Goal: Task Accomplishment & Management: Use online tool/utility

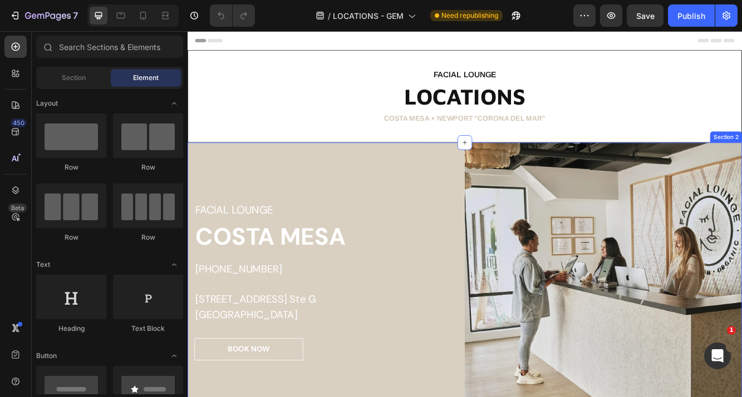
click at [402, 187] on div "FACIAL LOUNGE Heading [GEOGRAPHIC_DATA] [PHONE_NUMBER] [STREET_ADDRESS] [GEOGRA…" at bounding box center [355, 332] width 334 height 334
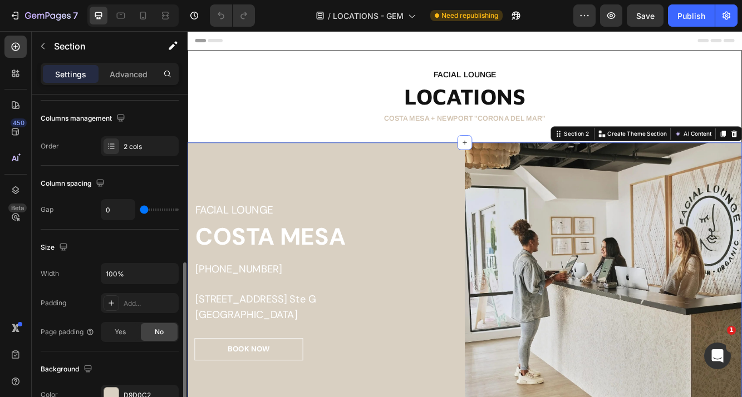
scroll to position [253, 0]
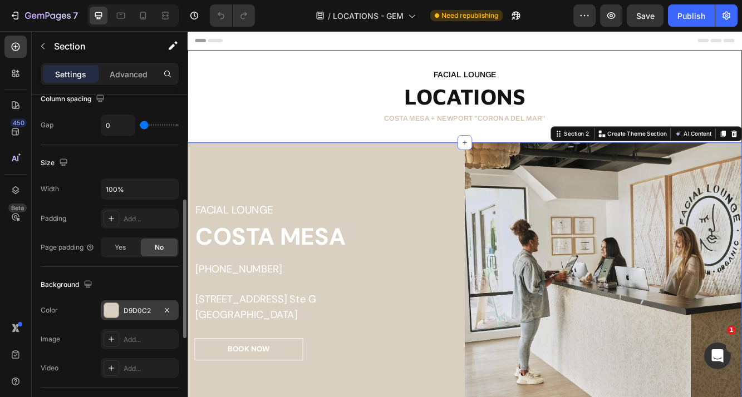
click at [115, 307] on div at bounding box center [111, 310] width 14 height 14
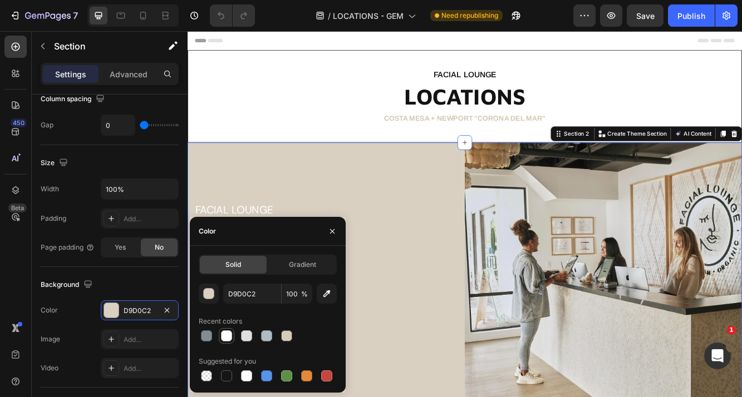
click at [224, 335] on div at bounding box center [226, 336] width 11 height 11
type input "FFFFFF"
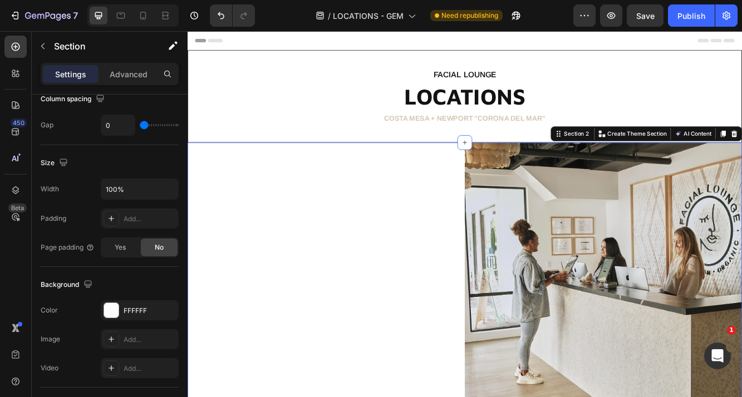
click at [336, 211] on div "FACIAL LOUNGE Heading [GEOGRAPHIC_DATA] [PHONE_NUMBER] [STREET_ADDRESS] [GEOGRA…" at bounding box center [355, 332] width 334 height 334
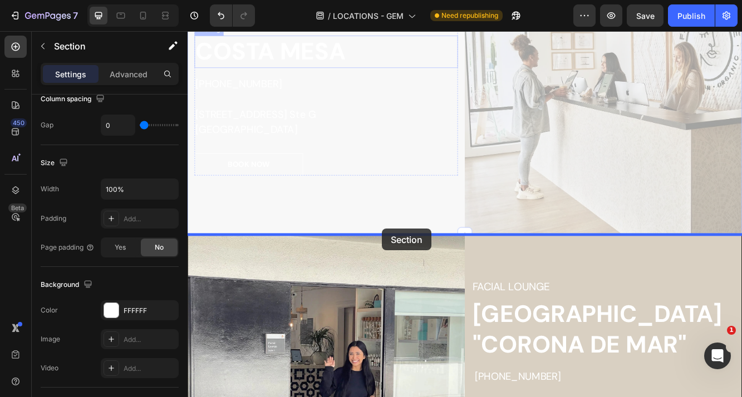
scroll to position [227, 0]
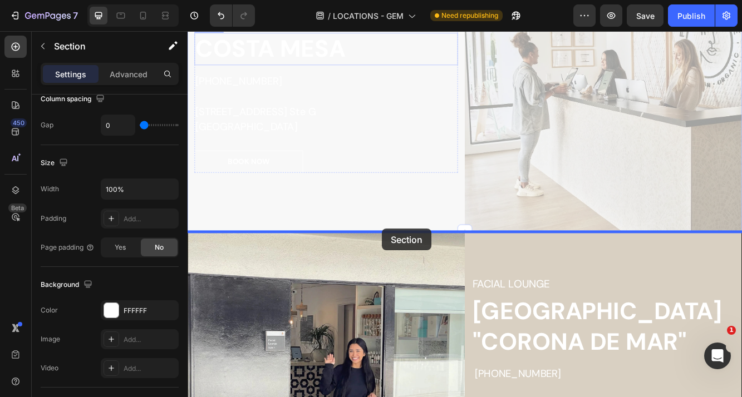
drag, startPoint x: 209, startPoint y: 142, endPoint x: 424, endPoint y: 197, distance: 221.8
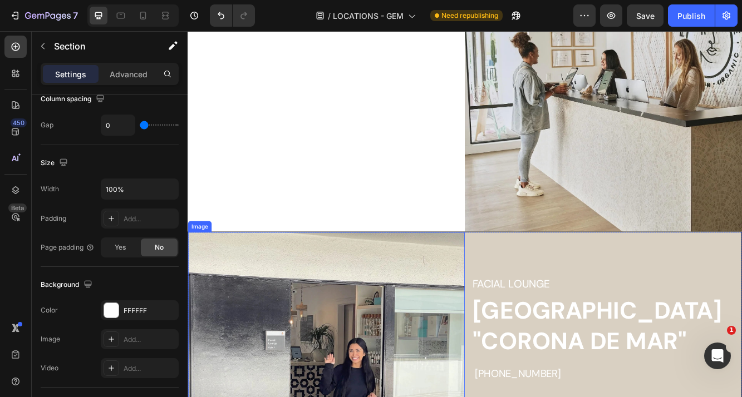
scroll to position [0, 0]
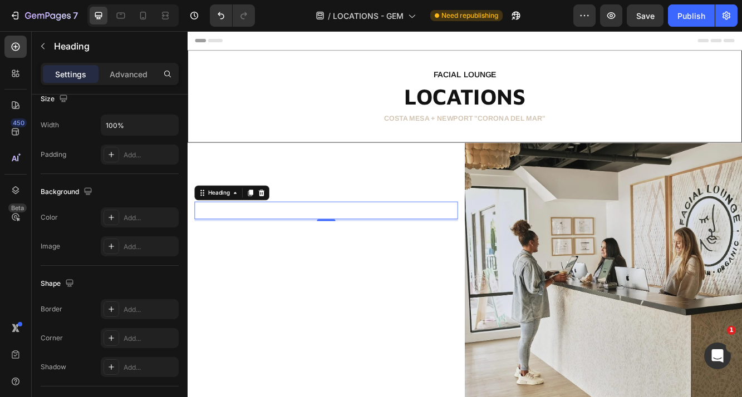
click at [425, 243] on p "FACIAL LOUNGE" at bounding box center [354, 247] width 315 height 19
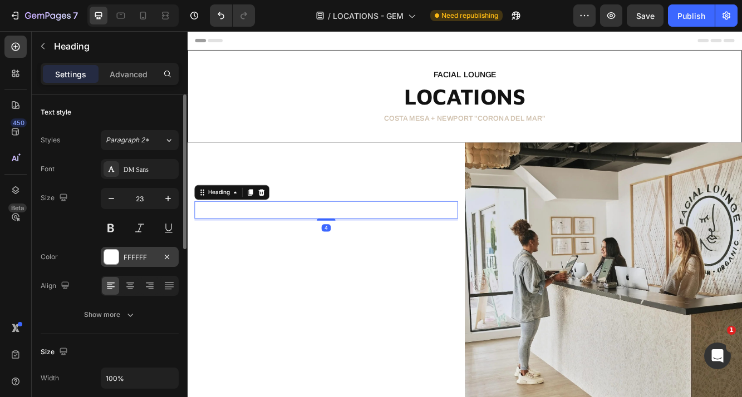
click at [112, 258] on div at bounding box center [111, 257] width 14 height 14
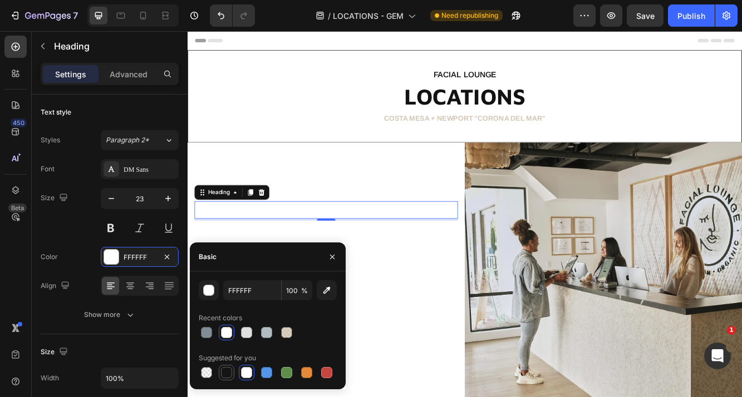
click at [232, 377] on div at bounding box center [226, 372] width 13 height 13
type input "151515"
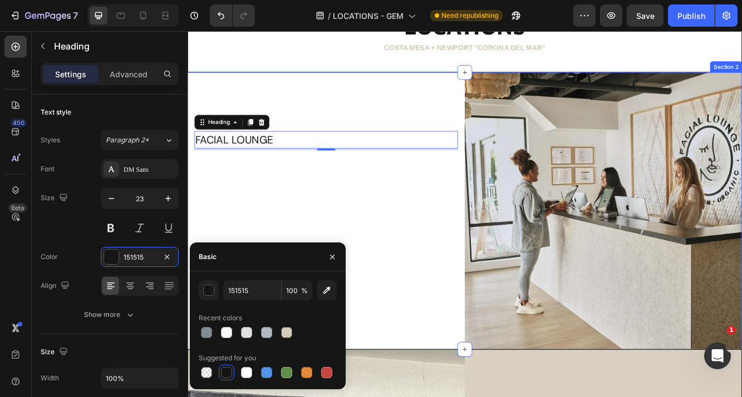
scroll to position [104, 0]
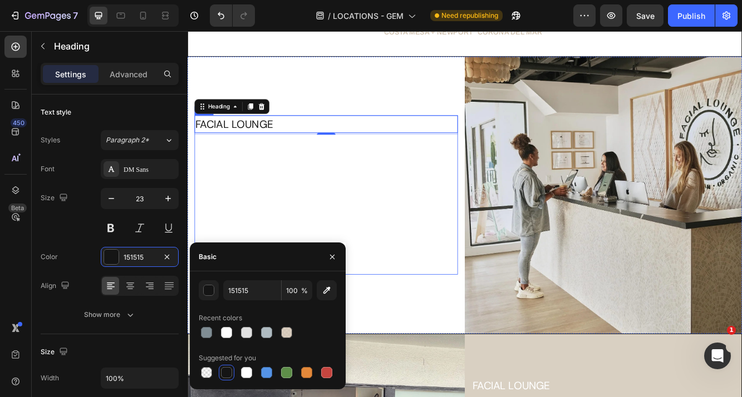
click at [287, 195] on h2 "COSTA MESA" at bounding box center [354, 175] width 317 height 39
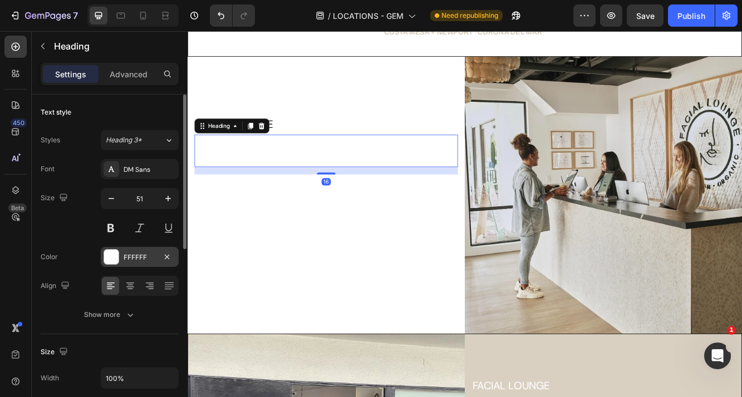
click at [114, 261] on div at bounding box center [111, 257] width 14 height 14
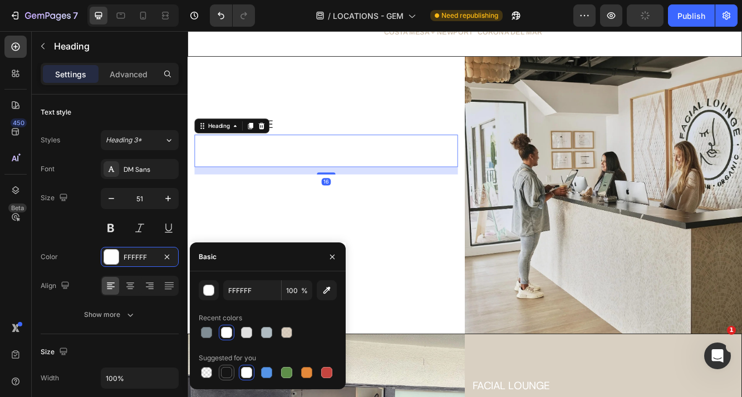
click at [226, 372] on div at bounding box center [226, 372] width 11 height 11
type input "151515"
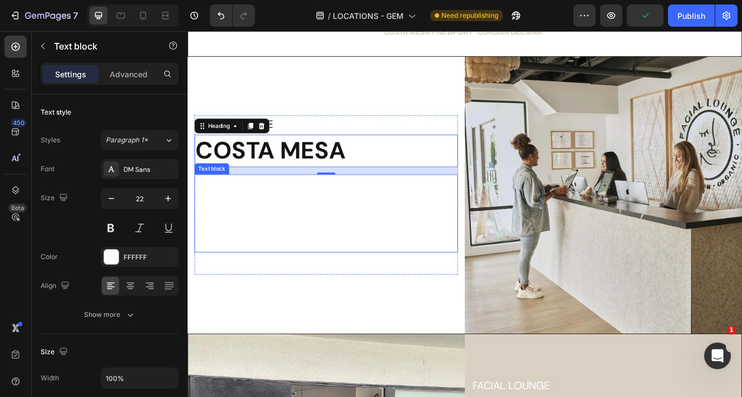
click at [252, 233] on p "[STREET_ADDRESS] Ste G" at bounding box center [354, 241] width 315 height 37
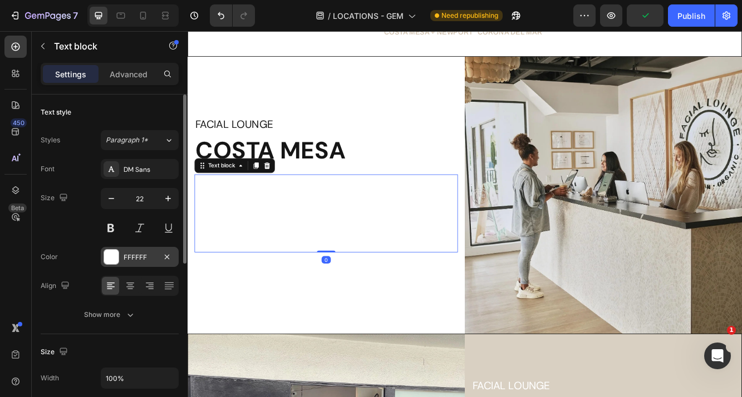
click at [109, 262] on div at bounding box center [111, 257] width 14 height 14
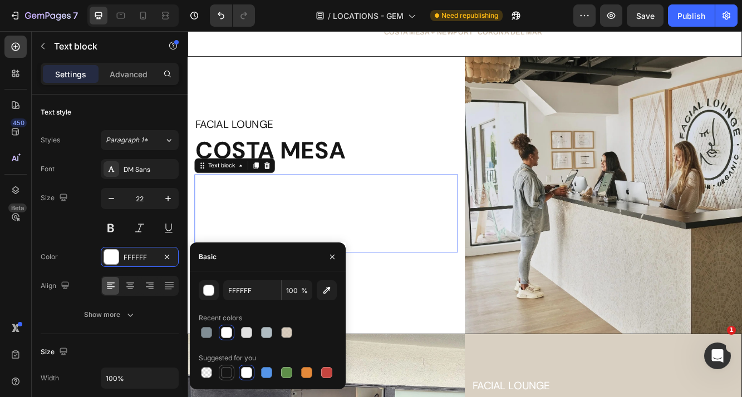
click at [228, 372] on div at bounding box center [226, 372] width 11 height 11
type input "151515"
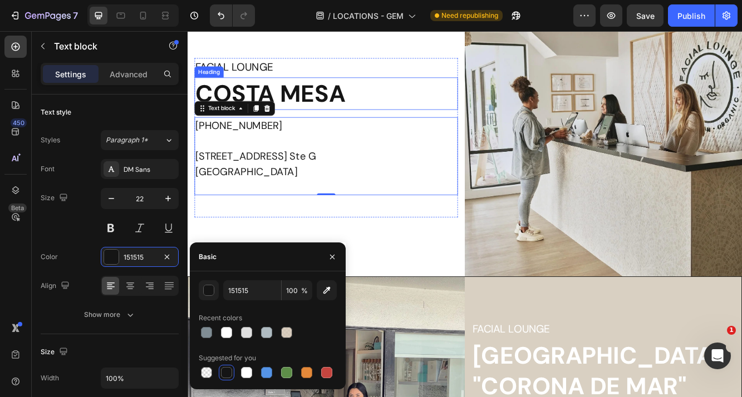
scroll to position [183, 0]
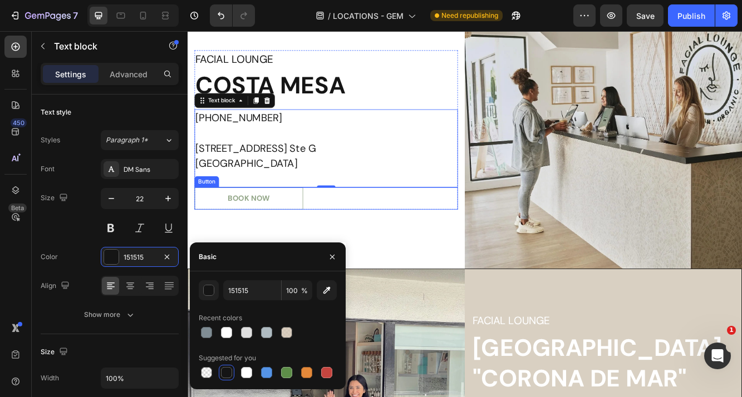
click at [273, 243] on link "BOOK NOW" at bounding box center [261, 232] width 131 height 27
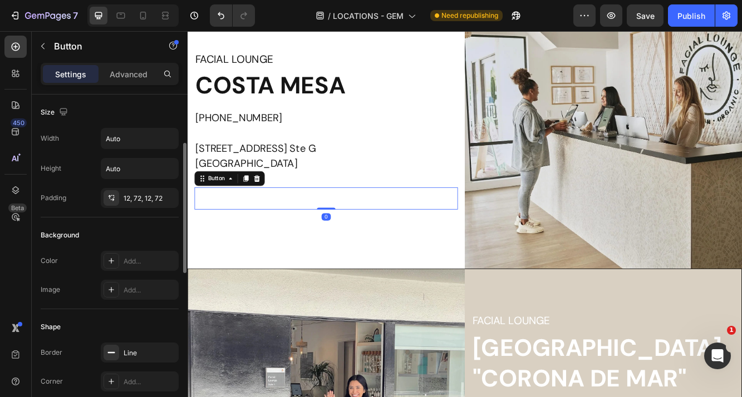
scroll to position [143, 0]
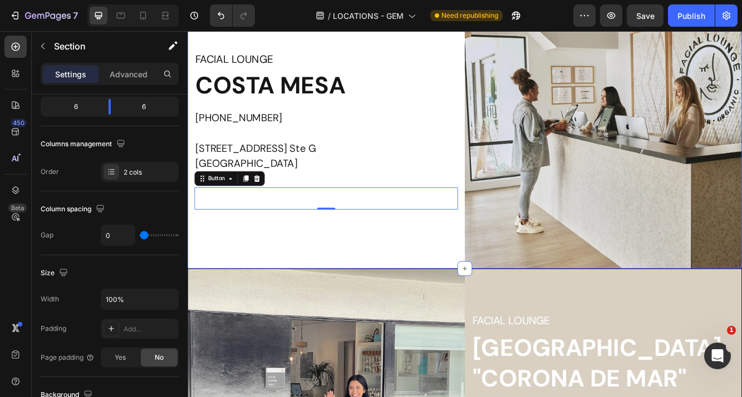
click at [285, 264] on div "FACIAL LOUNGE Heading [GEOGRAPHIC_DATA] [PHONE_NUMBER] [STREET_ADDRESS] [GEOGRA…" at bounding box center [355, 150] width 334 height 334
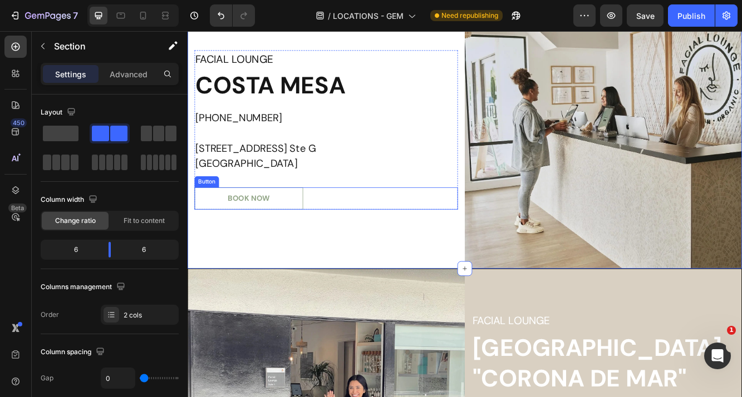
click at [308, 242] on link "BOOK NOW" at bounding box center [261, 232] width 131 height 27
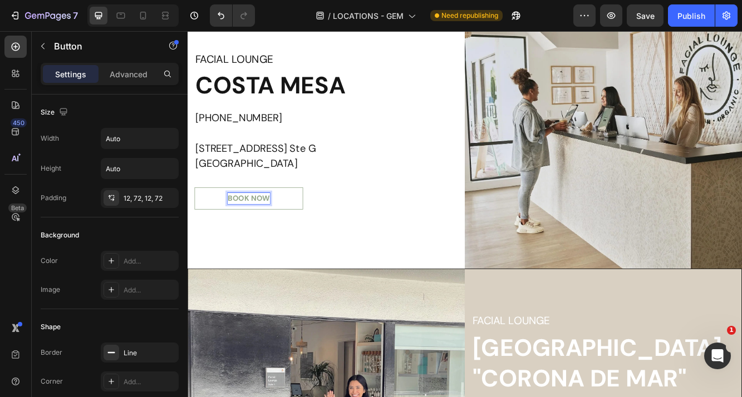
click at [246, 233] on div "BOOK NOW" at bounding box center [261, 232] width 51 height 13
click at [244, 233] on p "BOOK NOW" at bounding box center [261, 232] width 51 height 13
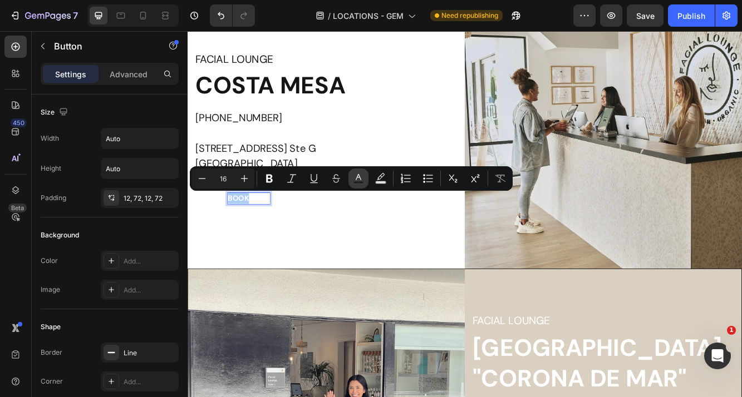
click at [366, 179] on button "Text Color" at bounding box center [358, 179] width 20 height 20
type input "FFFFFF"
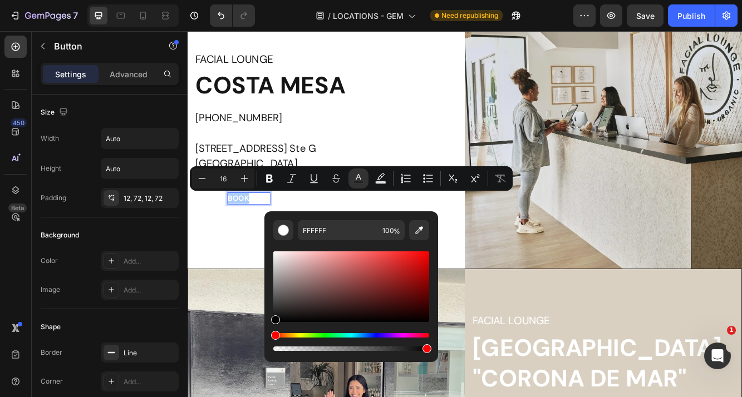
drag, startPoint x: 278, startPoint y: 255, endPoint x: 268, endPoint y: 338, distance: 84.0
click at [268, 338] on div "FFFFFF 100 %" at bounding box center [351, 282] width 174 height 142
type input "000000"
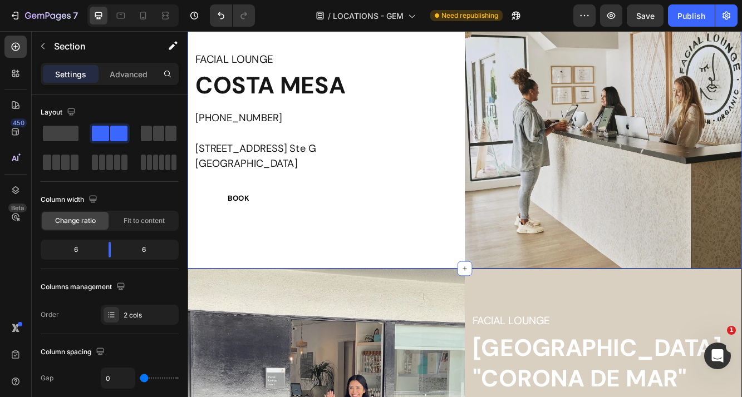
click at [237, 302] on div "FACIAL LOUNGE Heading [GEOGRAPHIC_DATA] [PHONE_NUMBER] [STREET_ADDRESS] [GEOGRA…" at bounding box center [355, 150] width 334 height 334
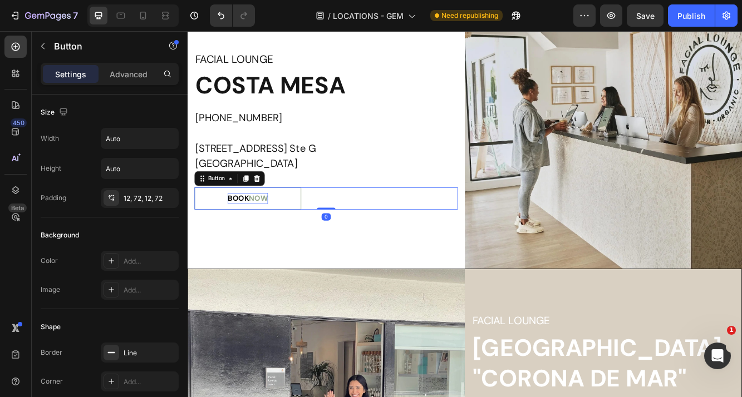
click at [268, 234] on p "BOOK NOW" at bounding box center [260, 232] width 48 height 13
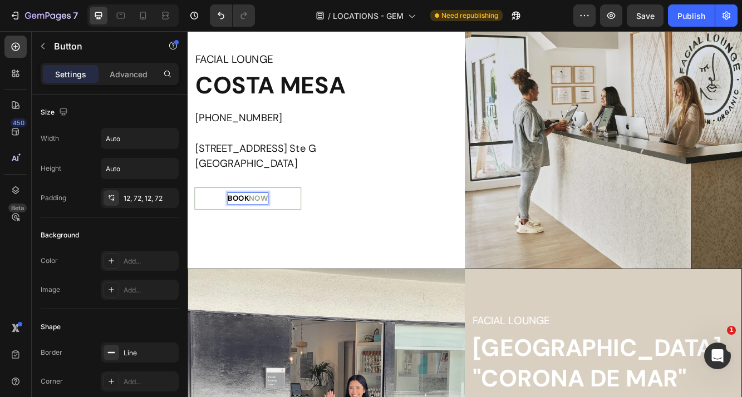
click at [268, 234] on p "BOOK NOW" at bounding box center [260, 232] width 48 height 13
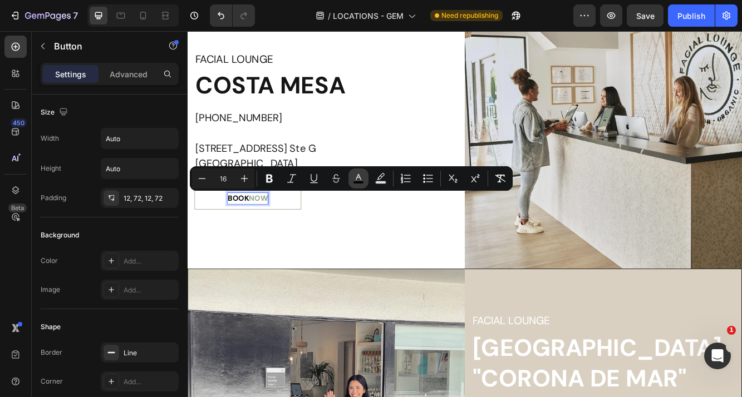
click at [364, 176] on button "color" at bounding box center [358, 179] width 20 height 20
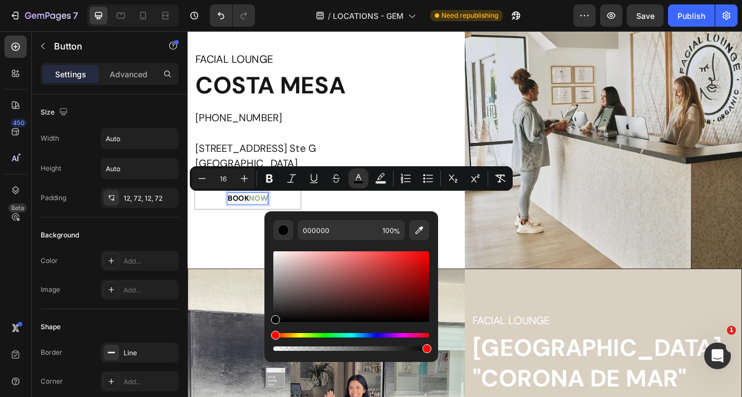
drag, startPoint x: 464, startPoint y: 347, endPoint x: 278, endPoint y: 397, distance: 192.4
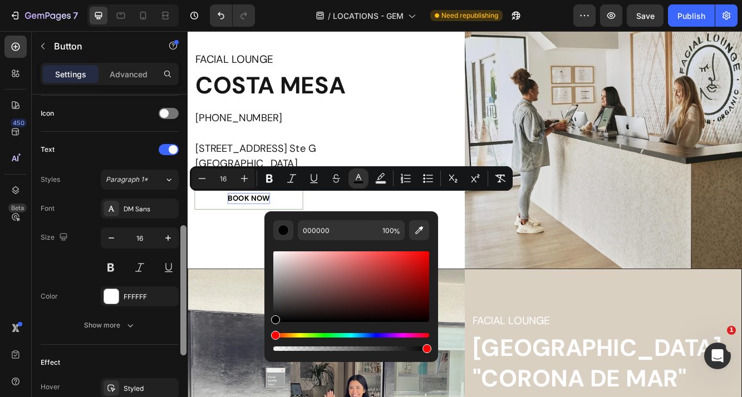
click at [187, 229] on div at bounding box center [183, 262] width 8 height 334
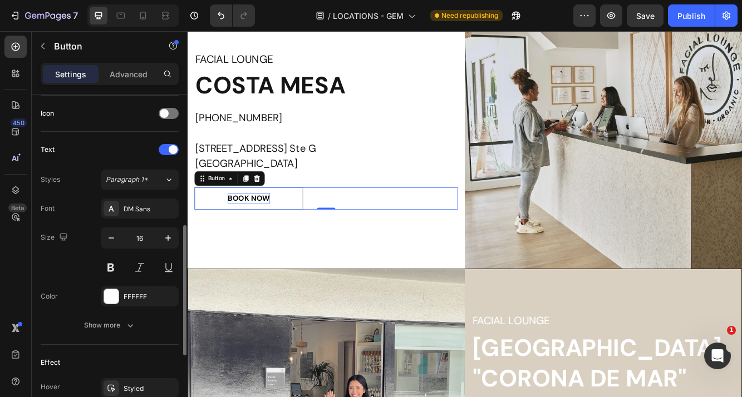
click at [223, 236] on link "BOOK NOW" at bounding box center [261, 232] width 131 height 27
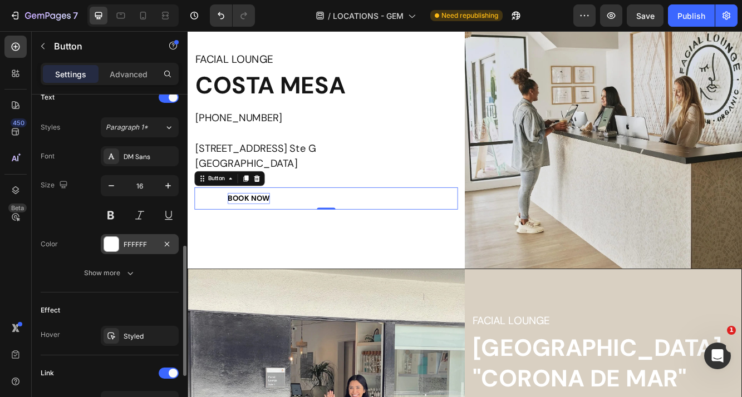
click at [112, 238] on div at bounding box center [111, 244] width 14 height 14
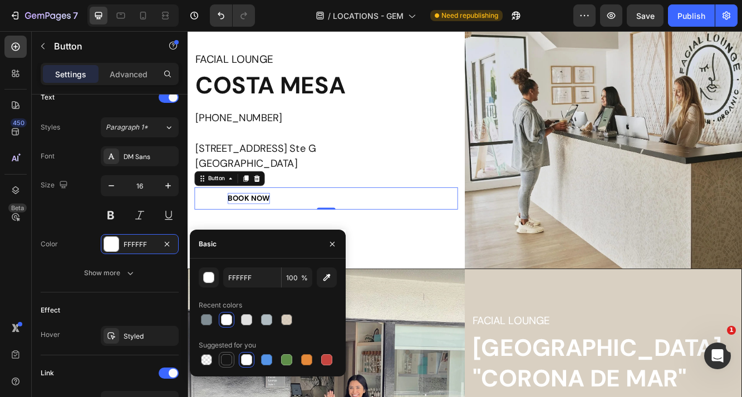
click at [230, 364] on div at bounding box center [226, 359] width 11 height 11
type input "151515"
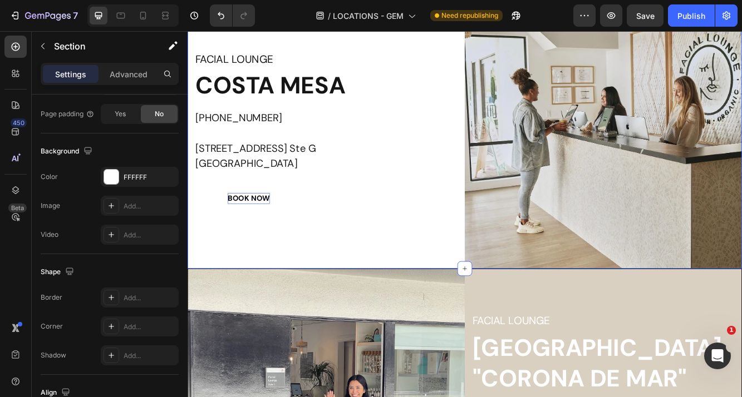
click at [450, 268] on div "FACIAL LOUNGE Heading [GEOGRAPHIC_DATA] [PHONE_NUMBER] [STREET_ADDRESS] [GEOGRA…" at bounding box center [355, 150] width 334 height 334
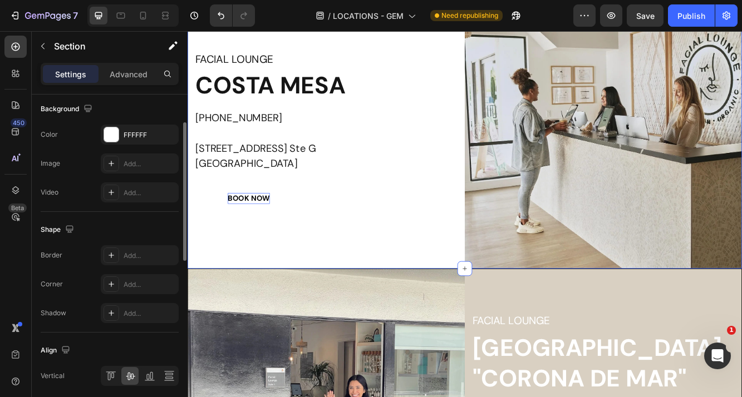
scroll to position [462, 0]
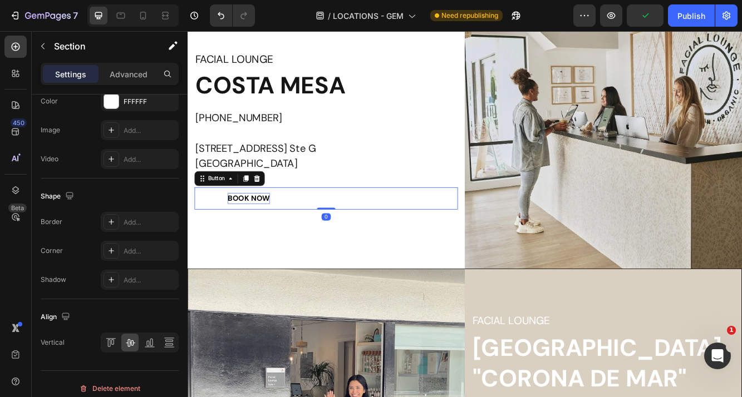
click at [326, 240] on div "BOOK NOW Button 0" at bounding box center [354, 232] width 317 height 27
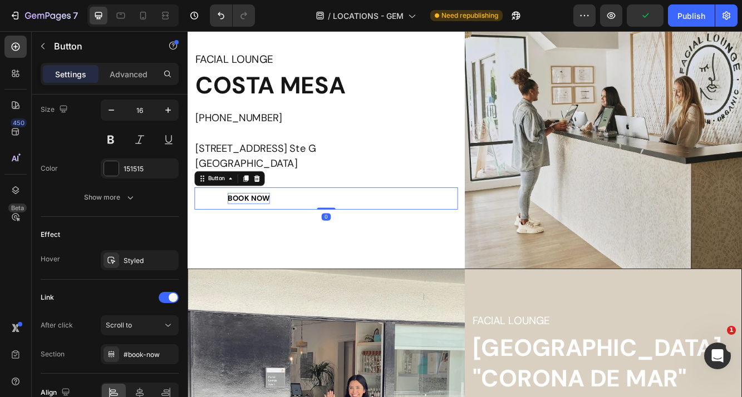
scroll to position [0, 0]
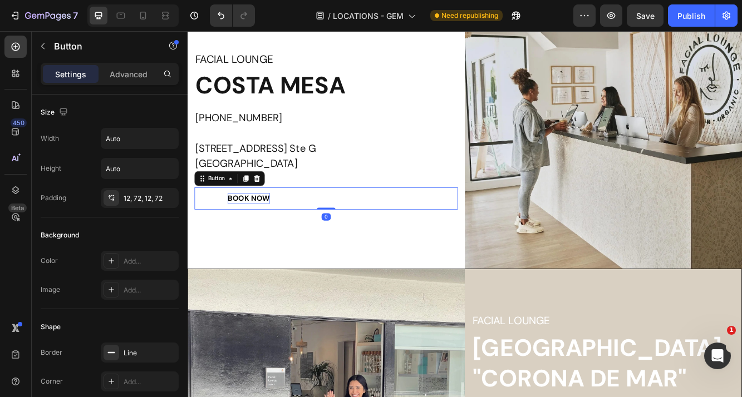
click at [115, 87] on div "Settings Advanced" at bounding box center [110, 79] width 156 height 32
click at [115, 80] on p "Advanced" at bounding box center [129, 74] width 38 height 12
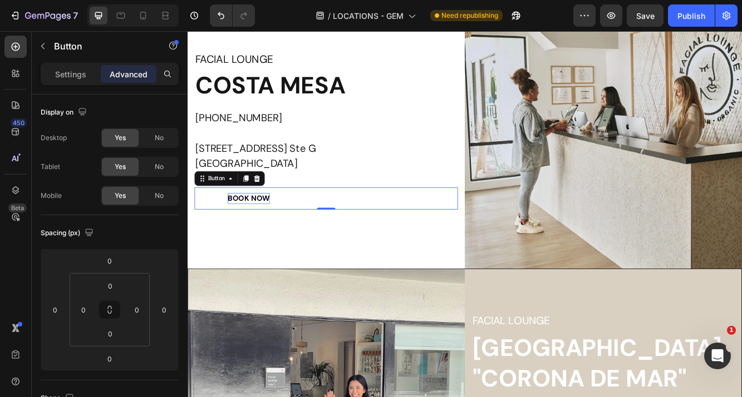
click at [43, 83] on div "Settings Advanced" at bounding box center [110, 74] width 138 height 22
click at [68, 83] on div "Settings Advanced" at bounding box center [110, 74] width 138 height 22
click at [71, 72] on p "Settings" at bounding box center [70, 74] width 31 height 12
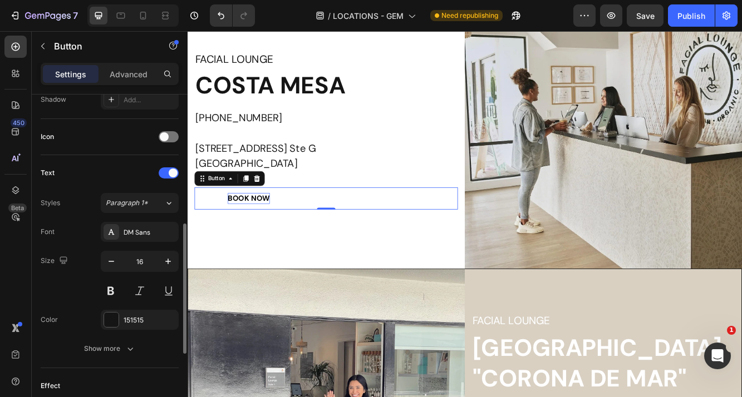
scroll to position [324, 0]
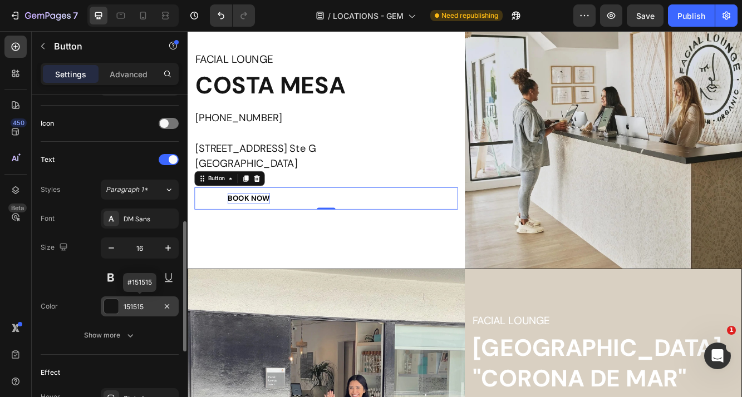
click at [110, 311] on div at bounding box center [111, 306] width 14 height 14
click at [84, 316] on div "Color 151515" at bounding box center [110, 307] width 138 height 20
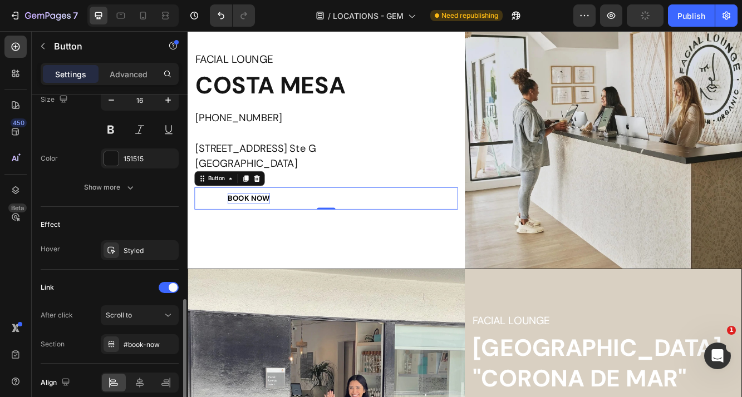
scroll to position [521, 0]
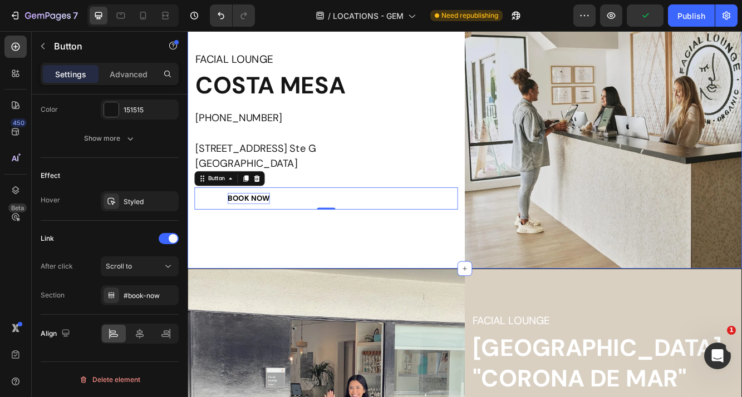
click at [208, 259] on div "FACIAL LOUNGE Heading [GEOGRAPHIC_DATA] [PHONE_NUMBER] [STREET_ADDRESS] [GEOGRA…" at bounding box center [355, 150] width 334 height 334
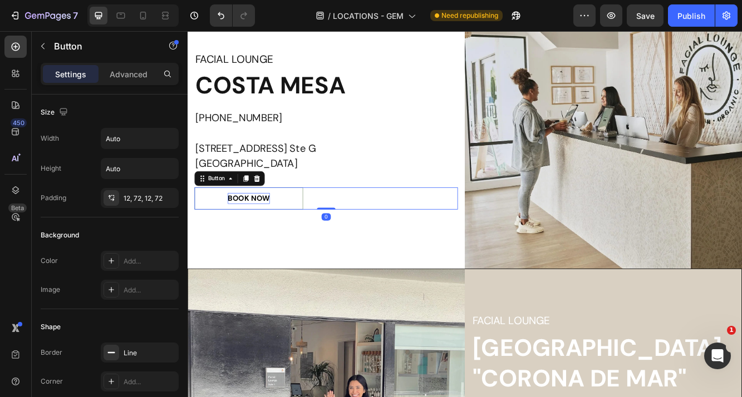
click at [209, 239] on link "BOOK NOW" at bounding box center [261, 232] width 131 height 27
click at [114, 259] on icon at bounding box center [111, 261] width 9 height 9
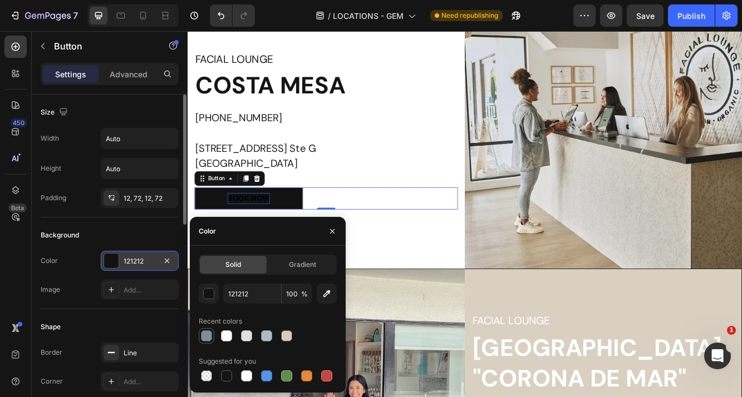
click at [207, 336] on div at bounding box center [206, 336] width 11 height 11
type input "808D94"
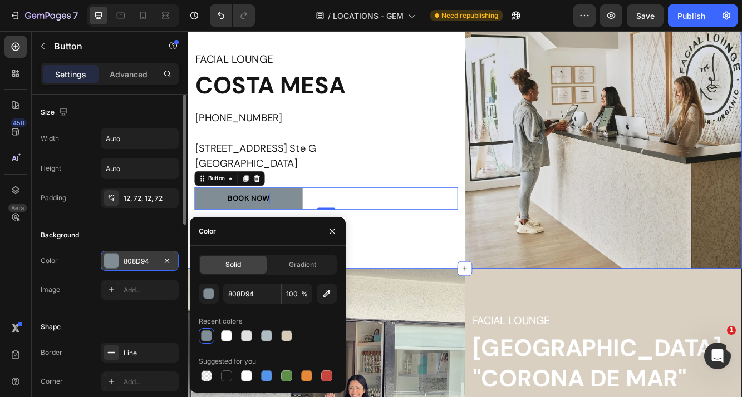
click at [392, 292] on div "FACIAL LOUNGE Heading [GEOGRAPHIC_DATA] [PHONE_NUMBER] [STREET_ADDRESS] [GEOGRA…" at bounding box center [355, 150] width 334 height 334
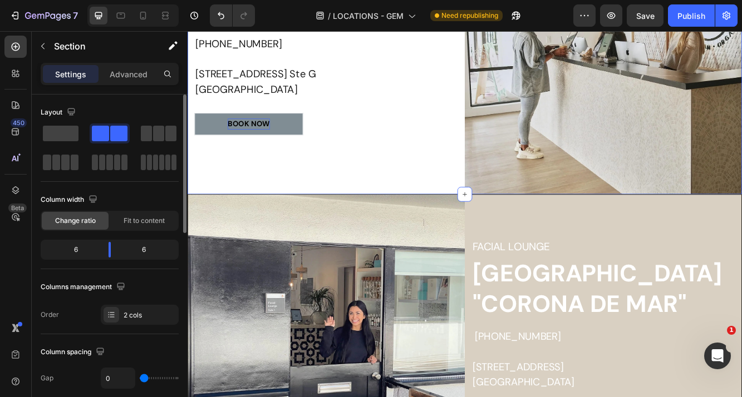
scroll to position [357, 0]
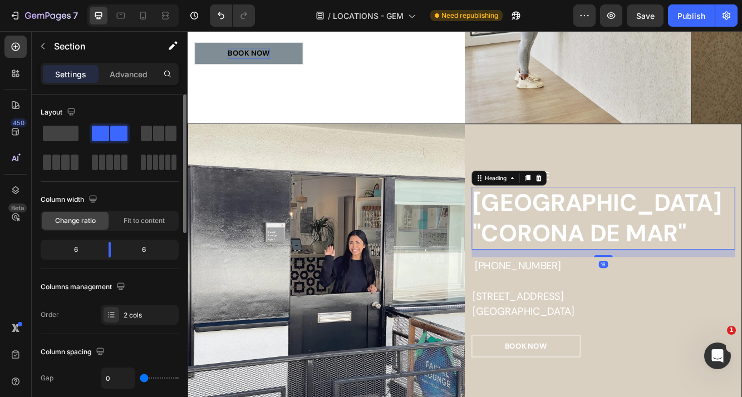
click at [588, 254] on p "[GEOGRAPHIC_DATA] "CORONA DE MAR"" at bounding box center [688, 257] width 315 height 74
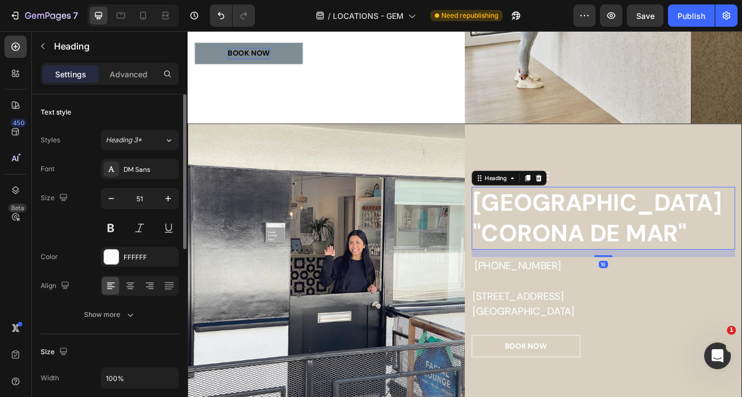
click at [540, 277] on p "[GEOGRAPHIC_DATA] "CORONA DE MAR"" at bounding box center [688, 257] width 315 height 74
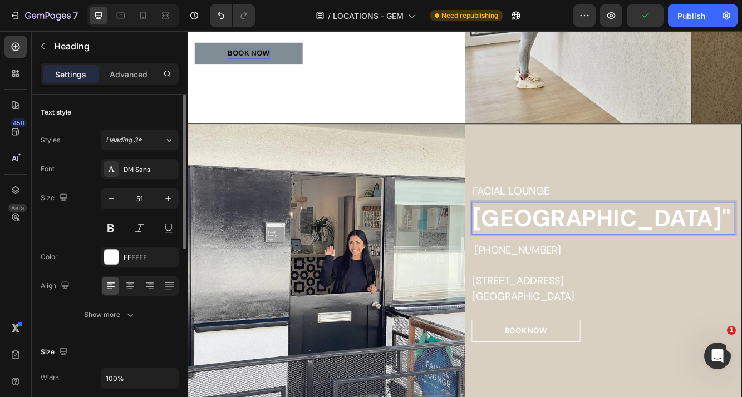
click at [741, 275] on p "[GEOGRAPHIC_DATA]"" at bounding box center [688, 256] width 315 height 37
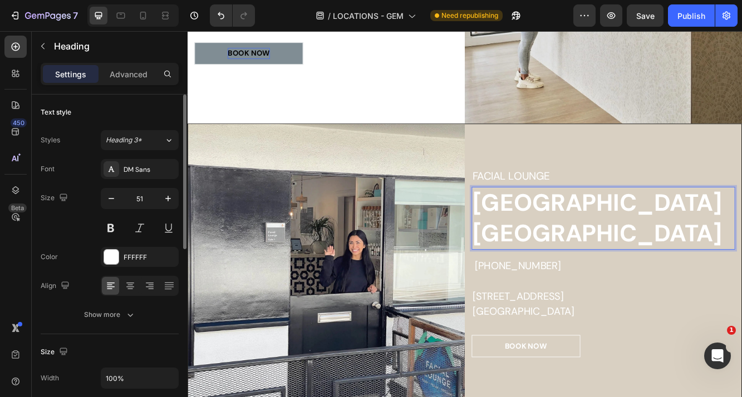
click at [741, 234] on p "[GEOGRAPHIC_DATA] [GEOGRAPHIC_DATA]" at bounding box center [688, 257] width 315 height 74
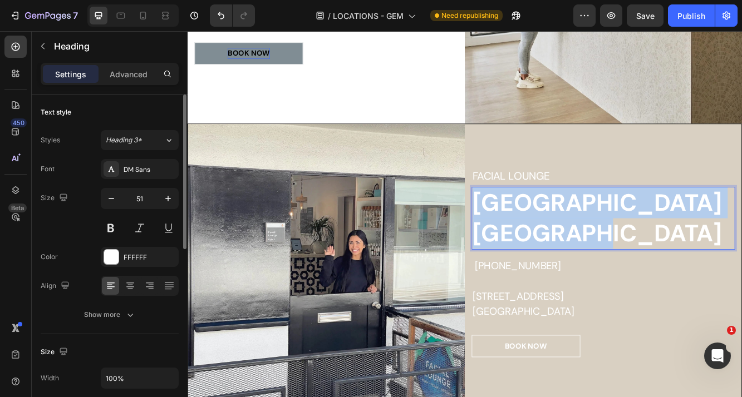
click at [741, 234] on p "[GEOGRAPHIC_DATA] [GEOGRAPHIC_DATA]" at bounding box center [688, 257] width 315 height 74
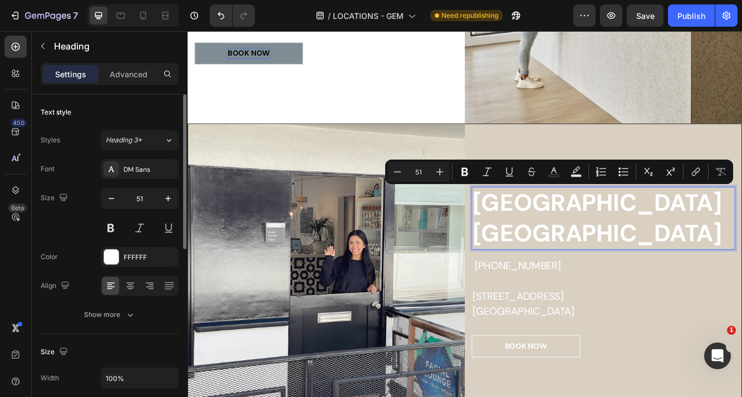
click at [699, 223] on p "[GEOGRAPHIC_DATA] [GEOGRAPHIC_DATA]" at bounding box center [688, 257] width 315 height 74
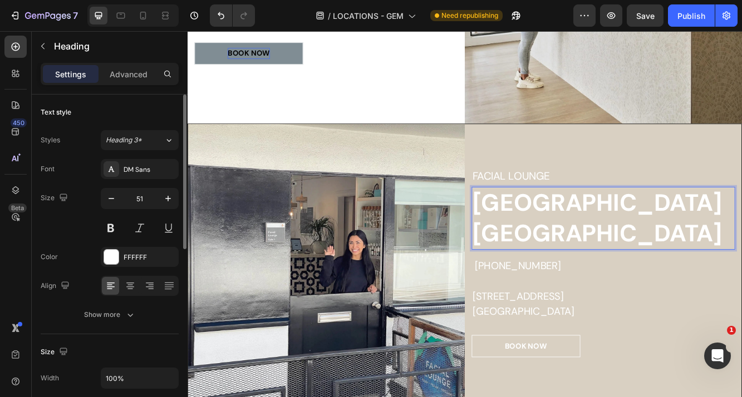
click at [704, 233] on p "[GEOGRAPHIC_DATA] [GEOGRAPHIC_DATA]" at bounding box center [688, 257] width 315 height 74
click at [741, 233] on p "[GEOGRAPHIC_DATA] [GEOGRAPHIC_DATA]" at bounding box center [688, 257] width 315 height 74
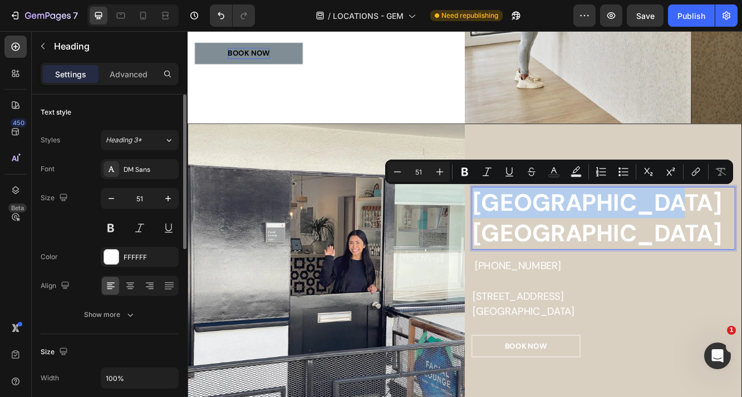
drag, startPoint x: 791, startPoint y: 233, endPoint x: 536, endPoint y: 230, distance: 254.3
click at [536, 230] on p "[GEOGRAPHIC_DATA] [GEOGRAPHIC_DATA]" at bounding box center [688, 257] width 315 height 74
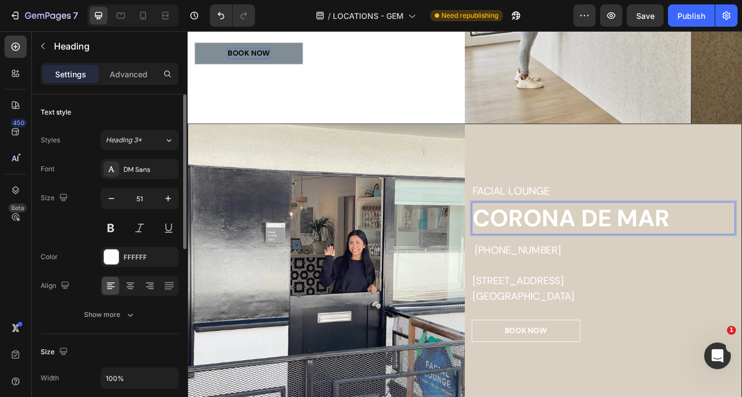
scroll to position [376, 0]
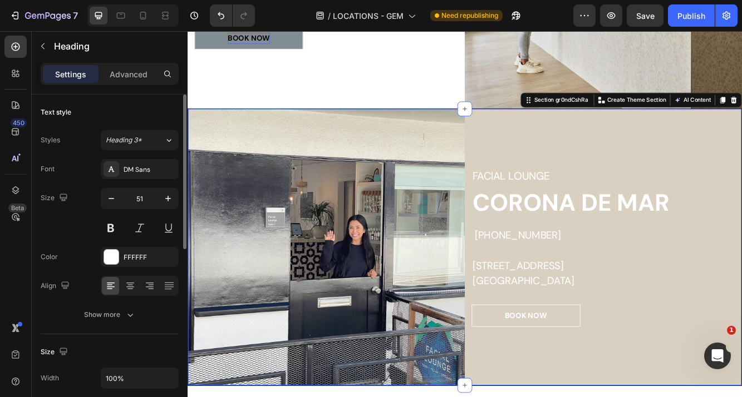
click at [716, 154] on div "FACIAL LOUNGE Heading CORONA DE MAR Heading [PHONE_NUMBER] [STREET_ADDRESS] Tex…" at bounding box center [687, 291] width 333 height 333
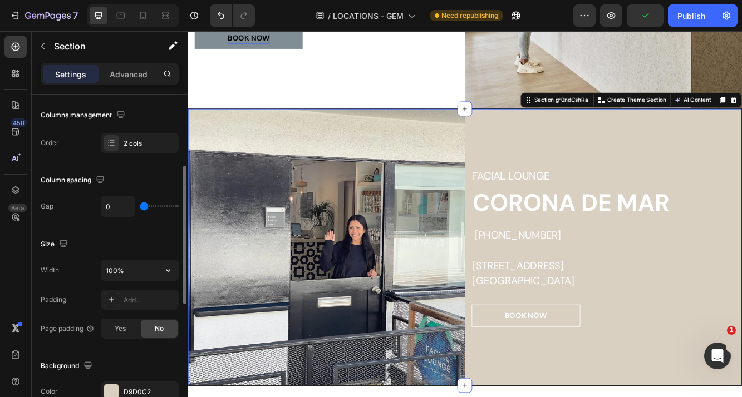
scroll to position [177, 0]
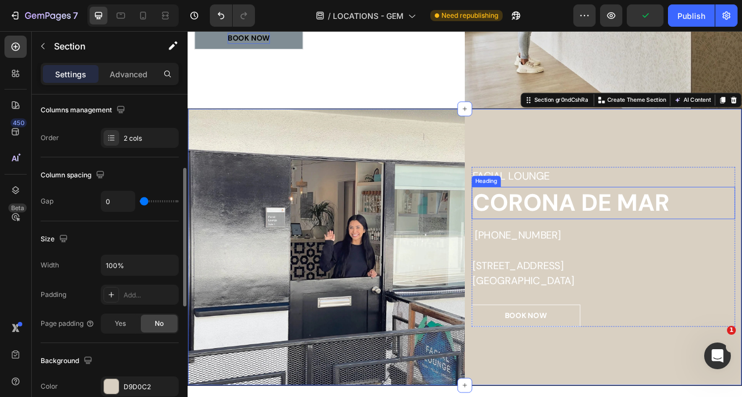
click at [679, 230] on p "CORONA DE MAR" at bounding box center [688, 238] width 315 height 37
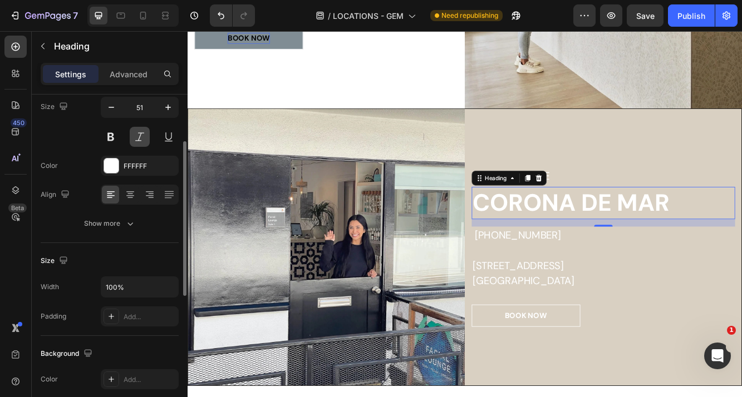
scroll to position [97, 0]
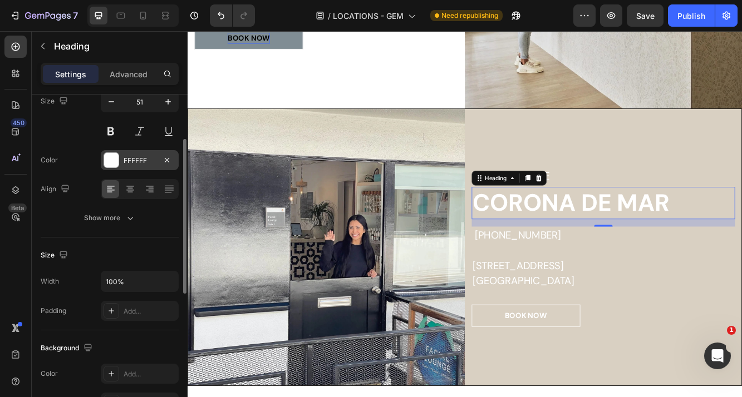
click at [117, 159] on div at bounding box center [111, 160] width 14 height 14
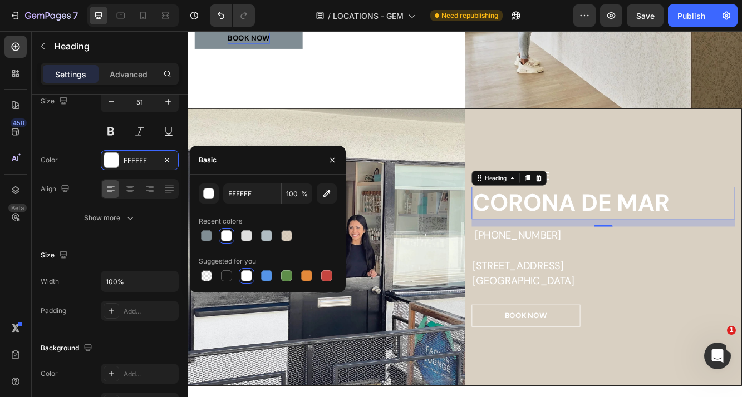
click at [233, 285] on div "FFFFFF 100 % Recent colors Suggested for you" at bounding box center [268, 234] width 156 height 118
click at [231, 285] on div "FFFFFF 100 % Recent colors Suggested for you" at bounding box center [268, 234] width 156 height 118
click at [229, 276] on div at bounding box center [226, 275] width 11 height 11
type input "151515"
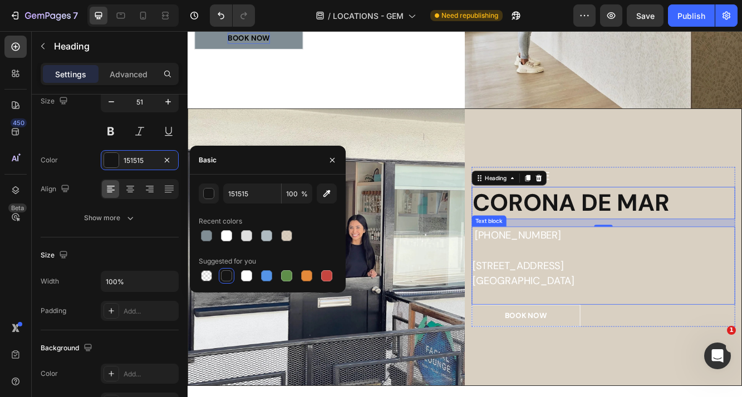
click at [541, 281] on link "[PHONE_NUMBER]" at bounding box center [586, 277] width 104 height 16
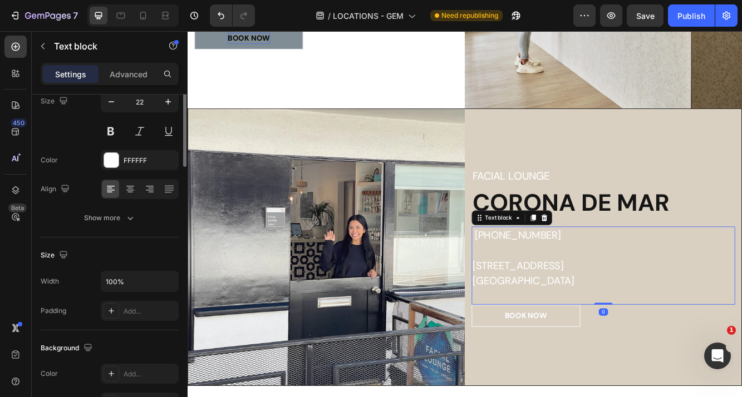
scroll to position [0, 0]
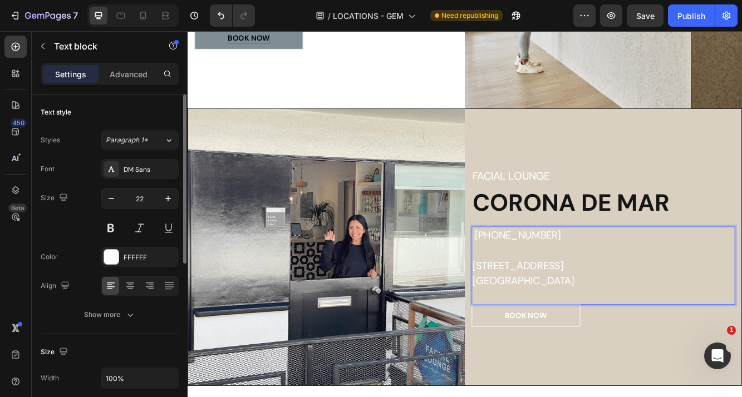
click at [598, 309] on p "[STREET_ADDRESS]" at bounding box center [688, 313] width 315 height 18
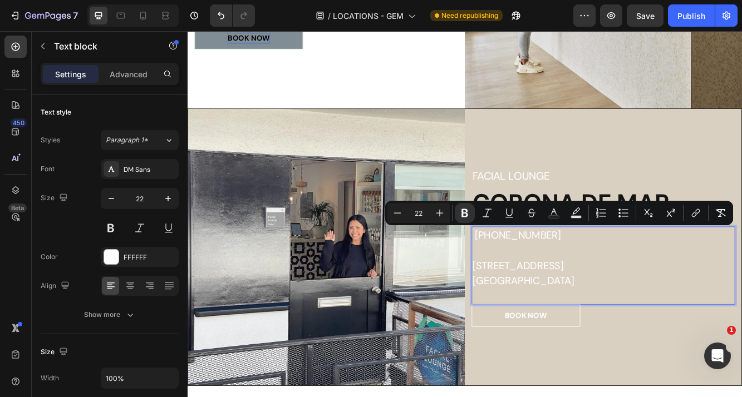
drag, startPoint x: 682, startPoint y: 333, endPoint x: 531, endPoint y: 276, distance: 161.3
click at [531, 276] on div "[PHONE_NUMBER] [STREET_ADDRESS]" at bounding box center [688, 314] width 317 height 94
click at [115, 257] on div at bounding box center [111, 257] width 14 height 14
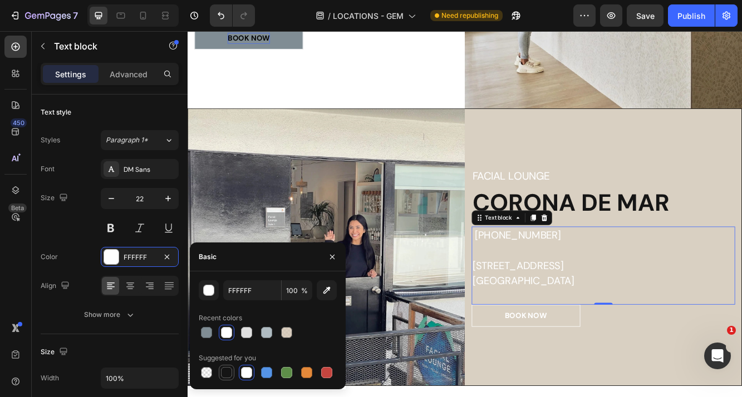
click at [224, 380] on div at bounding box center [227, 373] width 16 height 16
type input "151515"
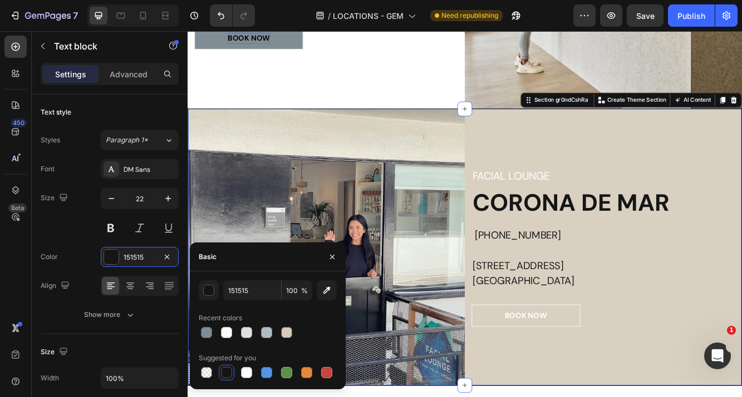
click at [651, 388] on div "FACIAL LOUNGE Heading CORONA DE MAR Heading [PHONE_NUMBER] [STREET_ADDRESS] Tex…" at bounding box center [687, 291] width 333 height 333
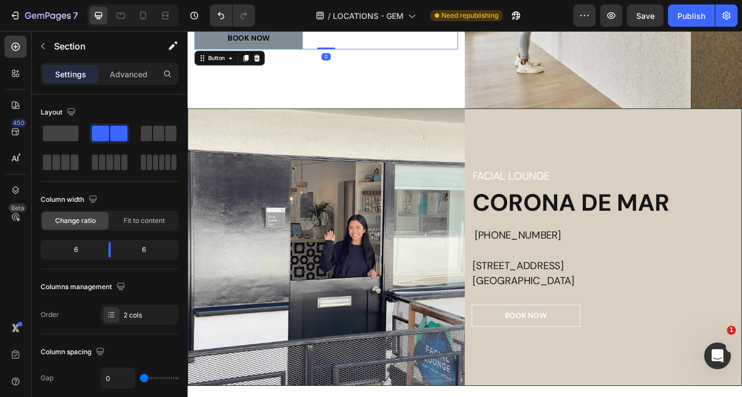
click at [407, 51] on div "BOOK NOW Button 0" at bounding box center [354, 39] width 317 height 27
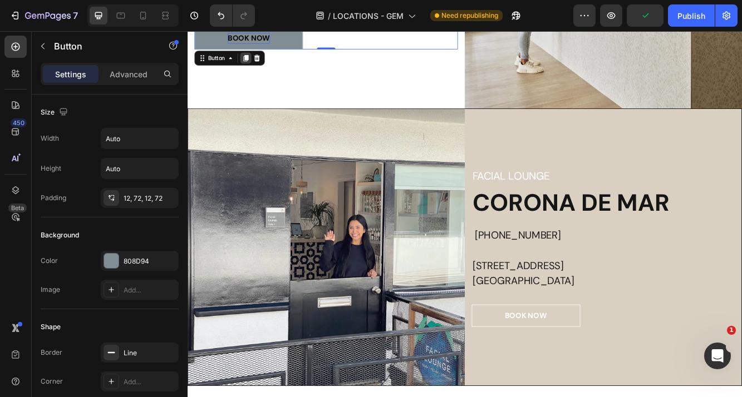
click at [254, 66] on icon at bounding box center [257, 63] width 9 height 9
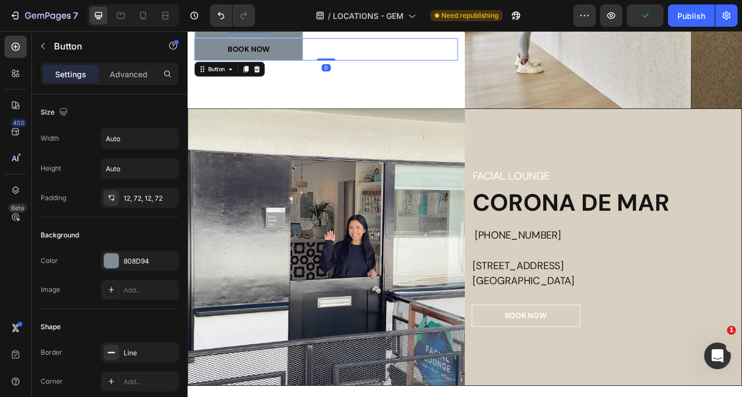
scroll to position [362, 0]
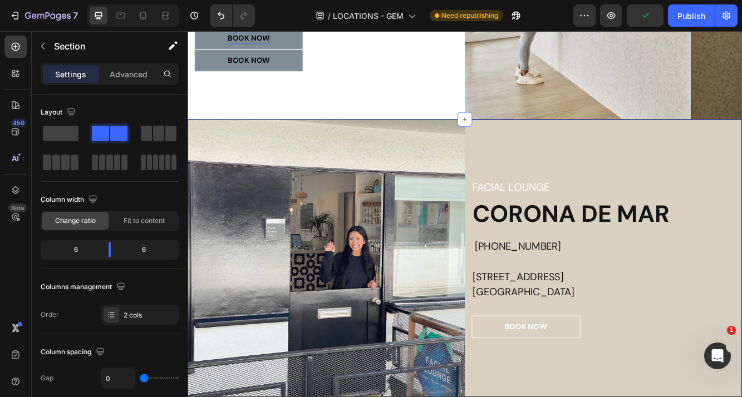
click at [359, 70] on div "BOOK NOW Button" at bounding box center [354, 66] width 317 height 27
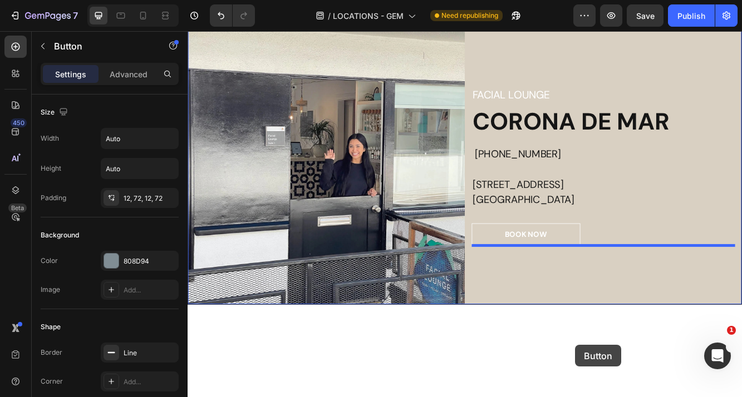
drag, startPoint x: 205, startPoint y: 93, endPoint x: 654, endPoint y: 408, distance: 548.5
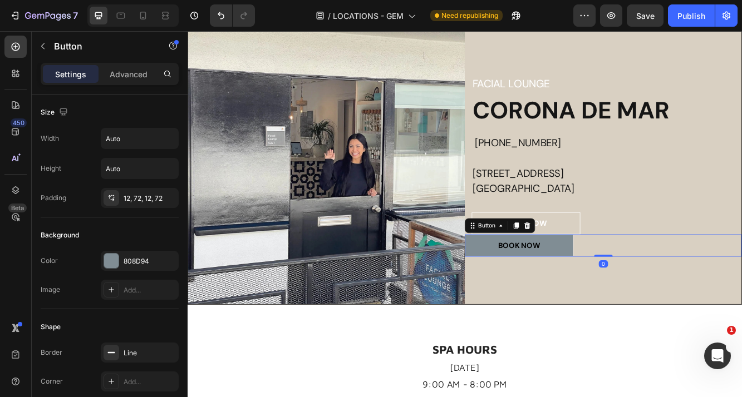
scroll to position [516, 0]
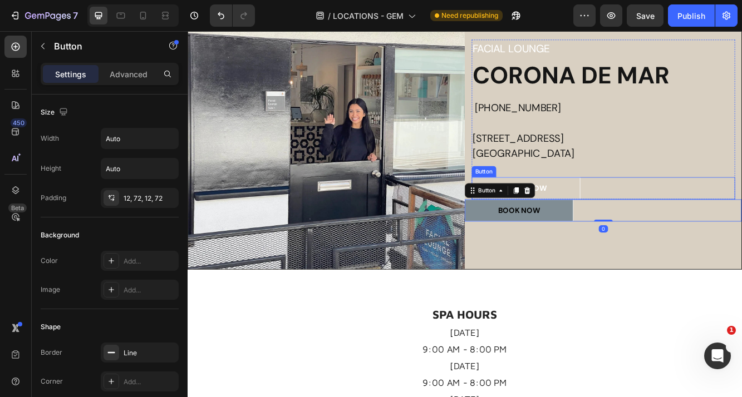
click at [661, 225] on div "BOOK NOW Button" at bounding box center [688, 220] width 317 height 27
click at [660, 243] on div "BOOK NOW Button 0" at bounding box center [687, 247] width 333 height 27
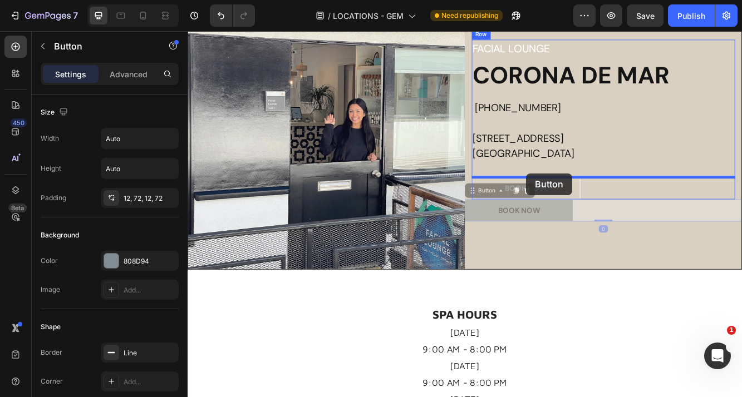
drag, startPoint x: 530, startPoint y: 223, endPoint x: 595, endPoint y: 203, distance: 68.0
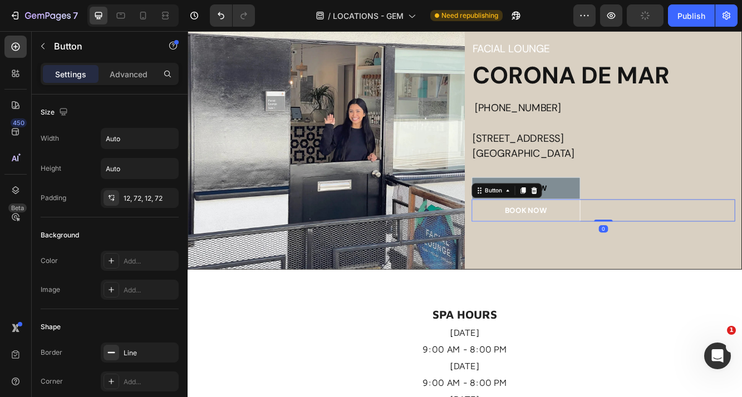
click at [679, 259] on div "BOOK NOW Button 0" at bounding box center [688, 247] width 317 height 27
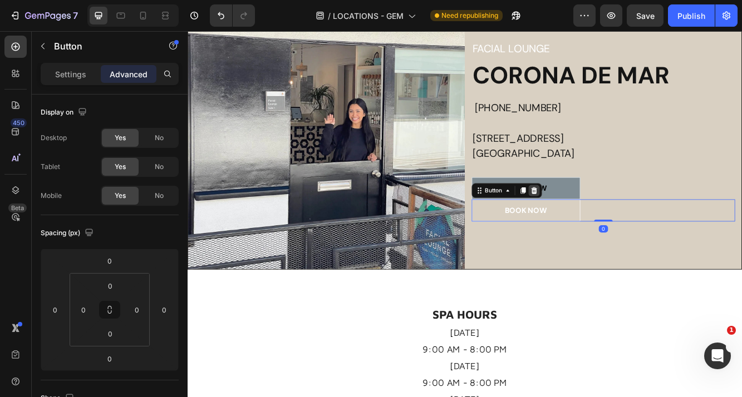
click at [605, 223] on icon at bounding box center [604, 223] width 7 height 8
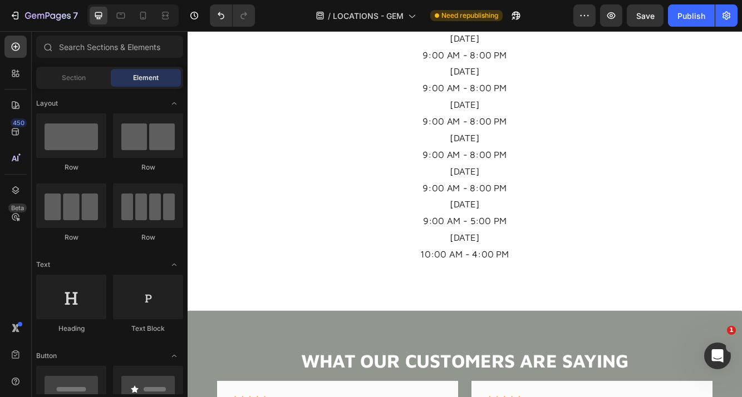
scroll to position [873, 0]
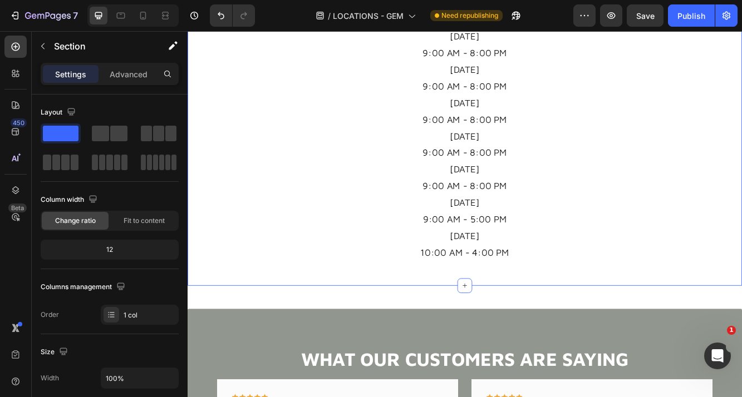
click at [584, 320] on div "SPA HOURS Heading [DATE] 9:00 AM - 8:00 PM [DATE] 9:00 AM - 8:00 PM [DATE] 9:00…" at bounding box center [521, 166] width 651 height 321
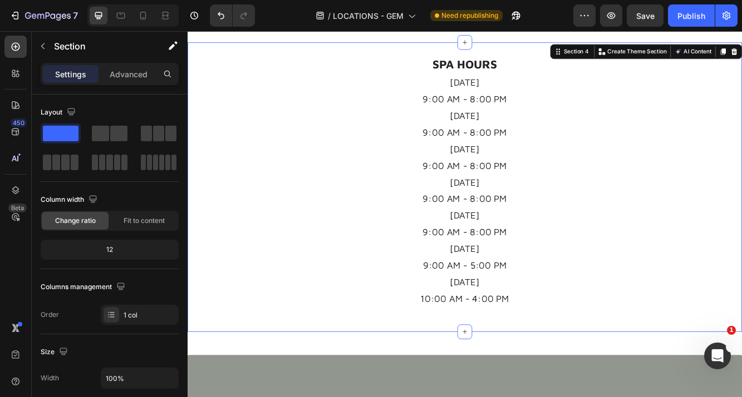
scroll to position [813, 0]
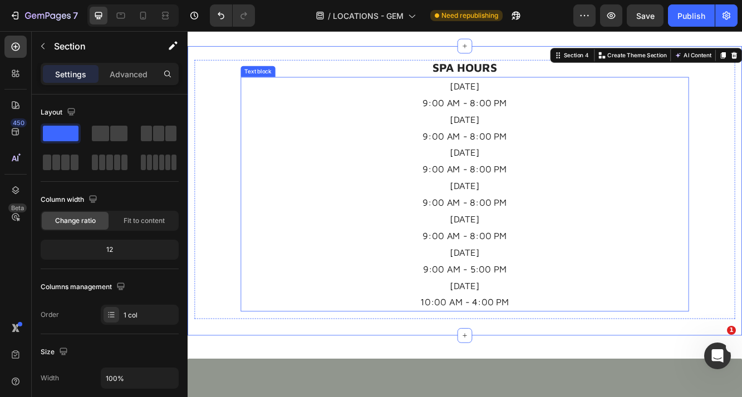
click at [559, 217] on p "[DATE]" at bounding box center [522, 218] width 538 height 20
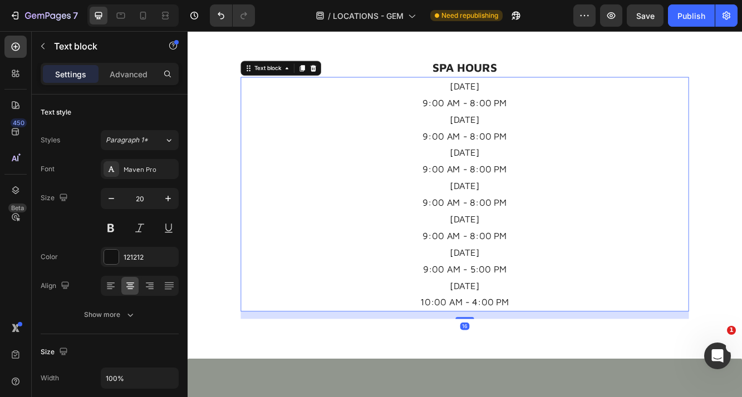
click at [559, 217] on p "[DATE]" at bounding box center [522, 218] width 538 height 20
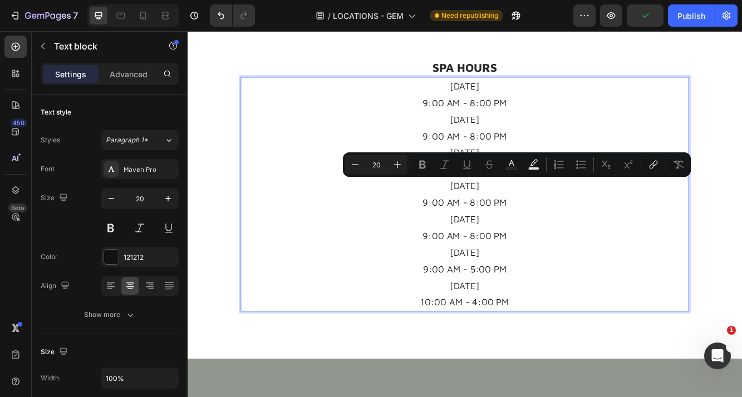
click at [548, 220] on p "[DATE]" at bounding box center [522, 218] width 538 height 20
click at [565, 122] on p "9:00 AM - 8:00 PM" at bounding box center [522, 117] width 538 height 20
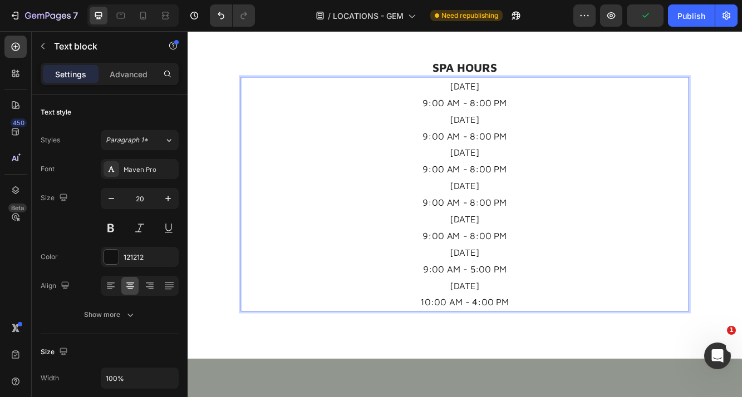
click at [588, 198] on p "9:00 AM - 8:00 PM" at bounding box center [522, 198] width 538 height 20
drag, startPoint x: 559, startPoint y: 254, endPoint x: 512, endPoint y: 225, distance: 55.0
click at [512, 223] on div "[DATE] 9:00 AM - 8:00 PM [DATE] 9:00 AM - 8:00 PM [DATE] 9:00 AM - 8:00 PM [DAT…" at bounding box center [522, 227] width 540 height 283
click at [512, 225] on p "[DATE]" at bounding box center [522, 218] width 538 height 20
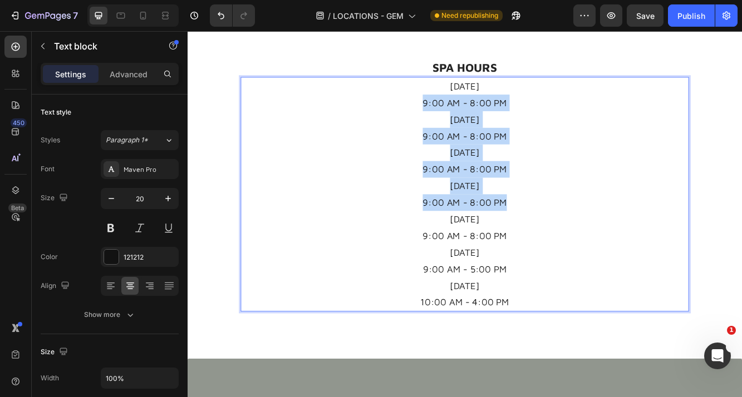
drag, startPoint x: 575, startPoint y: 243, endPoint x: 473, endPoint y: 110, distance: 168.0
click at [473, 110] on div "[DATE] 9:00 AM - 8:00 PM [DATE] 9:00 AM - 8:00 PM [DATE] 9:00 AM - 8:00 PM [DAT…" at bounding box center [522, 227] width 540 height 283
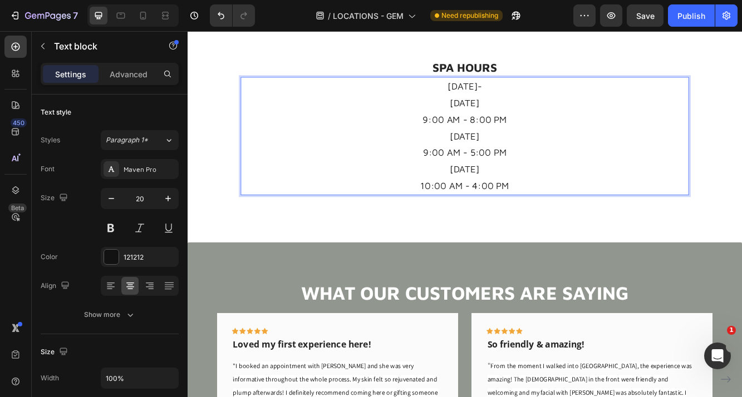
click at [497, 123] on p "[DATE]" at bounding box center [522, 117] width 538 height 20
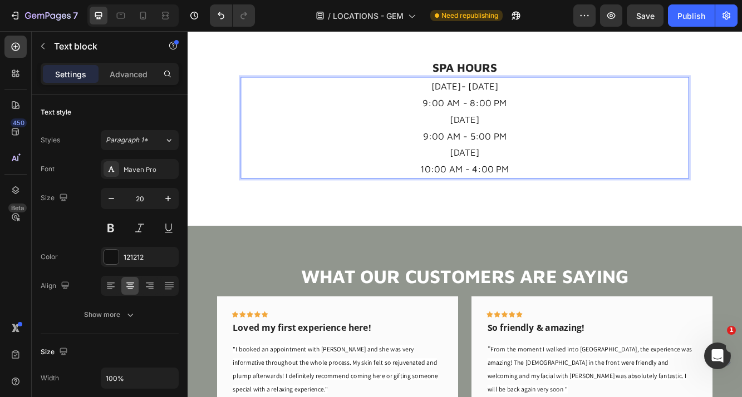
click at [520, 96] on p "[DATE]- [DATE]" at bounding box center [522, 97] width 538 height 20
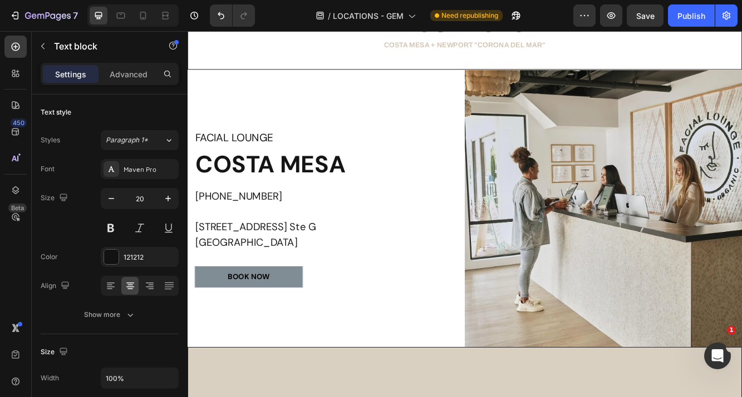
scroll to position [0, 0]
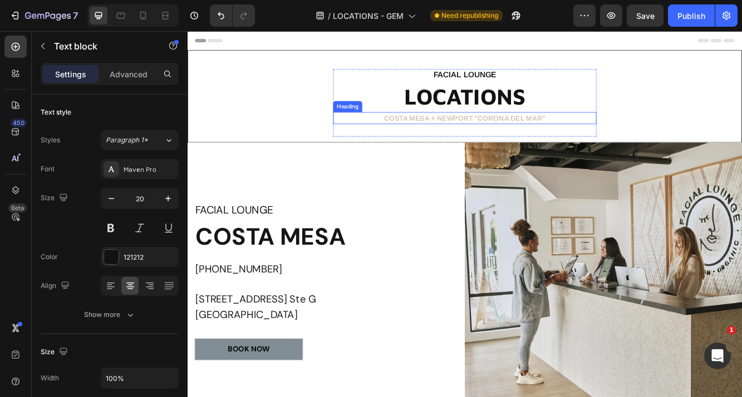
click at [557, 137] on span "COSTA MESA + NEWPORT "CORONA DEL MAR"" at bounding box center [521, 135] width 195 height 9
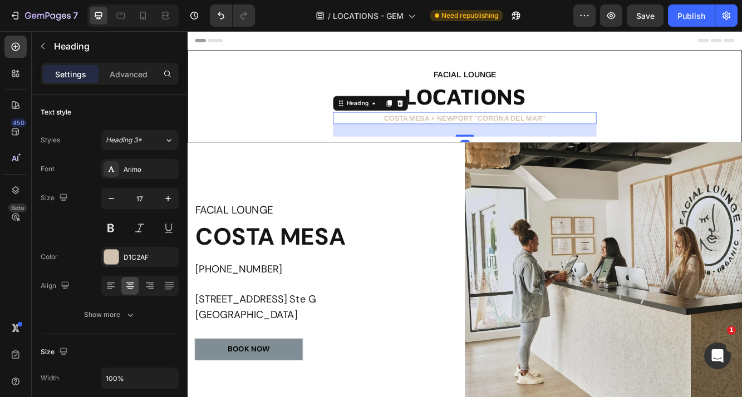
click at [557, 137] on span "COSTA MESA + NEWPORT "CORONA DEL MAR"" at bounding box center [521, 135] width 195 height 9
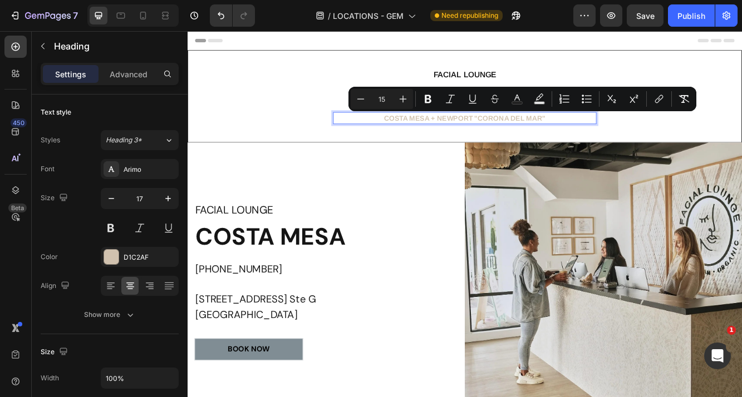
click at [528, 135] on span "COSTA MESA + NEWPORT "CORONA DEL MAR"" at bounding box center [521, 135] width 195 height 9
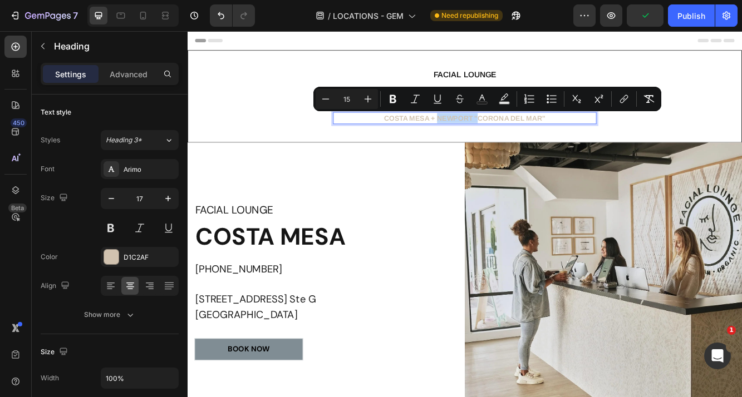
drag, startPoint x: 536, startPoint y: 135, endPoint x: 490, endPoint y: 139, distance: 45.8
click at [490, 139] on span "COSTA MESA + NEWPORT "CORONA DEL MAR"" at bounding box center [521, 135] width 195 height 9
click at [489, 139] on span "COSTA MESA + NEWPORT "CORONA DEL MAR"" at bounding box center [521, 135] width 195 height 9
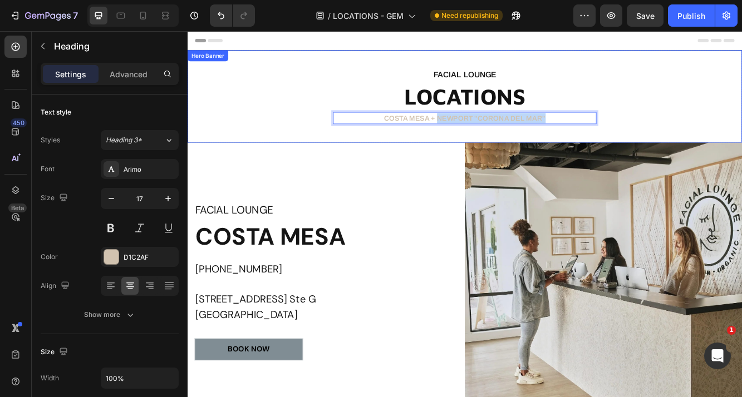
drag, startPoint x: 489, startPoint y: 139, endPoint x: 770, endPoint y: 139, distance: 281.0
click at [741, 139] on div "FACIAL LOUNGE Heading LOCATIONS Heading [GEOGRAPHIC_DATA] + [GEOGRAPHIC_DATA] "…" at bounding box center [521, 121] width 667 height 88
click at [602, 135] on p "[GEOGRAPHIC_DATA] + [GEOGRAPHIC_DATA]" at bounding box center [521, 136] width 315 height 12
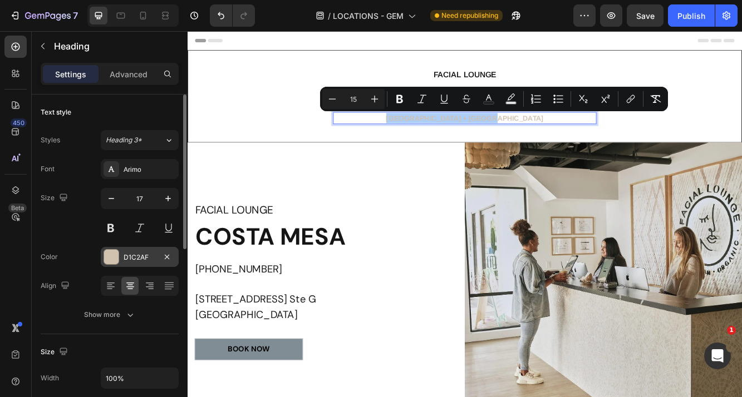
click at [114, 257] on div at bounding box center [111, 257] width 14 height 14
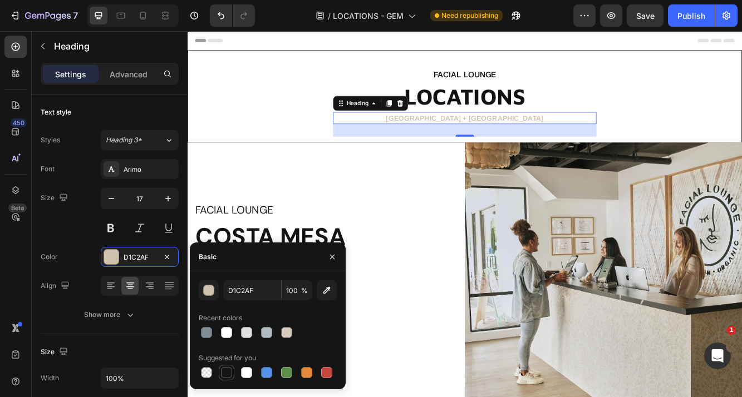
click at [227, 374] on div at bounding box center [226, 372] width 11 height 11
type input "151515"
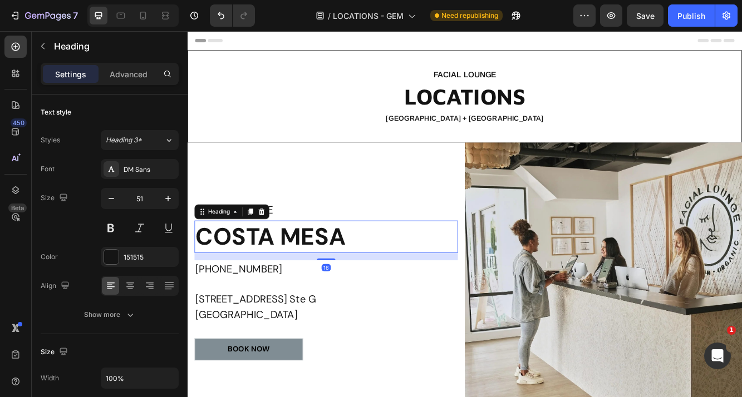
click at [425, 292] on p "COSTA MESA" at bounding box center [354, 278] width 315 height 37
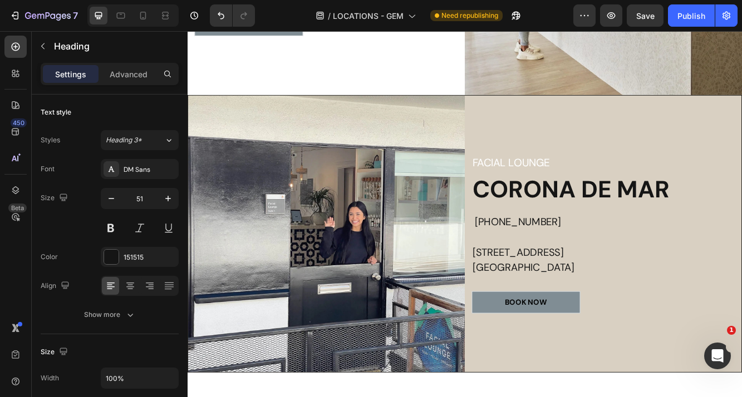
scroll to position [430, 0]
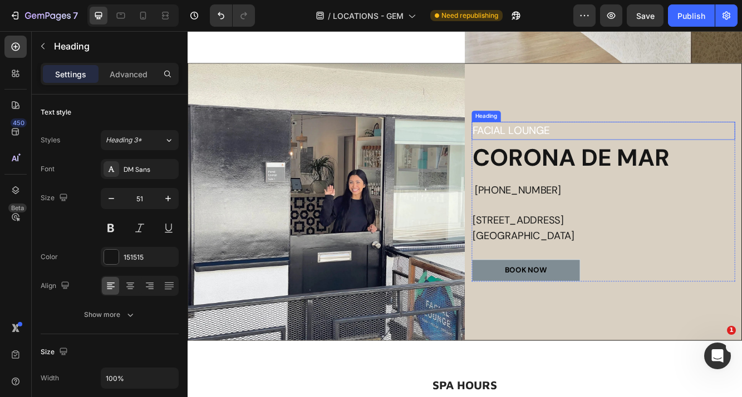
click at [592, 152] on p "FACIAL LOUNGE" at bounding box center [688, 150] width 315 height 19
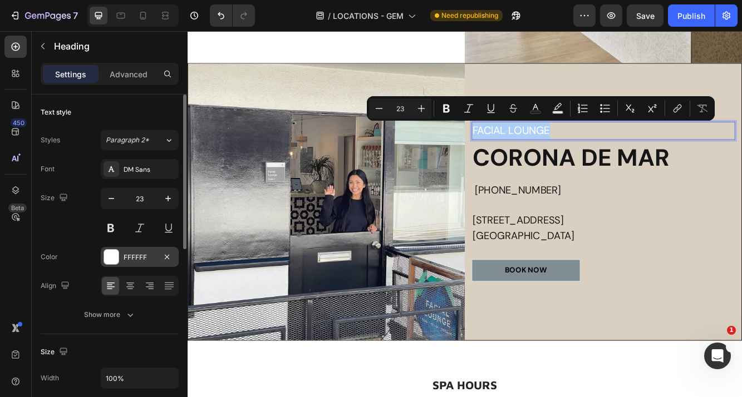
click at [113, 254] on div at bounding box center [111, 257] width 14 height 14
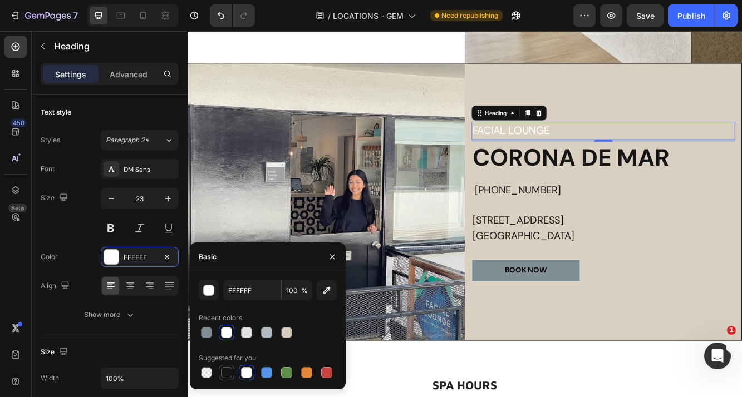
click at [228, 375] on div at bounding box center [226, 372] width 11 height 11
type input "151515"
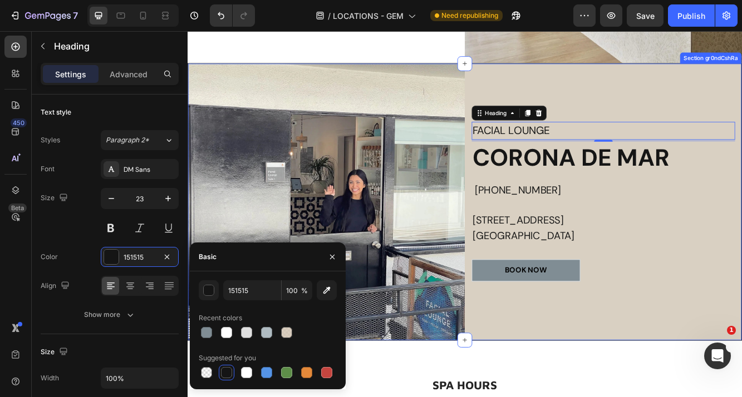
click at [634, 93] on div "FACIAL LOUNGE Heading 4 CORONA DE MAR Heading [PHONE_NUMBER] [STREET_ADDRESS] T…" at bounding box center [687, 236] width 333 height 333
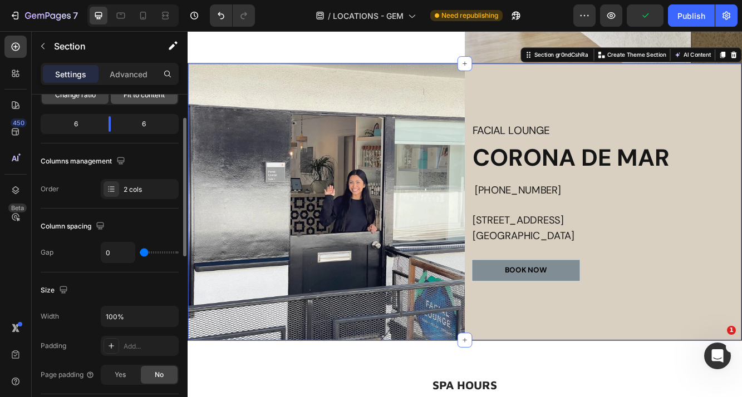
scroll to position [215, 0]
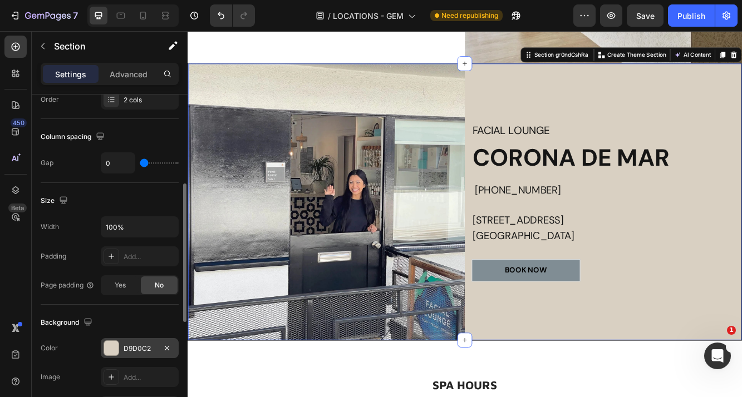
click at [112, 354] on div at bounding box center [111, 348] width 14 height 14
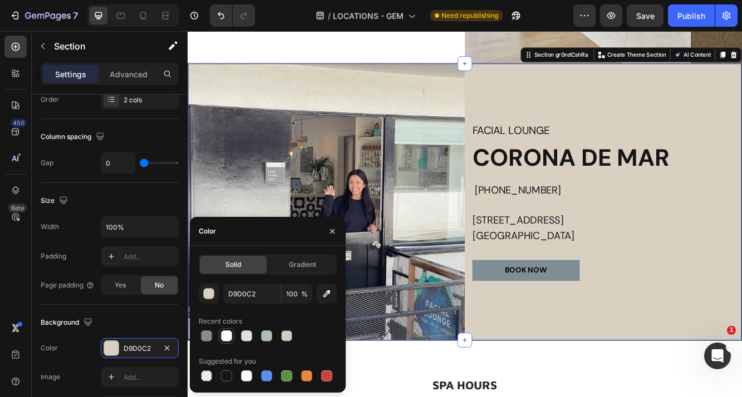
click at [230, 333] on div at bounding box center [226, 336] width 11 height 11
type input "FFFFFF"
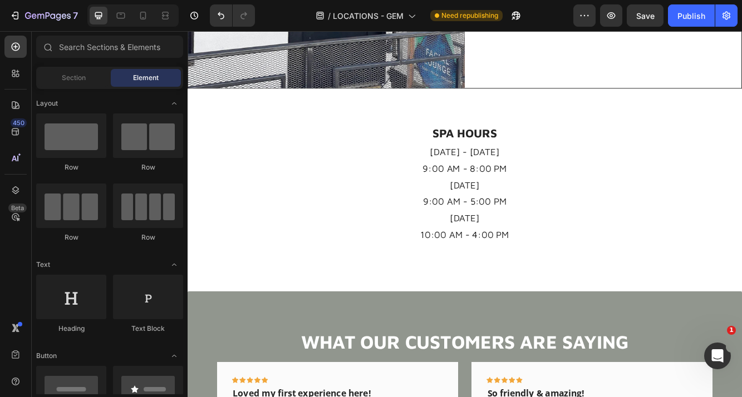
scroll to position [736, 0]
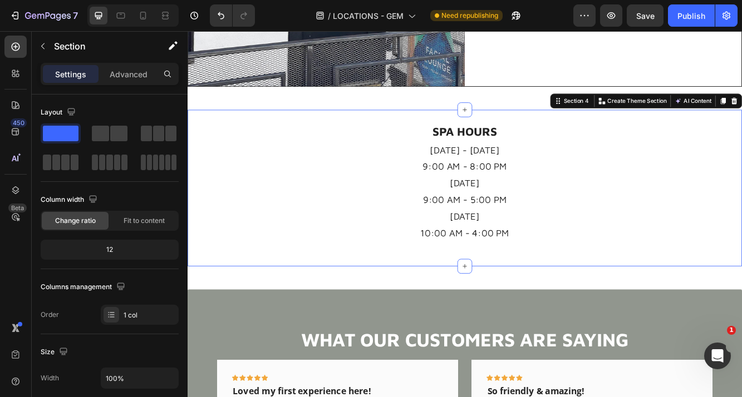
click at [629, 303] on div "SPA HOURS Heading [DATE] - [DATE] 9:00 AM - 8:00 PM [DATE] 9:00 AM - 5:00 PM [D…" at bounding box center [522, 220] width 668 height 189
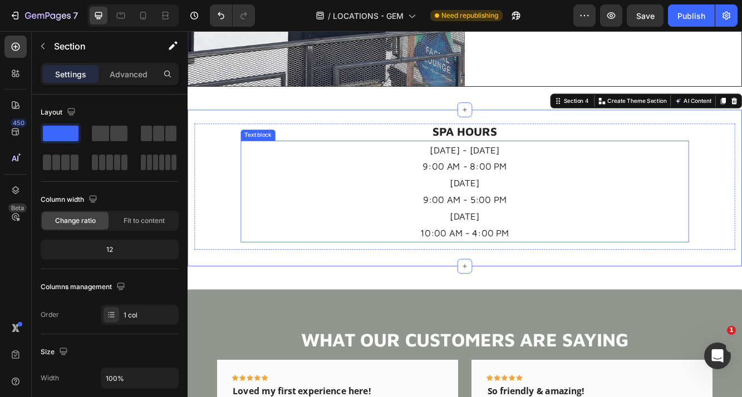
click at [509, 224] on p "9:00 AM - 5:00 PM" at bounding box center [522, 234] width 538 height 20
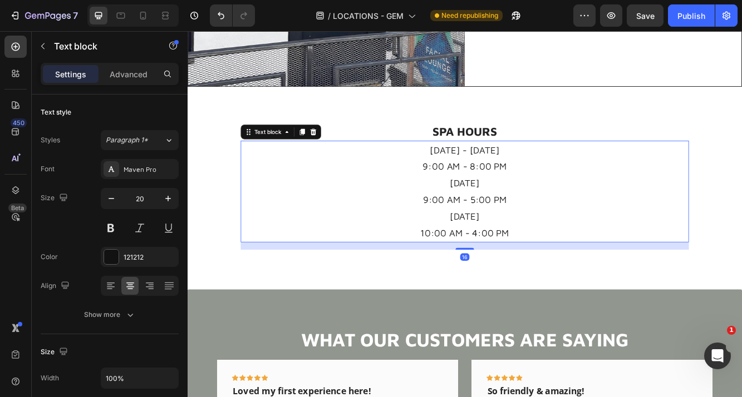
click at [509, 224] on p "9:00 AM - 5:00 PM" at bounding box center [522, 234] width 538 height 20
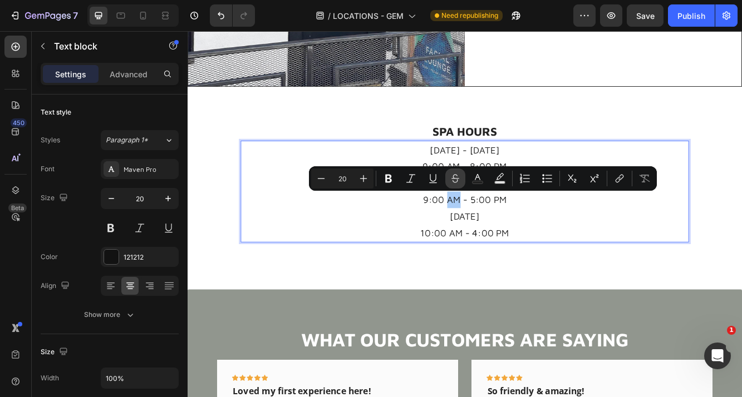
click at [452, 184] on icon "Editor contextual toolbar" at bounding box center [455, 178] width 11 height 11
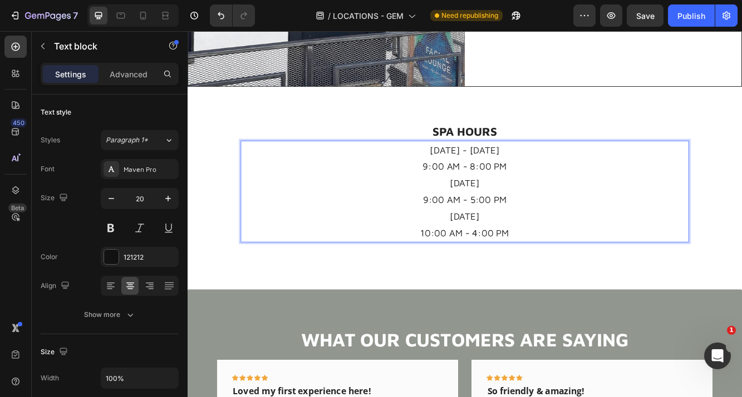
click at [387, 256] on p "[DATE]" at bounding box center [522, 254] width 538 height 20
click at [496, 213] on p "[DATE]" at bounding box center [522, 214] width 538 height 20
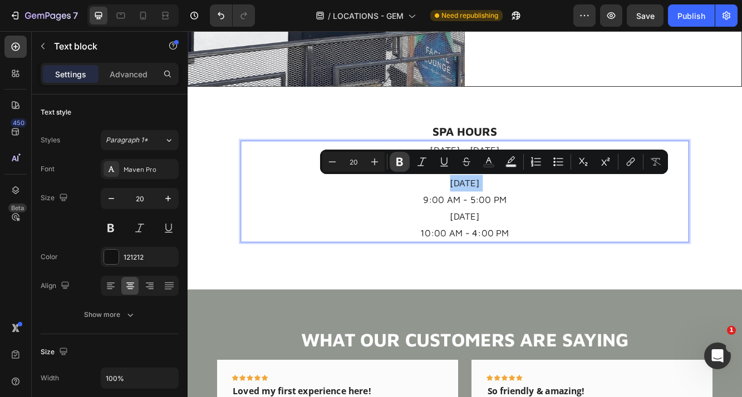
click at [403, 168] on button "Bold" at bounding box center [400, 162] width 20 height 20
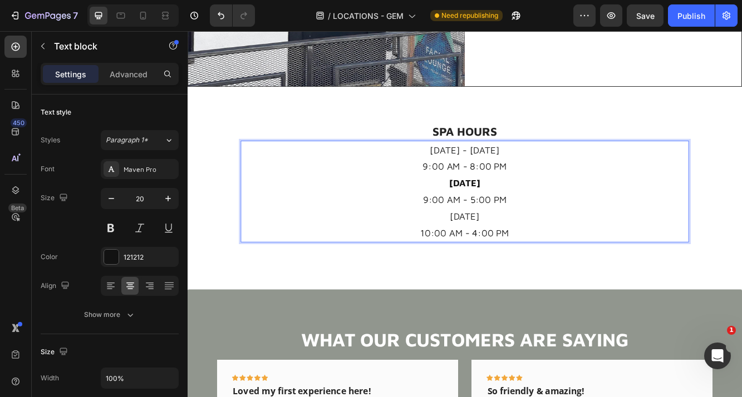
click at [519, 255] on p "[DATE]" at bounding box center [522, 254] width 538 height 20
click at [505, 247] on p "[DATE]" at bounding box center [522, 254] width 538 height 20
click at [115, 228] on button at bounding box center [111, 228] width 20 height 20
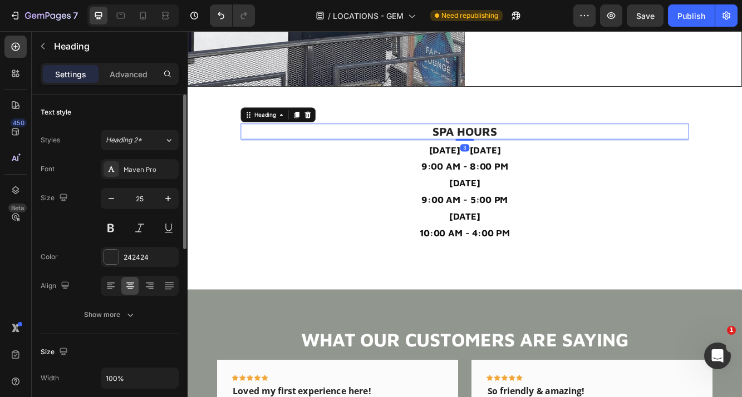
click at [388, 144] on p "SPA HOURS" at bounding box center [522, 152] width 538 height 17
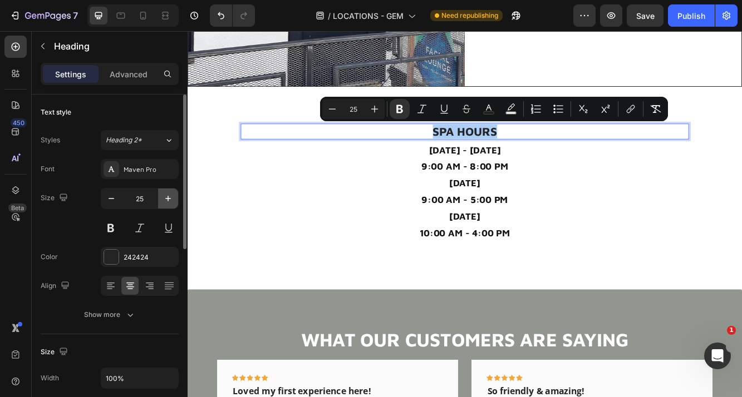
click at [159, 197] on button "button" at bounding box center [168, 199] width 20 height 20
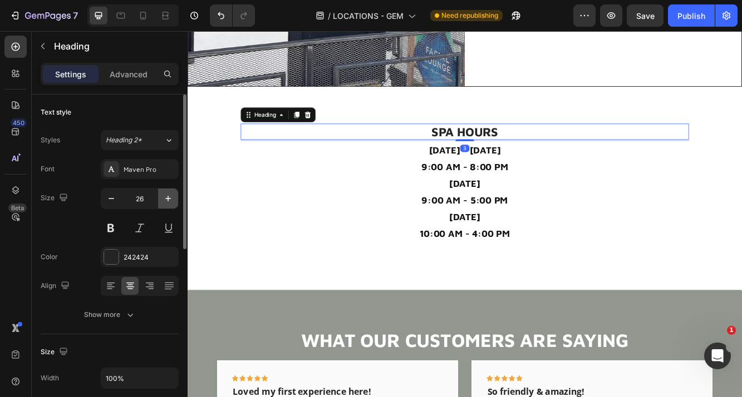
click at [160, 197] on button "button" at bounding box center [168, 199] width 20 height 20
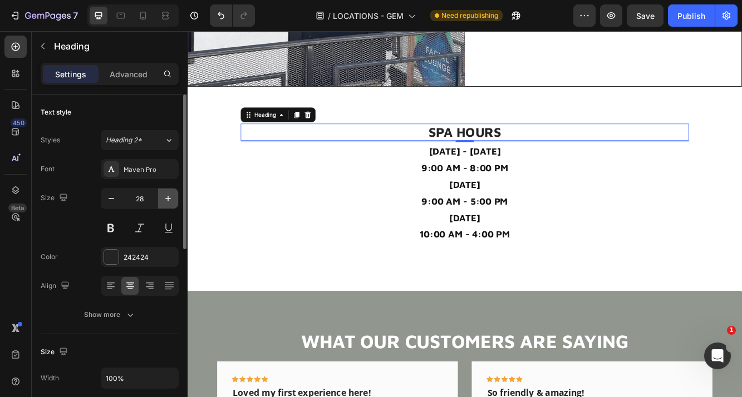
click at [160, 197] on button "button" at bounding box center [168, 199] width 20 height 20
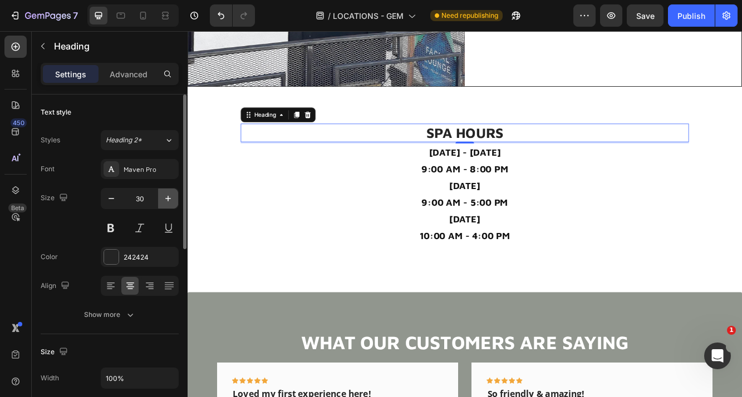
click at [160, 197] on button "button" at bounding box center [168, 199] width 20 height 20
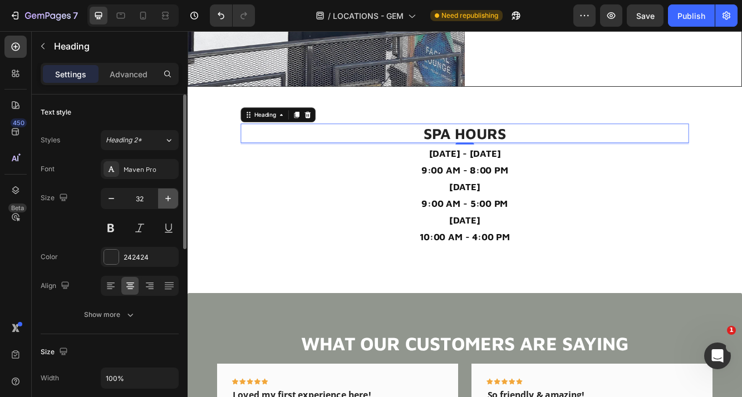
click at [160, 197] on button "button" at bounding box center [168, 199] width 20 height 20
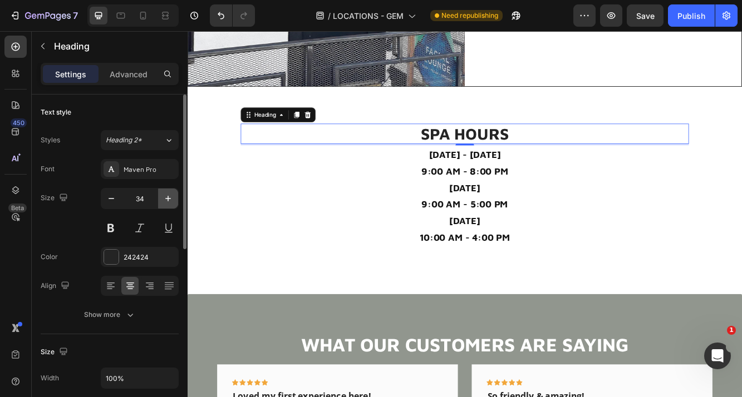
click at [160, 197] on button "button" at bounding box center [168, 199] width 20 height 20
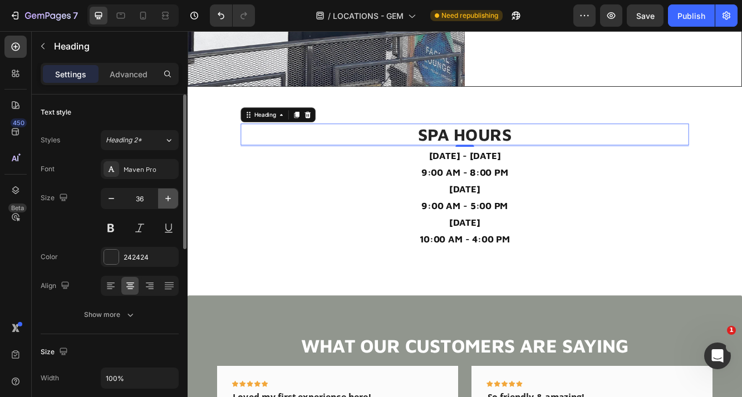
click at [160, 197] on button "button" at bounding box center [168, 199] width 20 height 20
type input "38"
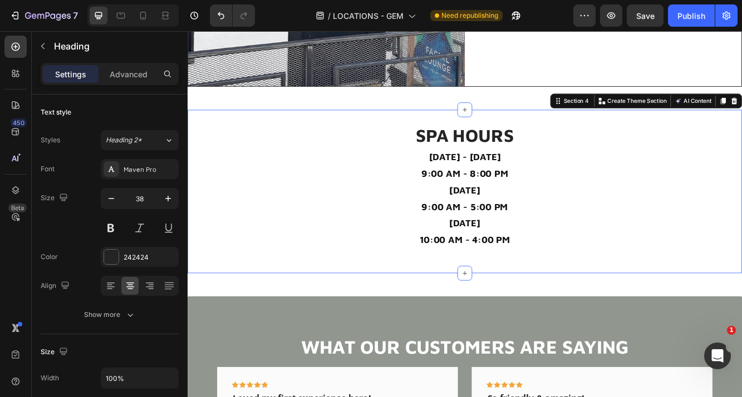
click at [421, 311] on div "⁠⁠⁠⁠⁠⁠⁠ SPA HOURS Heading [DATE] - [DATE] 9:00 AM - 8:00 PM [DATE] 9:00 AM - 5:…" at bounding box center [521, 227] width 651 height 170
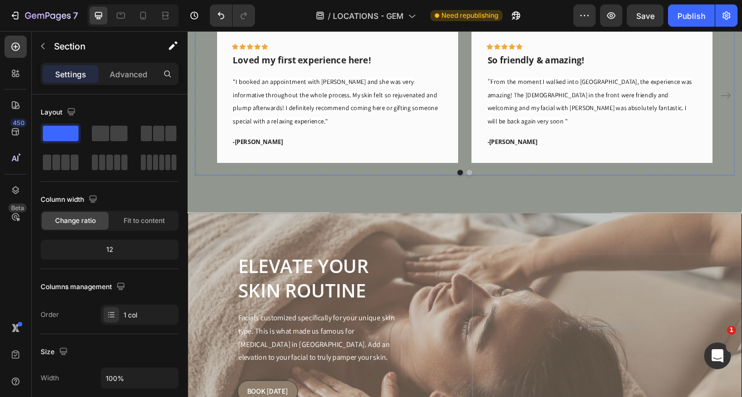
scroll to position [1248, 0]
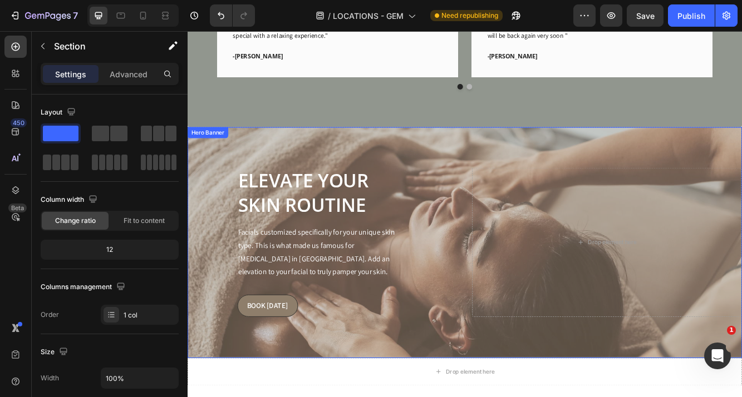
click at [448, 164] on div "Overlay" at bounding box center [521, 285] width 667 height 277
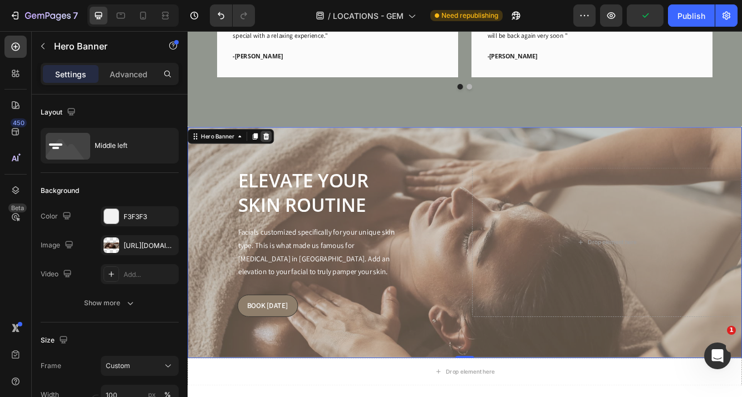
click at [284, 156] on icon at bounding box center [282, 157] width 7 height 8
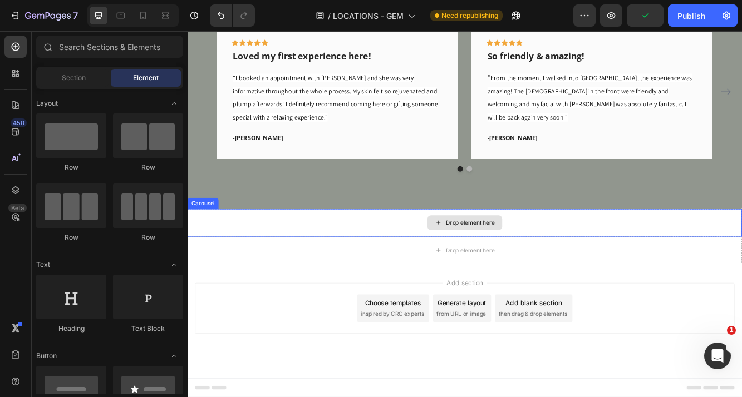
click at [263, 270] on div "Drop element here" at bounding box center [522, 261] width 668 height 33
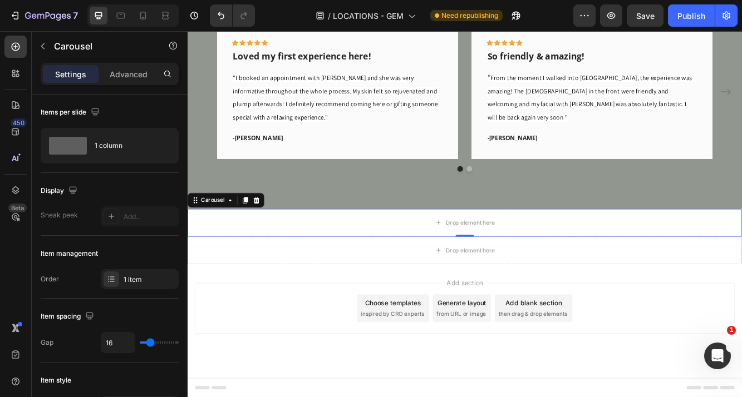
click at [277, 238] on div "Carousel" at bounding box center [234, 235] width 92 height 18
click at [272, 235] on icon at bounding box center [270, 234] width 9 height 9
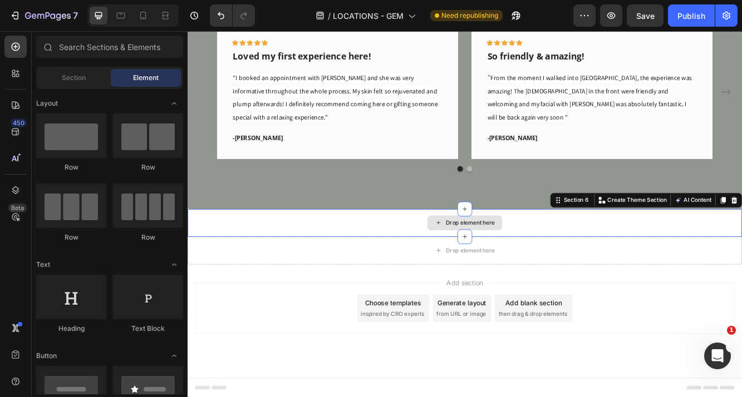
click at [274, 268] on div "Drop element here" at bounding box center [522, 261] width 668 height 33
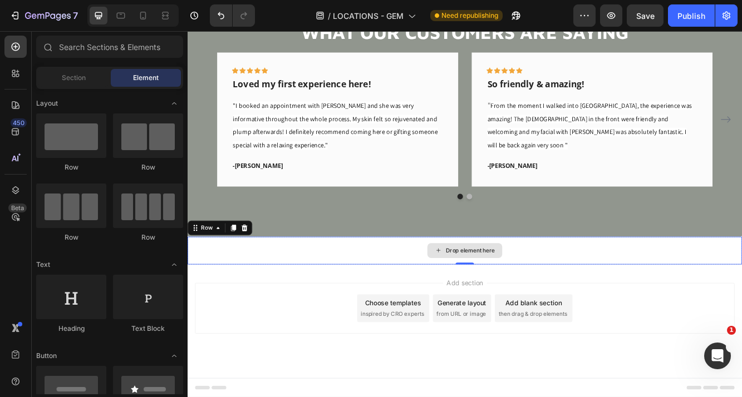
click at [741, 302] on div "Drop element here" at bounding box center [522, 295] width 668 height 33
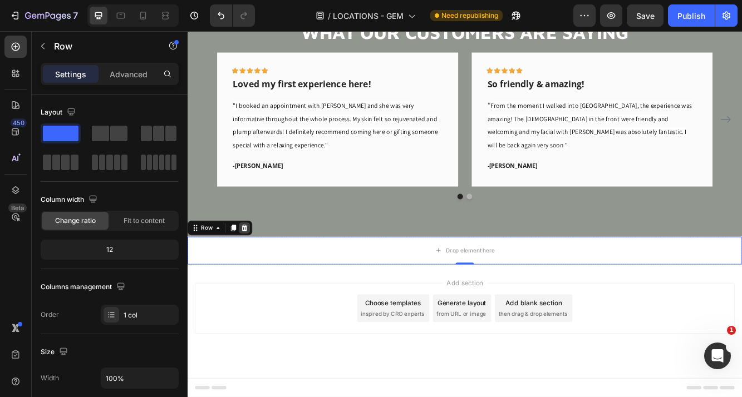
click at [254, 268] on icon at bounding box center [256, 268] width 7 height 8
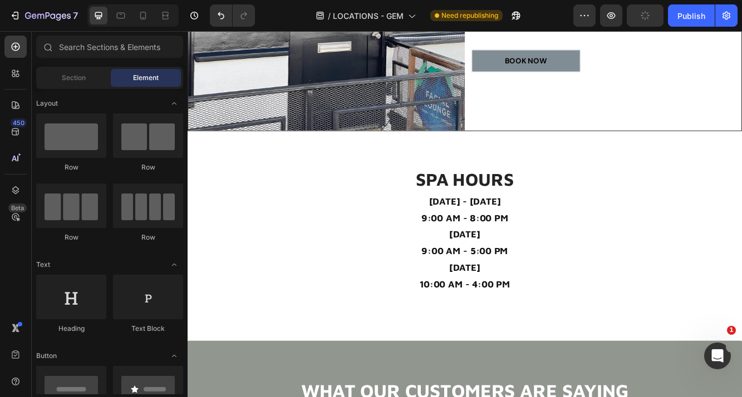
scroll to position [696, 0]
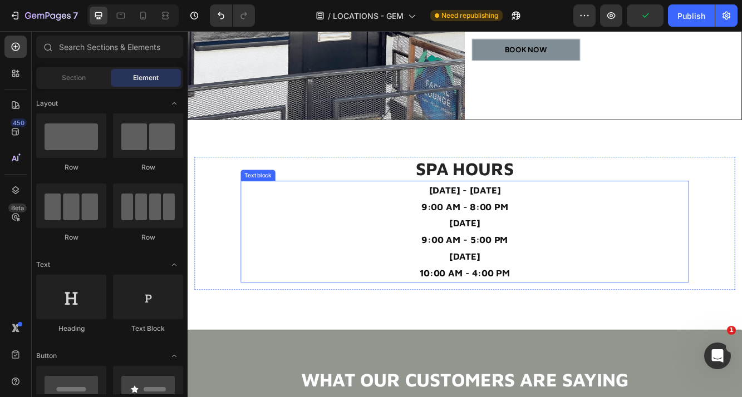
click at [483, 240] on p "9:00 AM - 8:00 PM" at bounding box center [522, 243] width 538 height 20
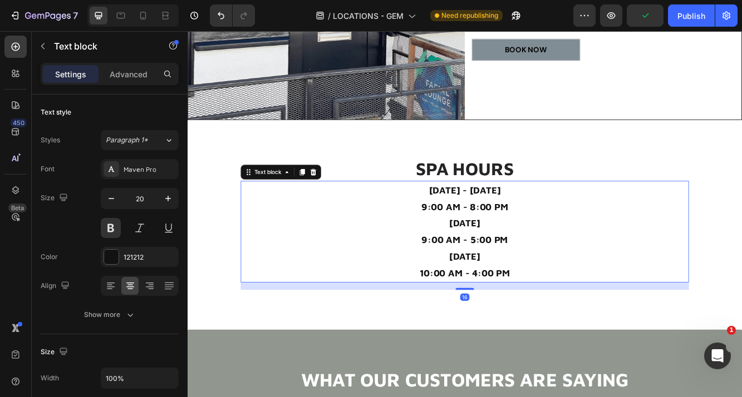
click at [483, 240] on p "9:00 AM - 8:00 PM" at bounding box center [522, 243] width 538 height 20
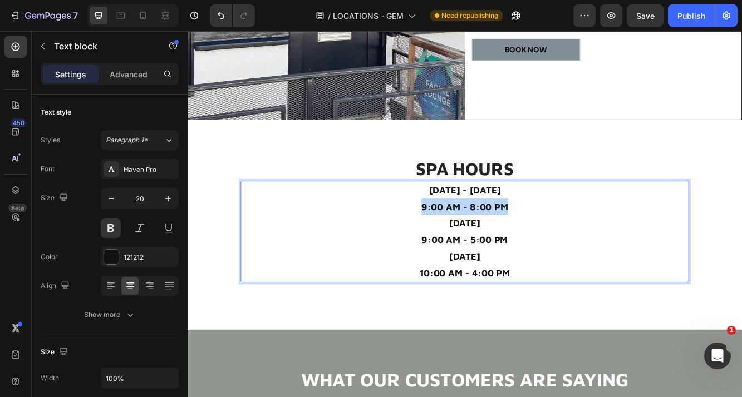
click at [483, 240] on p "9:00 AM - 8:00 PM" at bounding box center [522, 243] width 538 height 20
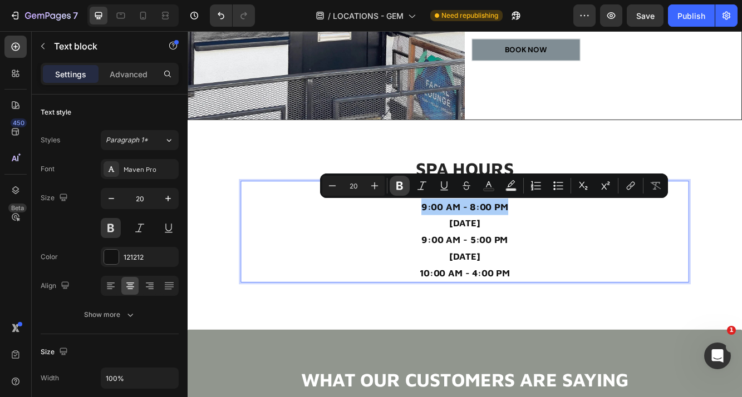
click at [401, 182] on icon "Editor contextual toolbar" at bounding box center [399, 186] width 7 height 8
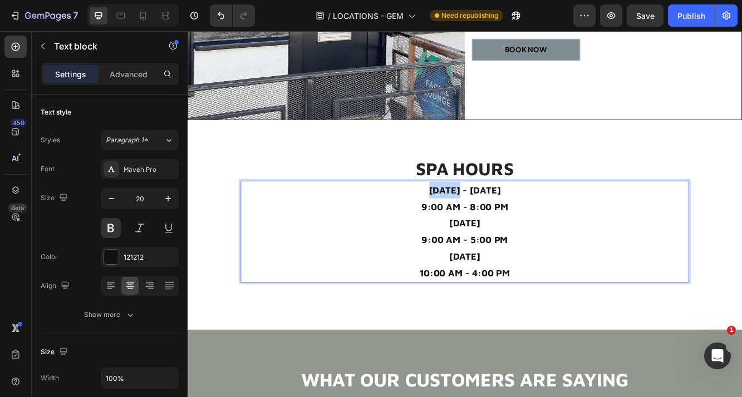
click at [444, 213] on p "[DATE] - [DATE]" at bounding box center [522, 223] width 538 height 20
click at [461, 243] on p "9:00 AM - 8:00 PM" at bounding box center [522, 243] width 538 height 20
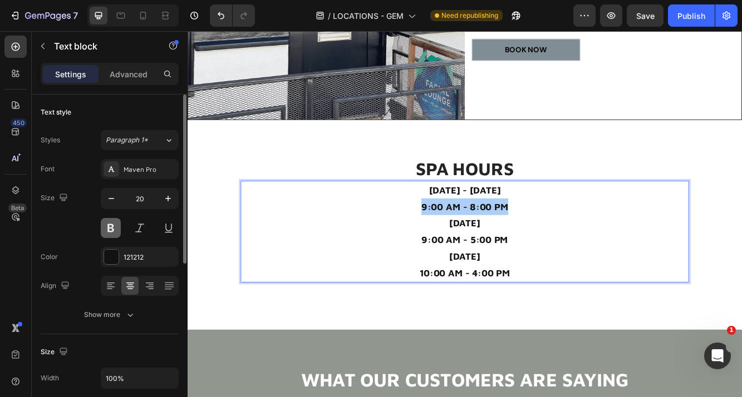
click at [112, 229] on button at bounding box center [111, 228] width 20 height 20
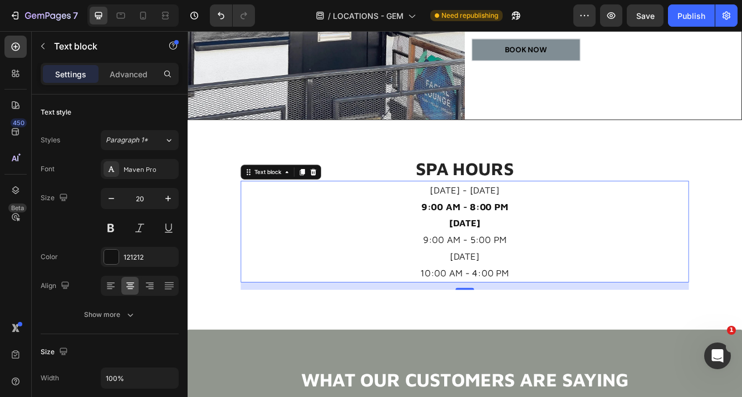
click at [460, 230] on p "[DATE] - [DATE]" at bounding box center [522, 223] width 538 height 20
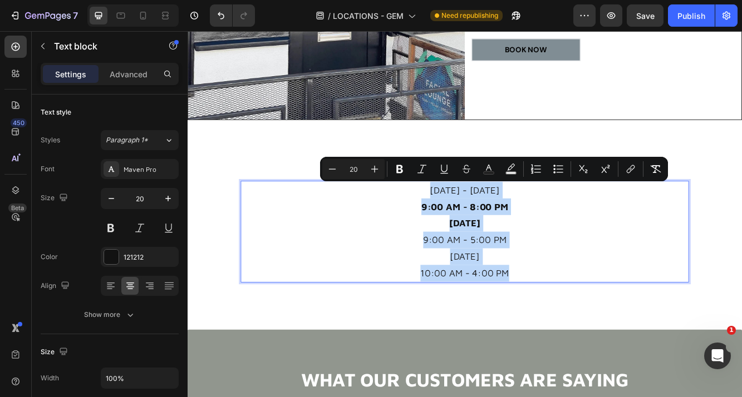
drag, startPoint x: 460, startPoint y: 223, endPoint x: 628, endPoint y: 319, distance: 194.0
click at [628, 319] on div "[DATE] - [DATE] 9:00 AM - 8:00 PM [DATE] 9:00 AM - 5:00 PM [DATE] 10:00 AM - 4:…" at bounding box center [522, 272] width 540 height 122
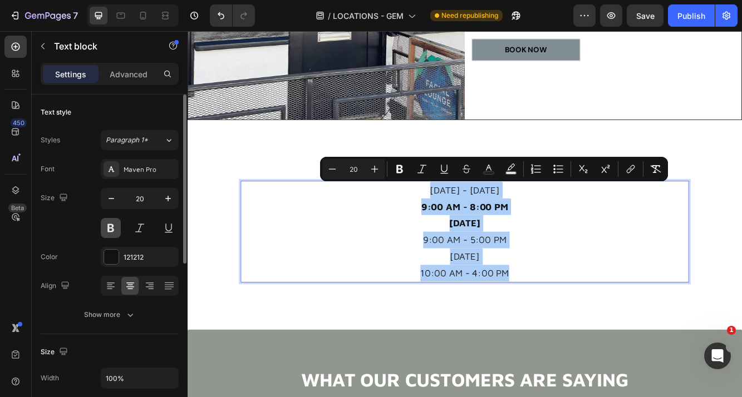
click at [110, 232] on button at bounding box center [111, 228] width 20 height 20
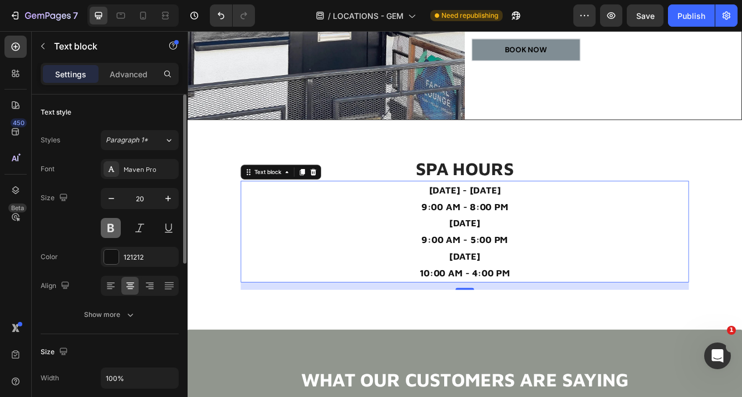
click at [110, 232] on button at bounding box center [111, 228] width 20 height 20
click at [110, 231] on button at bounding box center [111, 228] width 20 height 20
click at [110, 230] on button at bounding box center [111, 228] width 20 height 20
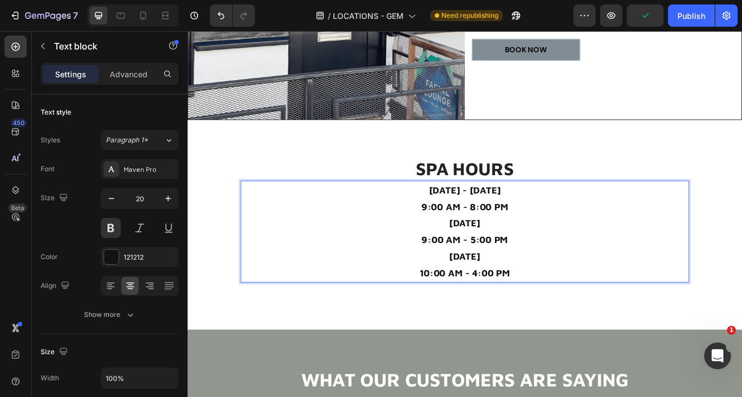
click at [530, 250] on p "9:00 AM - 8:00 PM" at bounding box center [522, 243] width 538 height 20
drag, startPoint x: 451, startPoint y: 239, endPoint x: 654, endPoint y: 242, distance: 202.6
click at [654, 242] on p "9:00 AM - 8:00 PM" at bounding box center [522, 243] width 538 height 20
click at [590, 312] on div "[DATE] - [DATE] 9:00 AM - 8:00 PM [DATE] 9:00 AM - 5:00 PM [DATE] 10:00 AM - 4:…" at bounding box center [522, 272] width 540 height 122
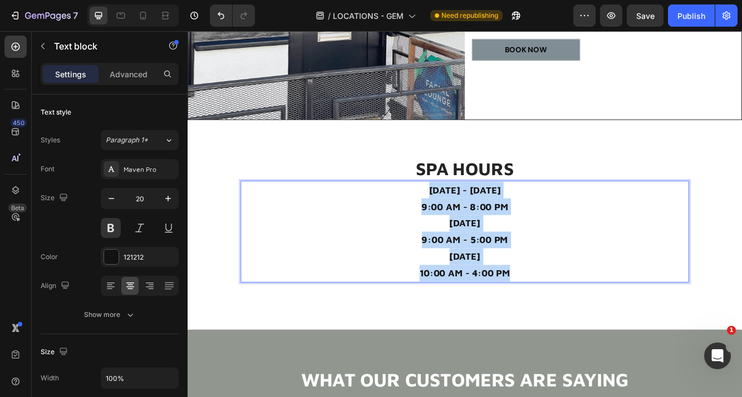
drag, startPoint x: 591, startPoint y: 322, endPoint x: 421, endPoint y: 225, distance: 195.9
click at [421, 225] on div "[DATE] - [DATE] 9:00 AM - 8:00 PM [DATE] 9:00 AM - 5:00 PM [DATE] 10:00 AM - 4:…" at bounding box center [522, 272] width 540 height 122
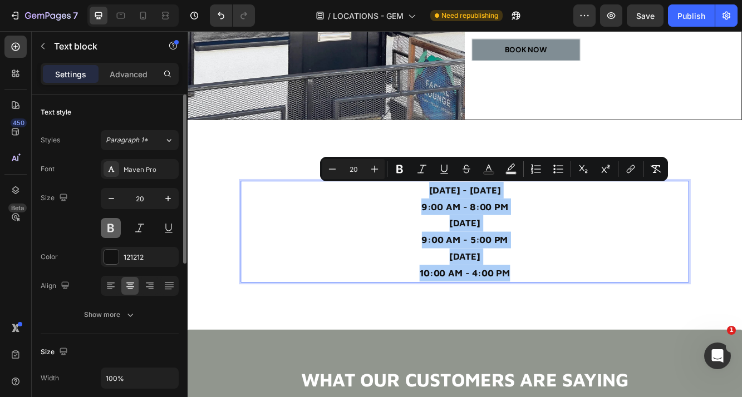
click at [106, 228] on button at bounding box center [111, 228] width 20 height 20
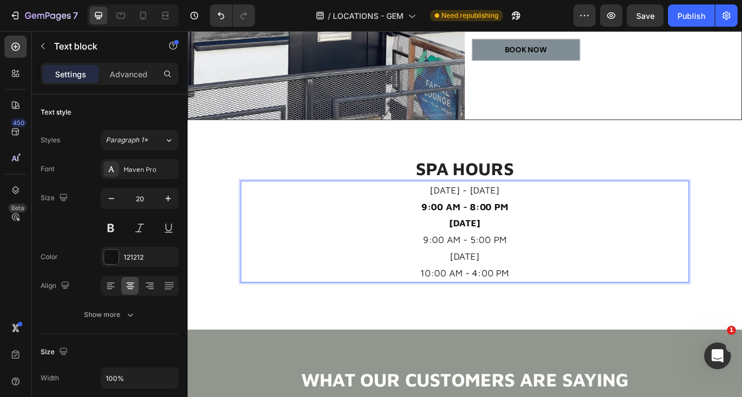
click at [506, 279] on p "9:00 AM - 5:00 PM" at bounding box center [522, 283] width 538 height 20
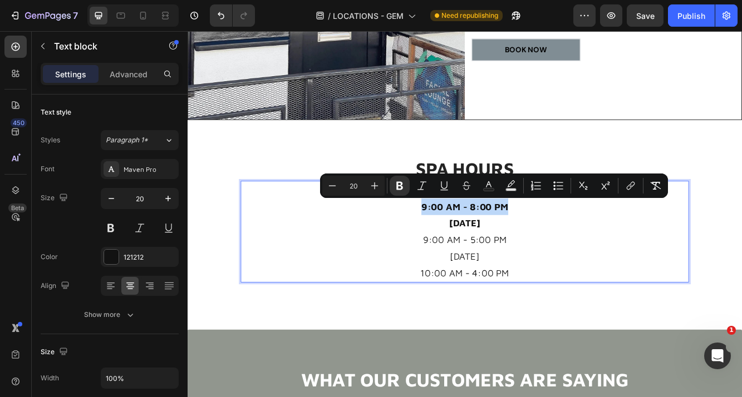
drag, startPoint x: 455, startPoint y: 233, endPoint x: 592, endPoint y: 244, distance: 137.4
click at [592, 244] on p "9:00 AM - 8:00 PM" at bounding box center [522, 243] width 538 height 20
click at [399, 191] on button "Bold" at bounding box center [400, 186] width 20 height 20
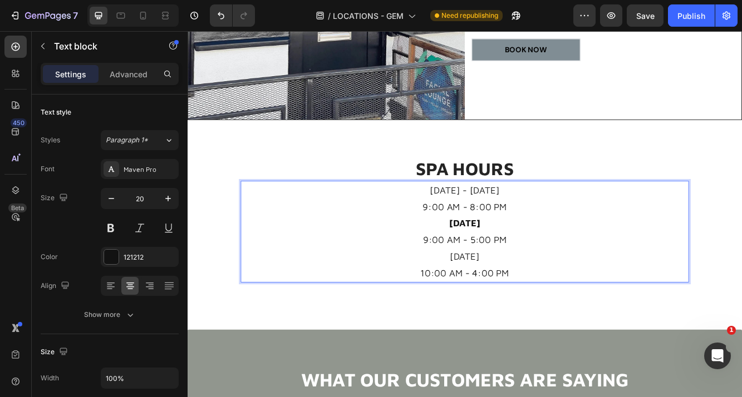
click at [517, 304] on p "[DATE]" at bounding box center [522, 303] width 538 height 20
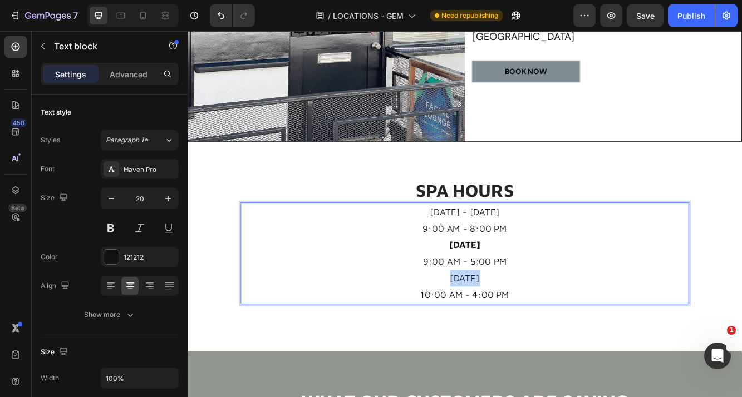
scroll to position [666, 0]
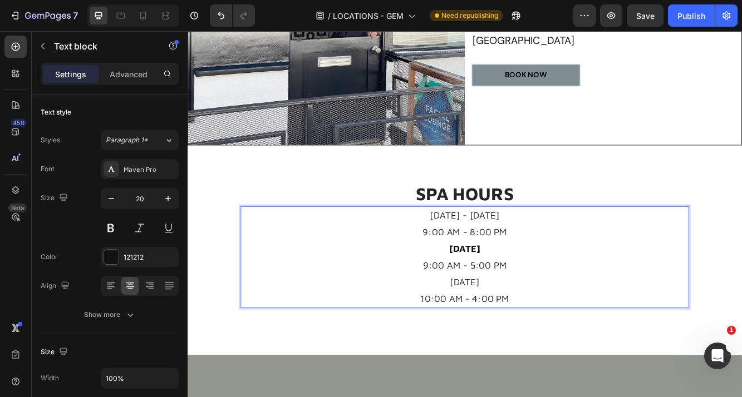
click at [564, 253] on p "[DATE] - [DATE]" at bounding box center [522, 253] width 538 height 20
drag, startPoint x: 579, startPoint y: 253, endPoint x: 474, endPoint y: 253, distance: 105.7
click at [474, 253] on p "[DATE] - [DATE]" at bounding box center [522, 253] width 538 height 20
click at [484, 258] on p "[DATE] - [DATE]" at bounding box center [522, 253] width 538 height 20
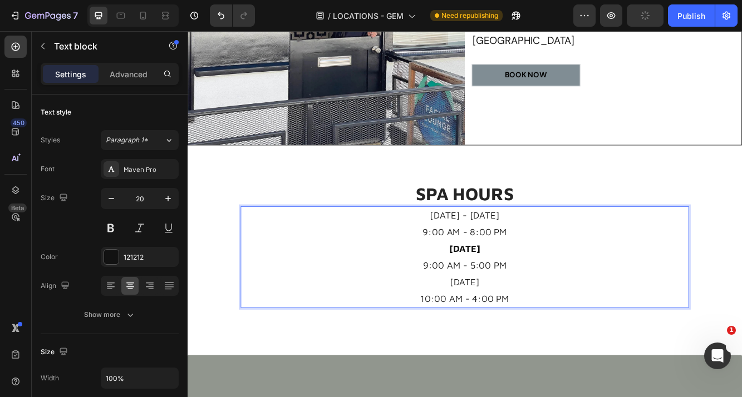
click at [396, 286] on p "[DATE]" at bounding box center [522, 293] width 538 height 20
click at [528, 333] on p "[DATE]" at bounding box center [522, 333] width 538 height 20
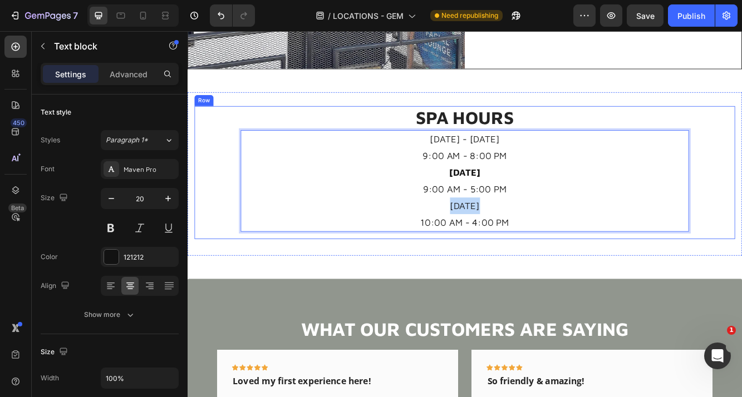
click at [558, 277] on div "SPA HOURS Heading [DATE] - [DATE] 9:00 AM - 8:00 PM [DATE] 9:00 AM - 5:00 PM [D…" at bounding box center [522, 201] width 540 height 161
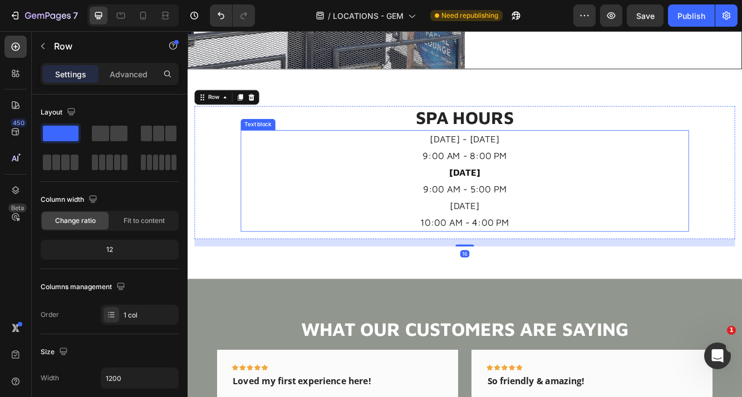
click at [566, 270] on p "10:00 AM - 4:00 PM" at bounding box center [522, 262] width 538 height 20
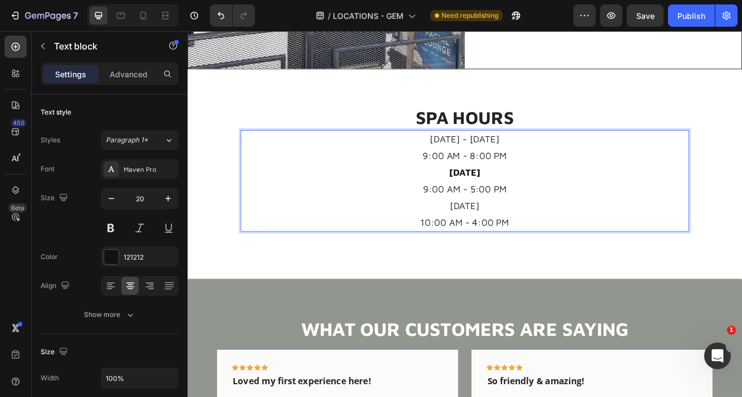
click at [522, 171] on p "9:00 AM - 8:00 PM" at bounding box center [522, 181] width 538 height 20
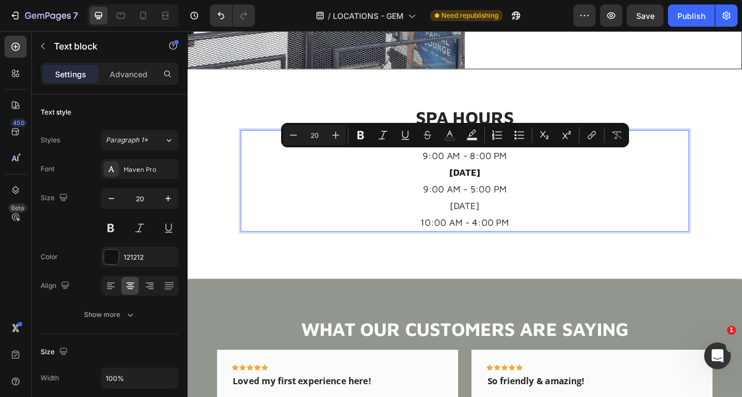
click at [509, 194] on p "[DATE]" at bounding box center [522, 201] width 538 height 20
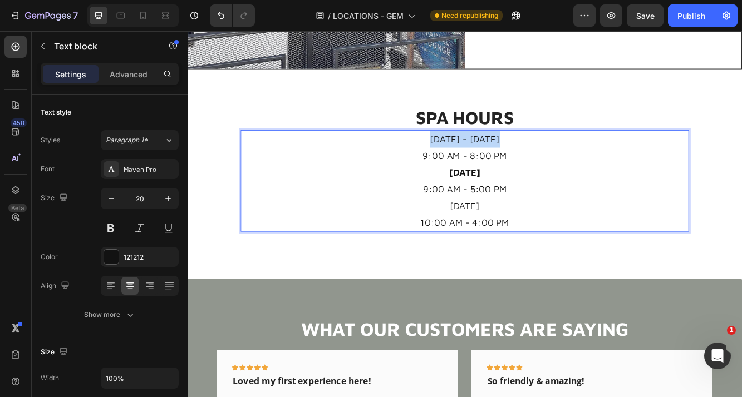
drag, startPoint x: 466, startPoint y: 160, endPoint x: 624, endPoint y: 164, distance: 158.1
click at [624, 164] on p "[DATE] - [DATE]" at bounding box center [522, 161] width 538 height 20
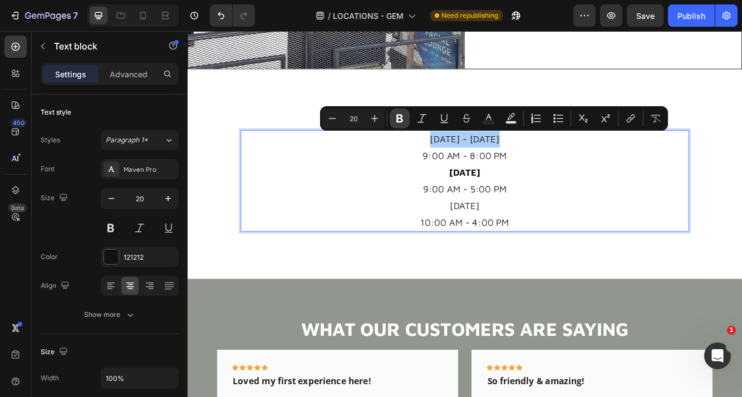
click at [396, 117] on icon "Editor contextual toolbar" at bounding box center [399, 118] width 11 height 11
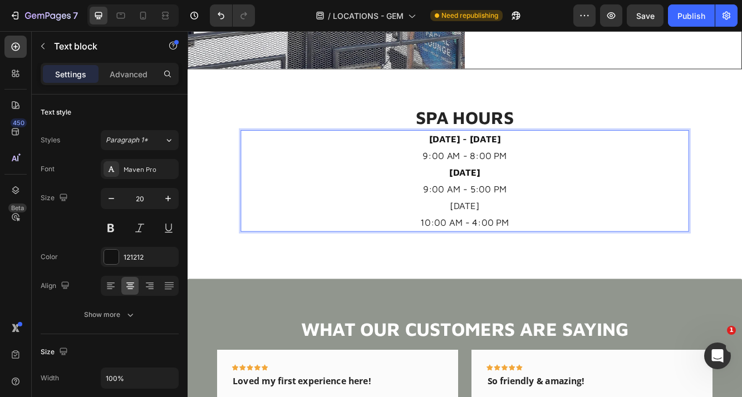
click at [493, 238] on p "[DATE]" at bounding box center [522, 242] width 538 height 20
drag, startPoint x: 493, startPoint y: 238, endPoint x: 554, endPoint y: 237, distance: 61.2
click at [554, 237] on p "[DATE]" at bounding box center [522, 242] width 538 height 20
click at [518, 239] on p "[DATE]" at bounding box center [522, 242] width 538 height 20
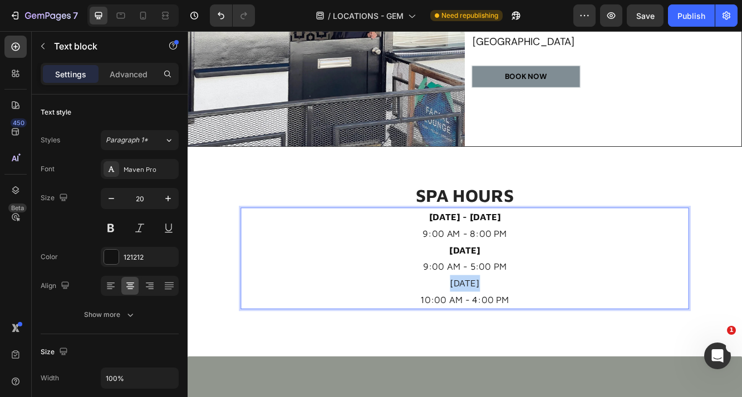
scroll to position [617, 0]
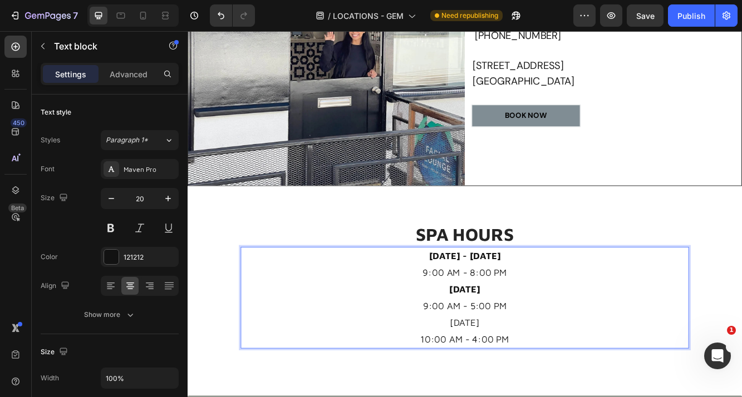
click at [565, 395] on p "10:00 AM - 4:00 PM" at bounding box center [522, 402] width 538 height 20
click at [548, 381] on p "[DATE]" at bounding box center [522, 382] width 538 height 20
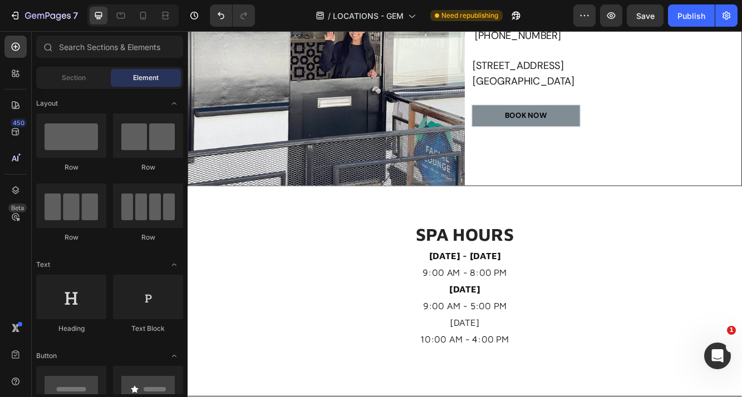
click at [643, 397] on div "FACIAL LOUNGE Heading CORONA DE MAR Heading [PHONE_NUMBER] [STREET_ADDRESS] Tex…" at bounding box center [522, 123] width 668 height 1373
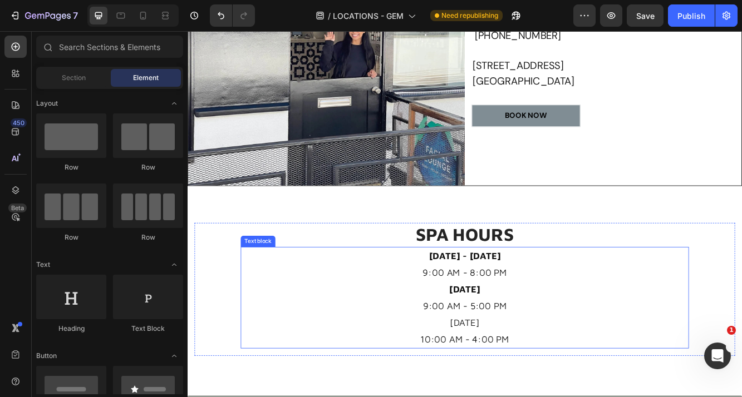
click at [515, 383] on p "[DATE]" at bounding box center [522, 382] width 538 height 20
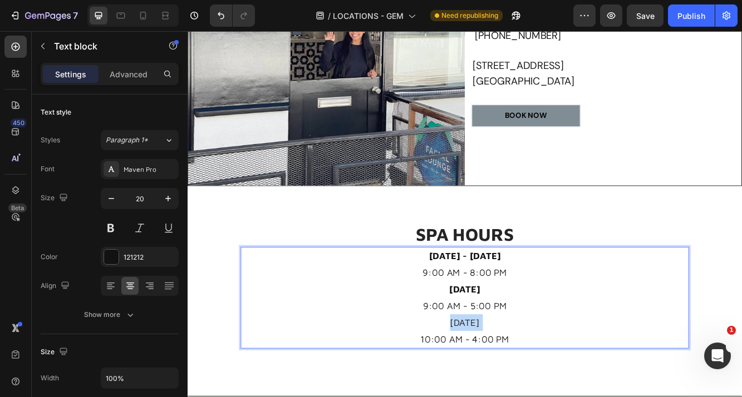
click at [515, 383] on p "[DATE]" at bounding box center [522, 382] width 538 height 20
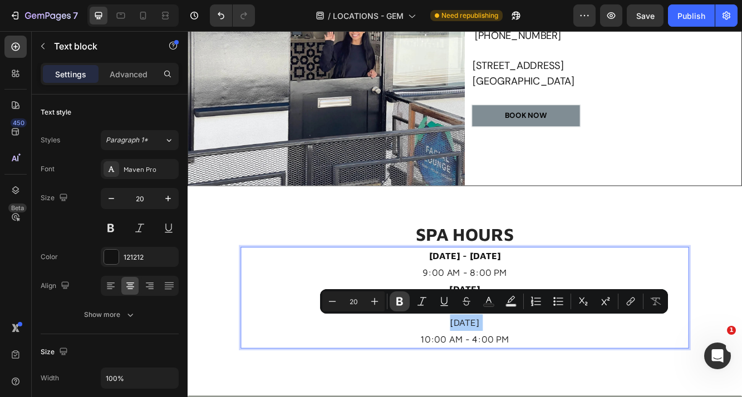
click at [395, 304] on icon "Editor contextual toolbar" at bounding box center [399, 301] width 11 height 11
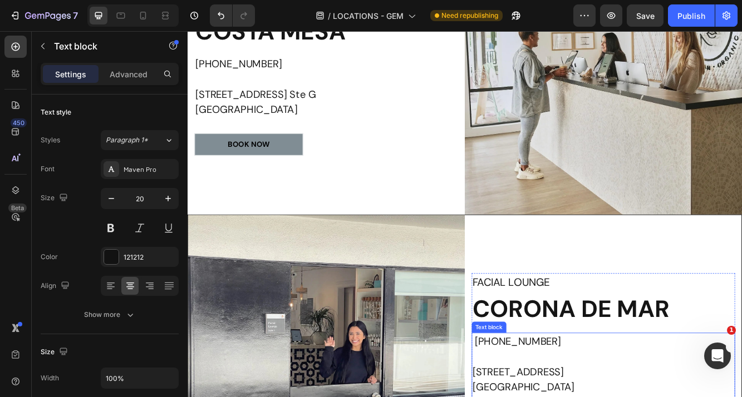
scroll to position [244, 0]
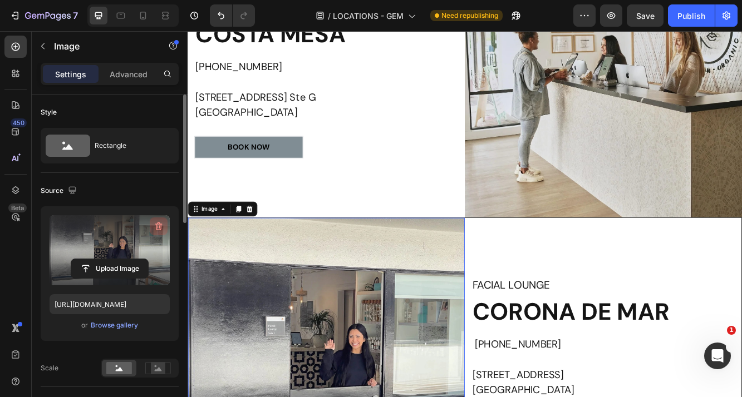
click at [155, 231] on icon "button" at bounding box center [158, 226] width 11 height 11
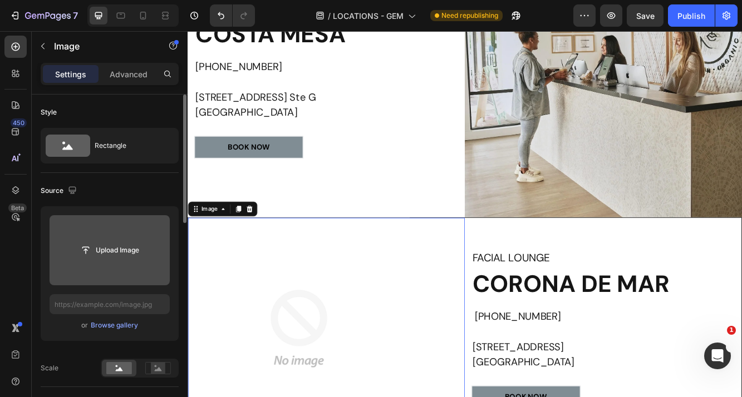
click at [93, 270] on input "file" at bounding box center [110, 250] width 120 height 70
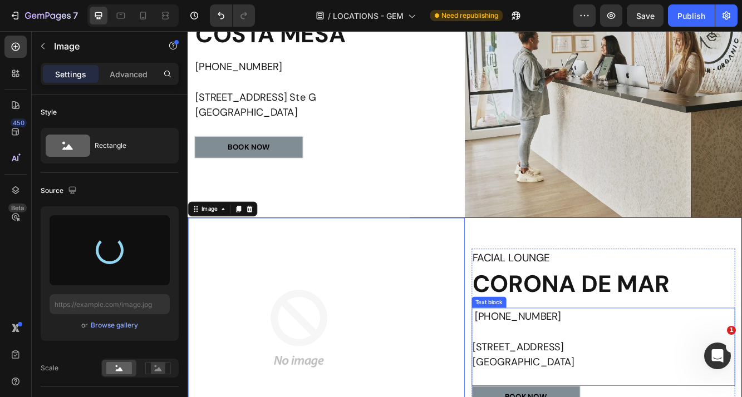
type input "[URL][DOMAIN_NAME]"
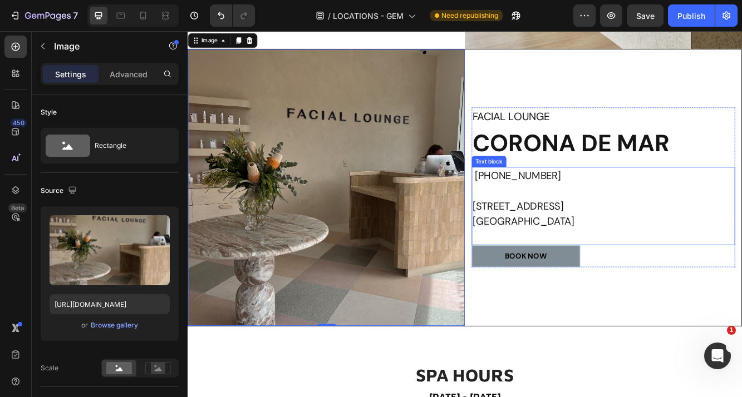
scroll to position [450, 0]
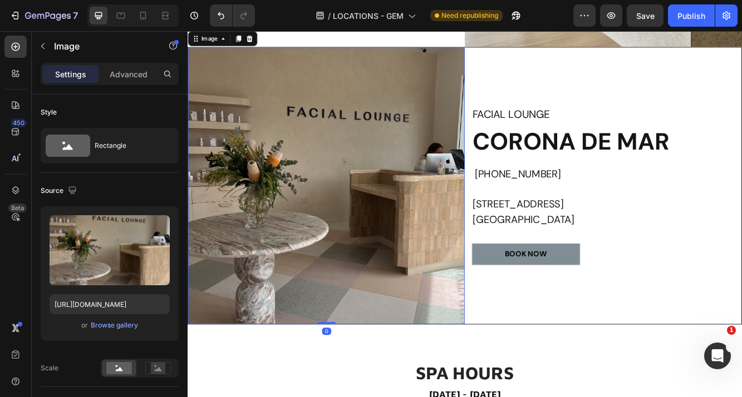
drag, startPoint x: 355, startPoint y: 382, endPoint x: 354, endPoint y: 346, distance: 35.6
click at [354, 346] on div "Image 0" at bounding box center [354, 217] width 333 height 333
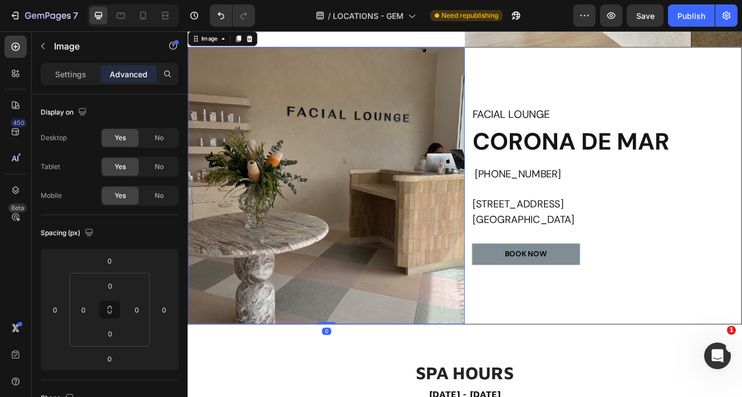
click at [303, 221] on img at bounding box center [354, 217] width 333 height 333
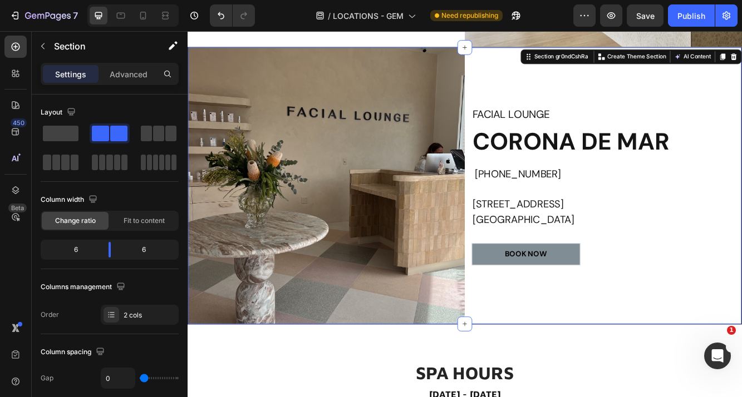
click at [643, 378] on div "FACIAL LOUNGE Heading CORONA DE MAR Heading [PHONE_NUMBER] [STREET_ADDRESS] Tex…" at bounding box center [687, 217] width 333 height 333
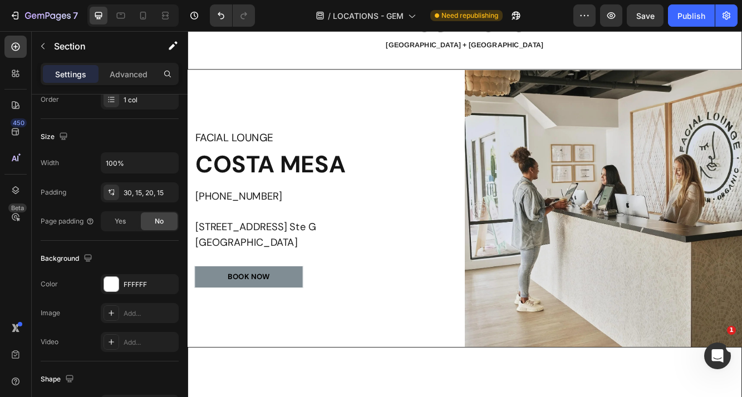
scroll to position [0, 0]
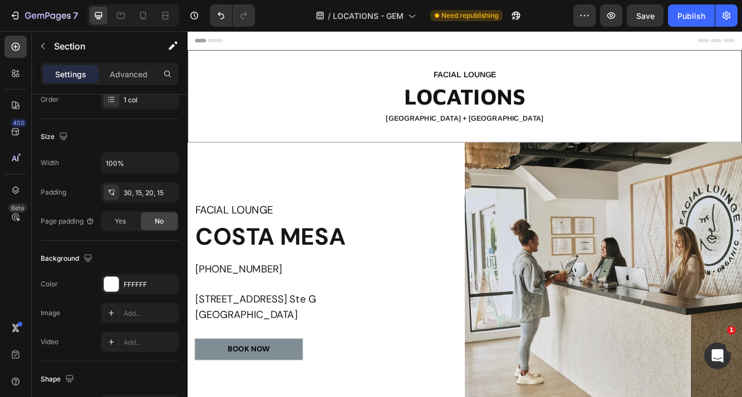
click at [698, 28] on div "7 Version history / LOCATIONS - GEM Need republishing Preview Save Publish" at bounding box center [371, 16] width 742 height 32
click at [697, 24] on button "Publish" at bounding box center [691, 15] width 47 height 22
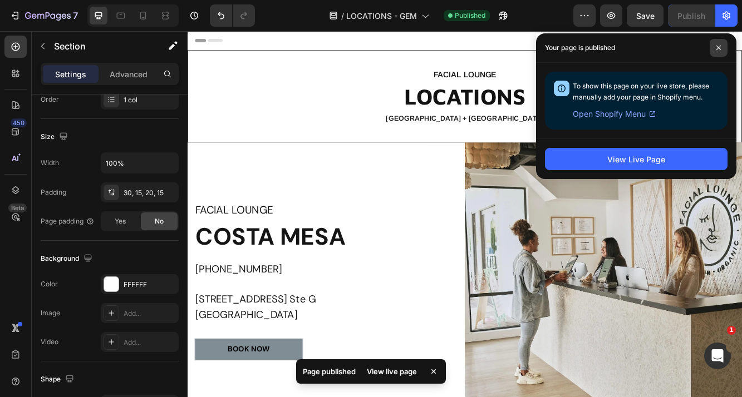
click at [717, 48] on icon at bounding box center [719, 48] width 6 height 6
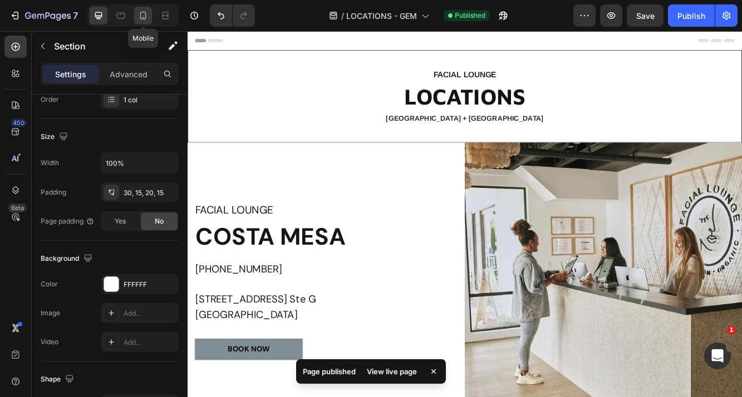
click at [145, 18] on icon at bounding box center [143, 16] width 6 height 8
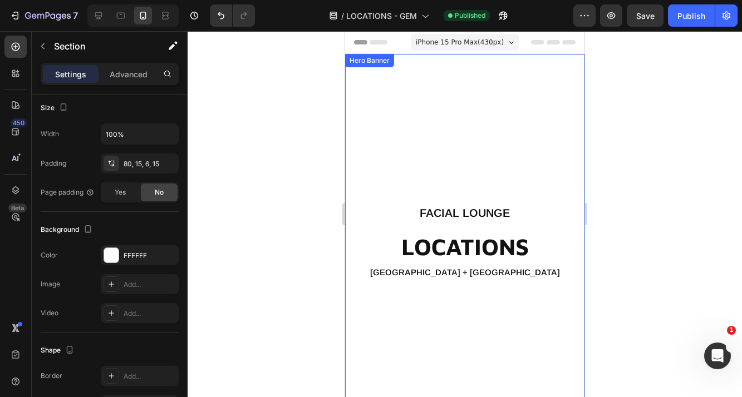
click at [430, 139] on div "Overlay" at bounding box center [465, 240] width 238 height 370
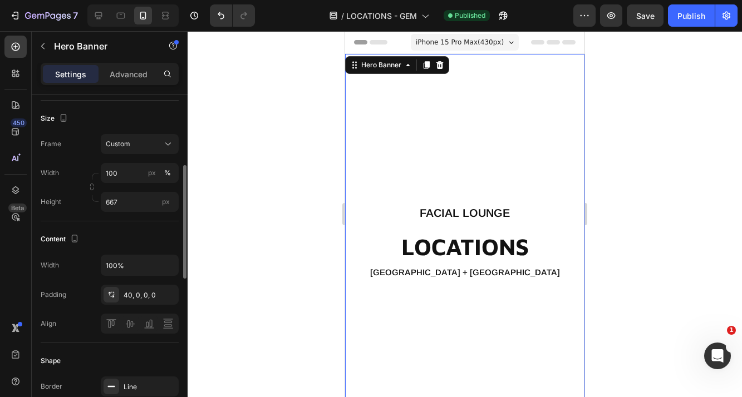
scroll to position [225, 0]
click at [131, 203] on input "667" at bounding box center [140, 199] width 78 height 20
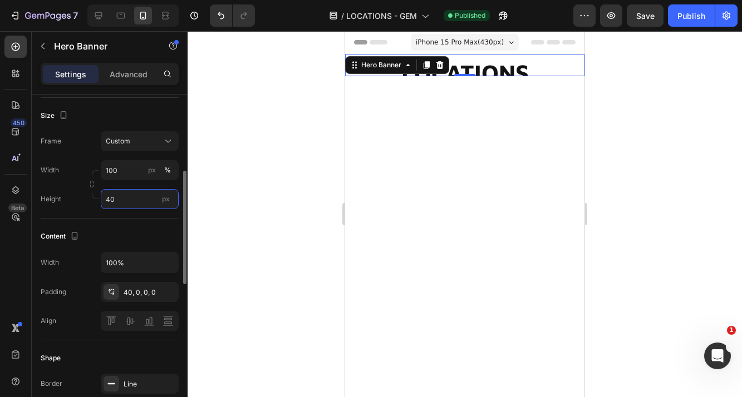
type input "4"
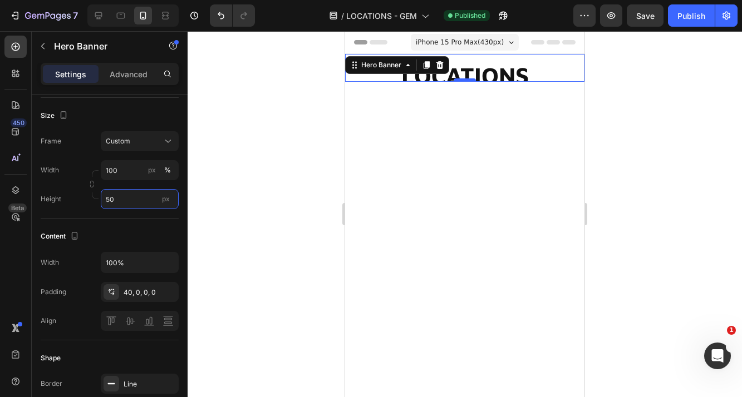
type input "50"
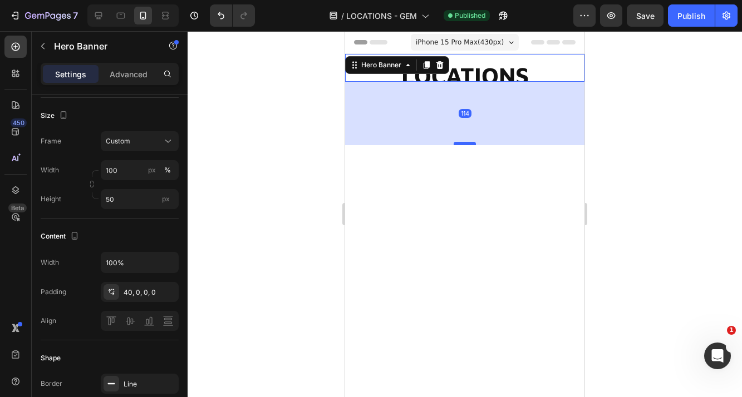
drag, startPoint x: 467, startPoint y: 80, endPoint x: 465, endPoint y: 139, distance: 58.5
click at [465, 142] on div at bounding box center [465, 143] width 22 height 3
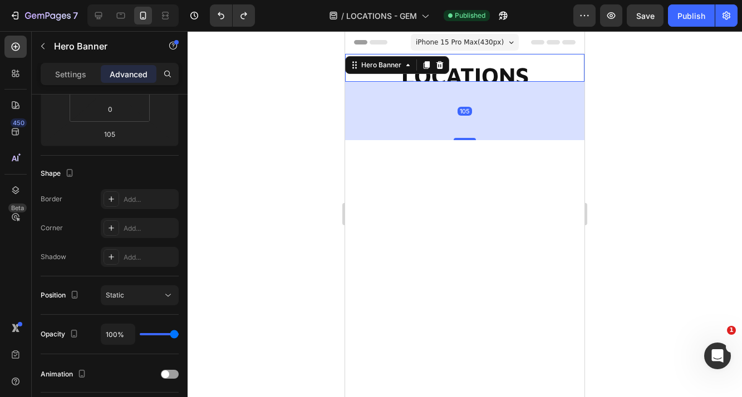
click at [646, 168] on div at bounding box center [465, 214] width 554 height 366
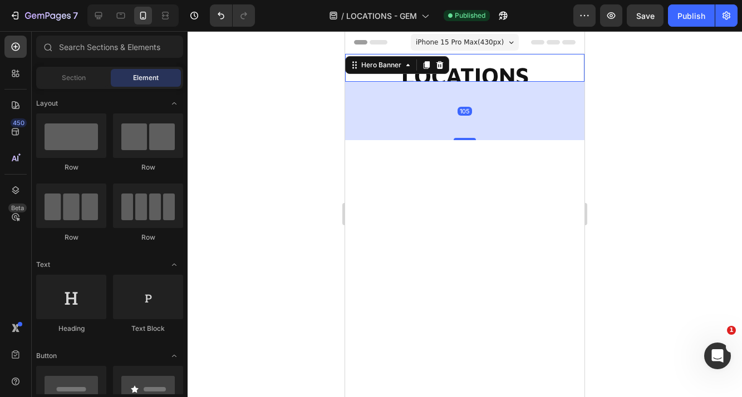
click at [646, 168] on div at bounding box center [465, 214] width 554 height 366
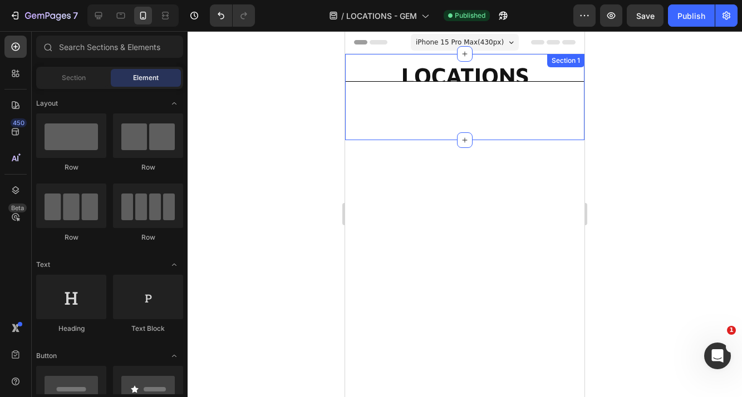
click at [366, 56] on div "FACIAL LOUNGE Heading LOCATIONS Heading [GEOGRAPHIC_DATA] + [GEOGRAPHIC_DATA] H…" at bounding box center [464, 75] width 220 height 85
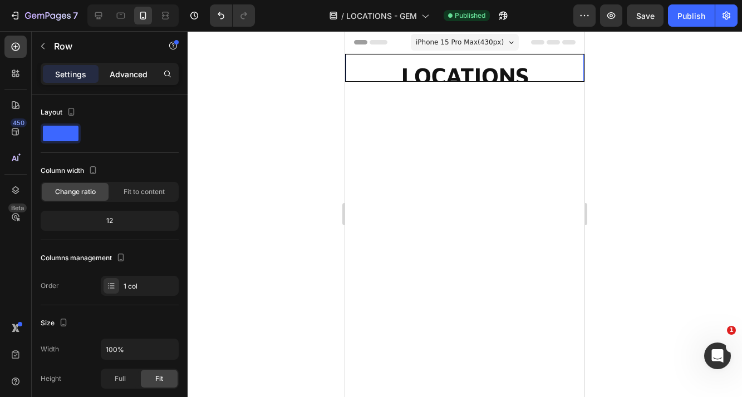
click at [121, 65] on div "Advanced" at bounding box center [129, 74] width 56 height 18
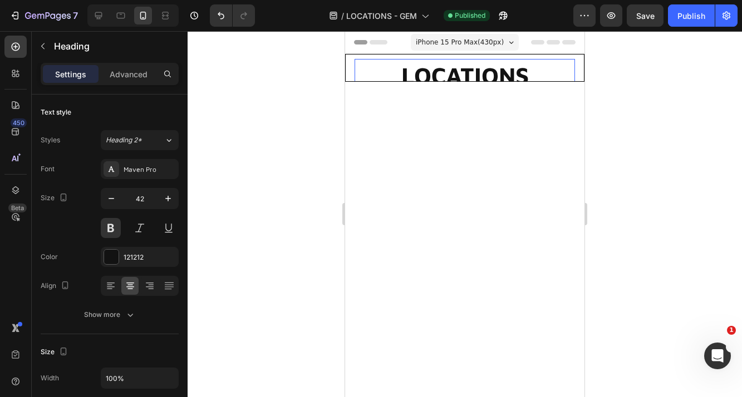
click at [380, 63] on p "LOCATIONS" at bounding box center [465, 75] width 218 height 31
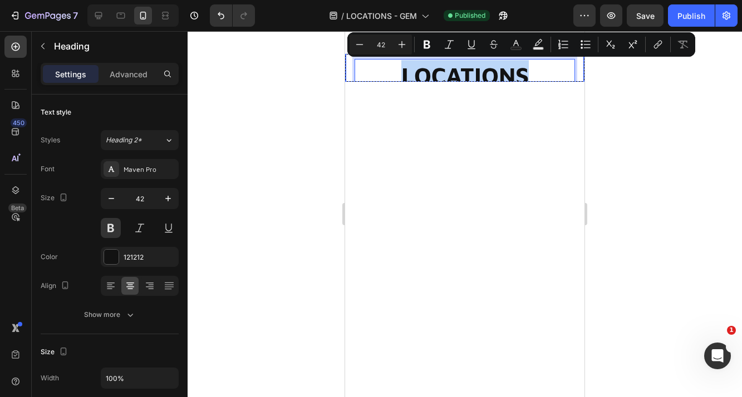
click at [352, 63] on div "FACIAL LOUNGE Heading LOCATIONS Heading 0 [GEOGRAPHIC_DATA] + [GEOGRAPHIC_DATA]…" at bounding box center [465, 75] width 238 height 85
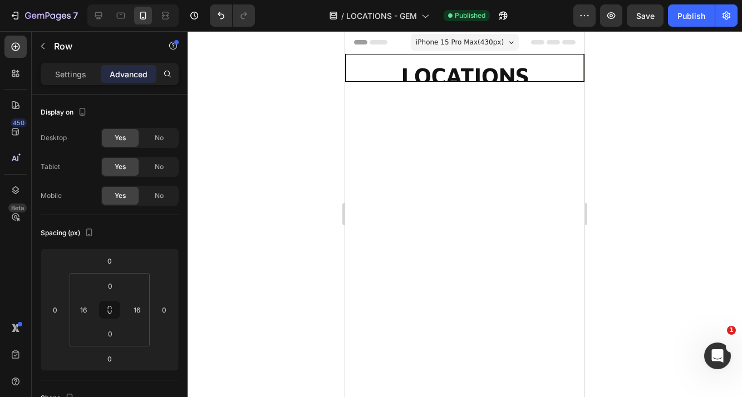
click at [352, 63] on div "FACIAL LOUNGE Heading LOCATIONS Heading [GEOGRAPHIC_DATA] + [GEOGRAPHIC_DATA] H…" at bounding box center [465, 75] width 238 height 85
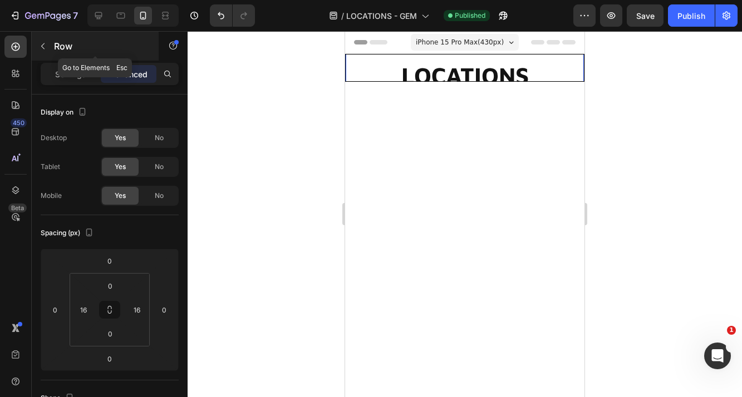
click at [41, 49] on icon "button" at bounding box center [42, 46] width 9 height 9
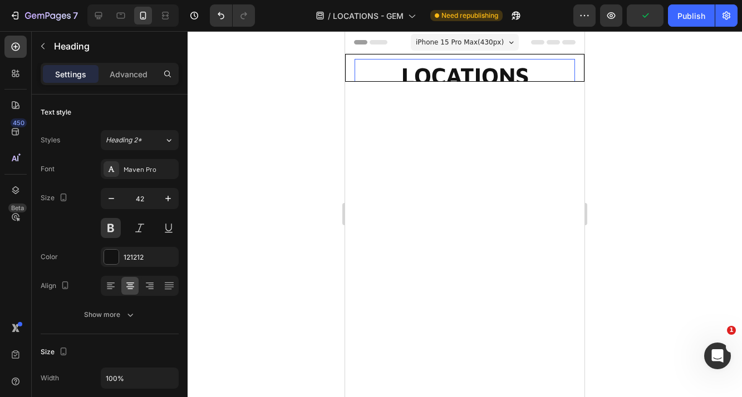
click at [399, 73] on p "LOCATIONS" at bounding box center [465, 75] width 218 height 31
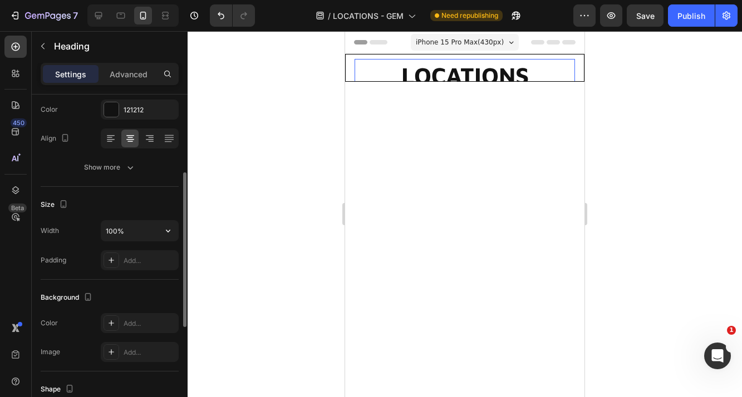
scroll to position [154, 0]
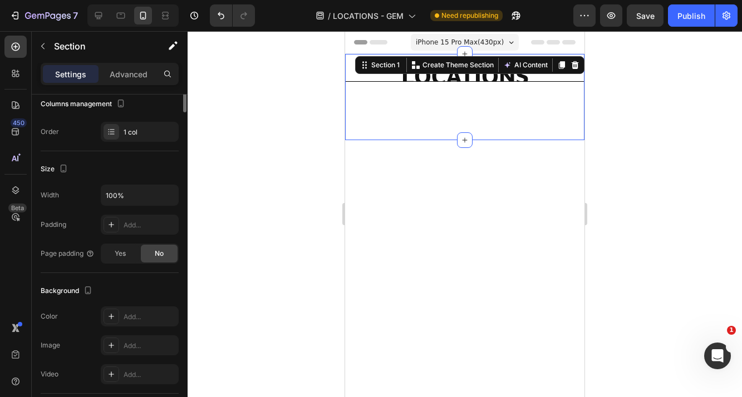
click at [579, 95] on div "FACIAL LOUNGE Heading LOCATIONS Heading [GEOGRAPHIC_DATA] + [GEOGRAPHIC_DATA] H…" at bounding box center [464, 97] width 239 height 86
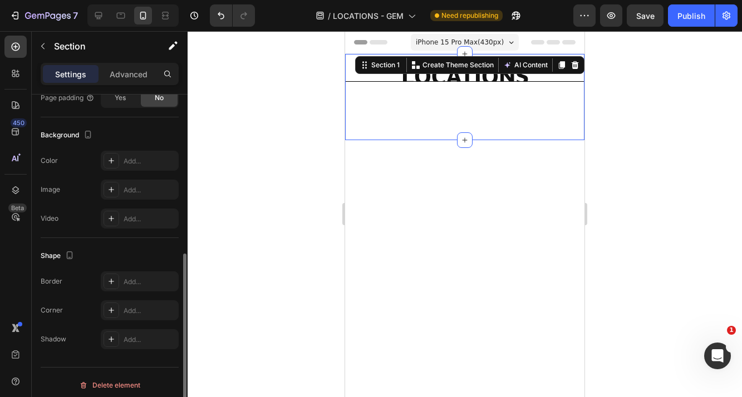
scroll to position [316, 0]
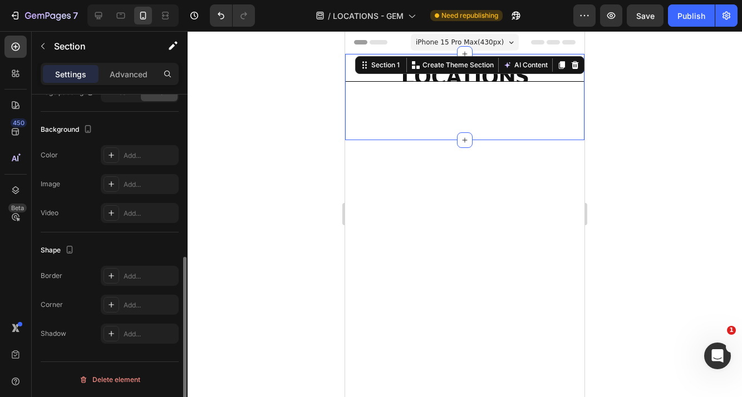
click at [428, 130] on div "FACIAL LOUNGE Heading LOCATIONS Heading [GEOGRAPHIC_DATA] + [GEOGRAPHIC_DATA] H…" at bounding box center [464, 97] width 239 height 86
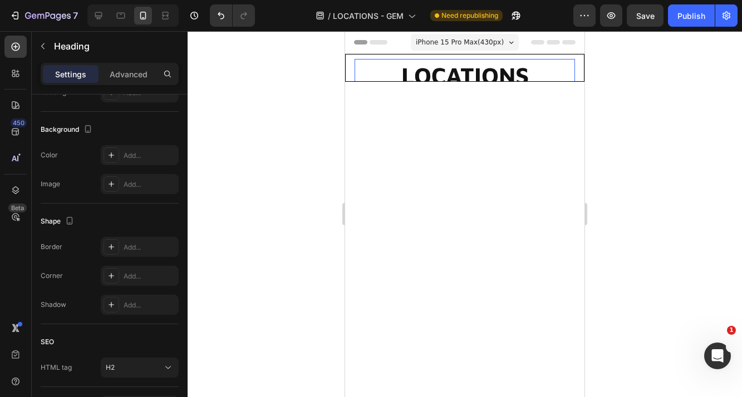
click at [363, 76] on p "LOCATIONS" at bounding box center [465, 75] width 218 height 31
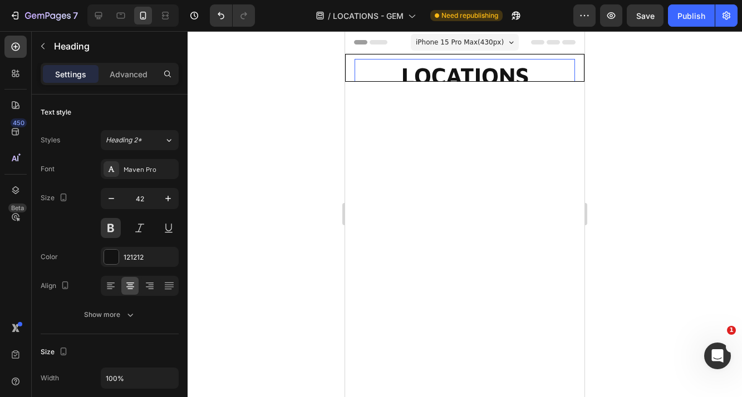
scroll to position [7, 0]
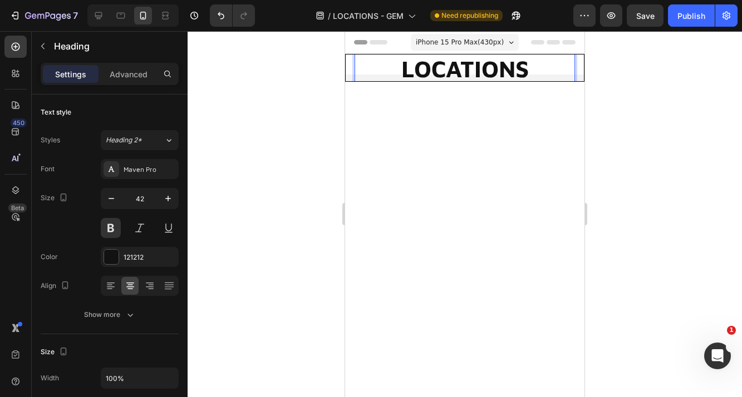
click at [471, 78] on p "LOCATIONS" at bounding box center [465, 68] width 218 height 31
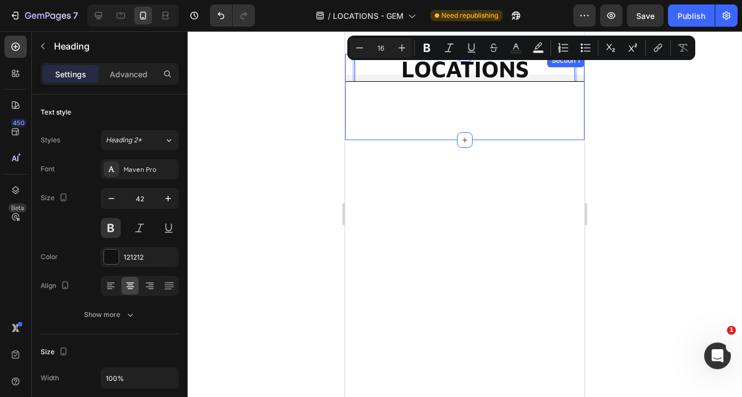
click at [583, 101] on div "FACIAL LOUNGE Heading LOCATIONS Heading 0 [GEOGRAPHIC_DATA] + [GEOGRAPHIC_DATA]…" at bounding box center [464, 97] width 239 height 86
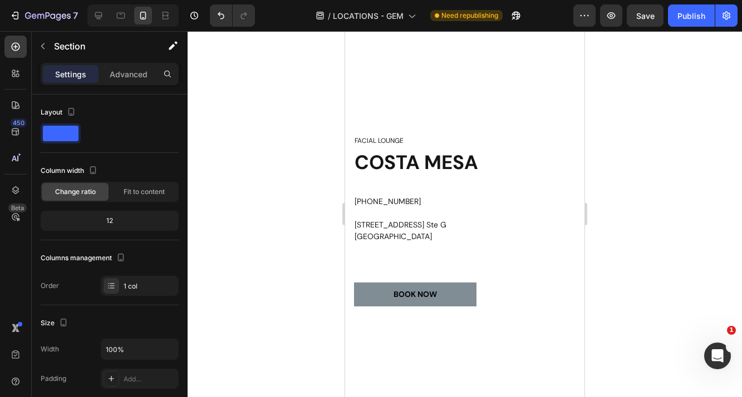
scroll to position [0, 0]
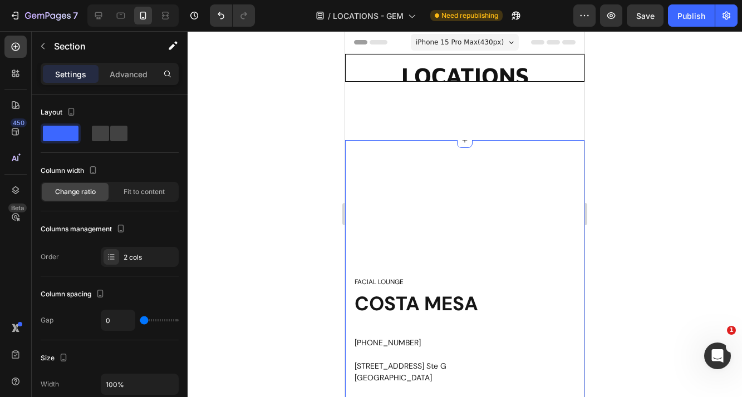
click at [467, 188] on div "FACIAL LOUNGE Heading [GEOGRAPHIC_DATA] [PHONE_NUMBER] [STREET_ADDRESS] [GEOGRA…" at bounding box center [464, 362] width 239 height 444
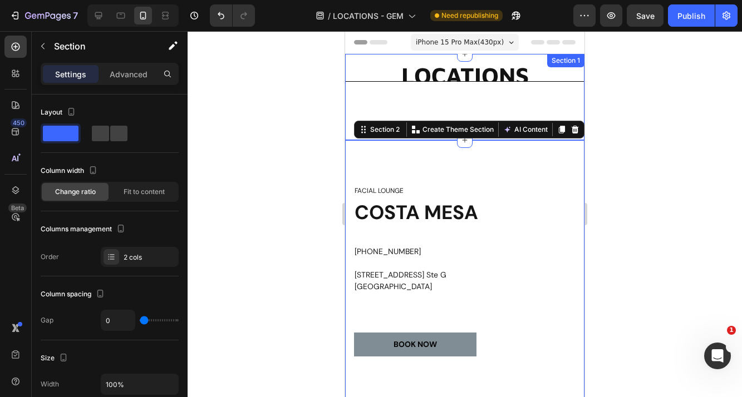
click at [419, 103] on div "FACIAL LOUNGE Heading LOCATIONS Heading [GEOGRAPHIC_DATA] + [GEOGRAPHIC_DATA] H…" at bounding box center [464, 97] width 239 height 86
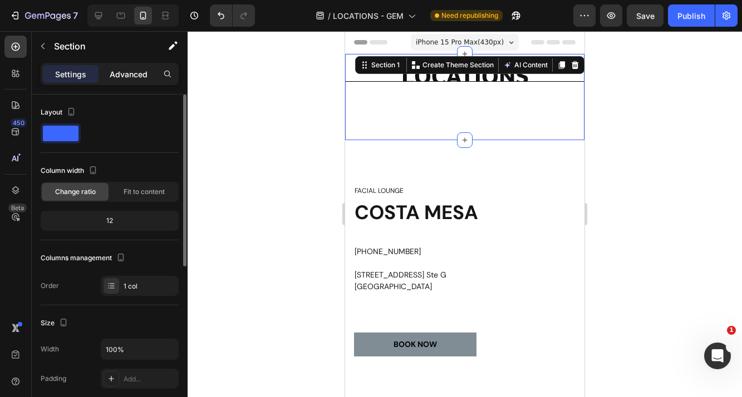
click at [128, 75] on p "Advanced" at bounding box center [129, 74] width 38 height 12
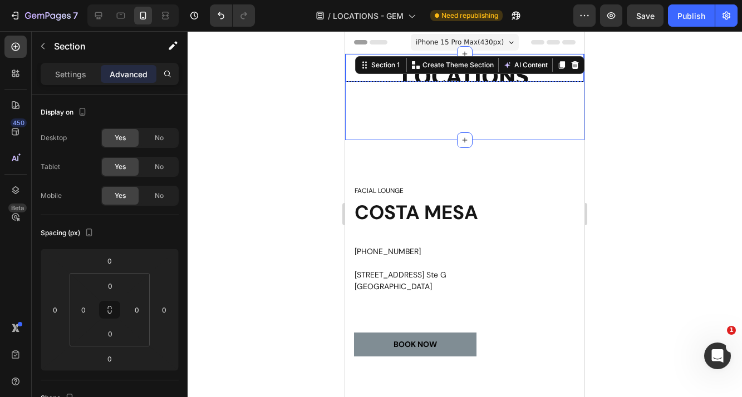
click at [348, 73] on div "FACIAL LOUNGE Heading LOCATIONS Heading [GEOGRAPHIC_DATA] + [GEOGRAPHIC_DATA] […" at bounding box center [465, 75] width 238 height 85
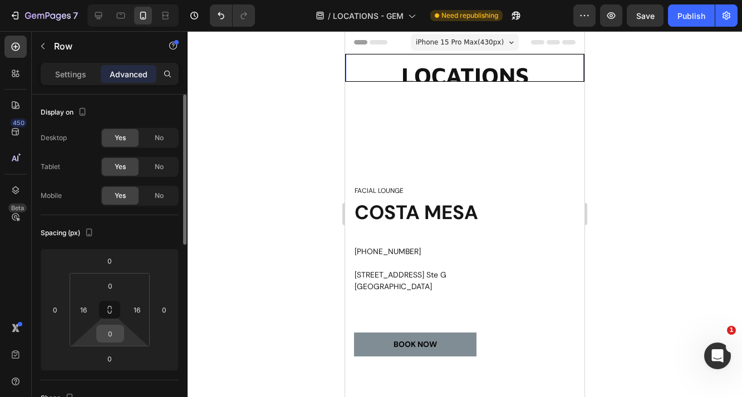
click at [103, 330] on input "0" at bounding box center [110, 334] width 22 height 17
type input "40"
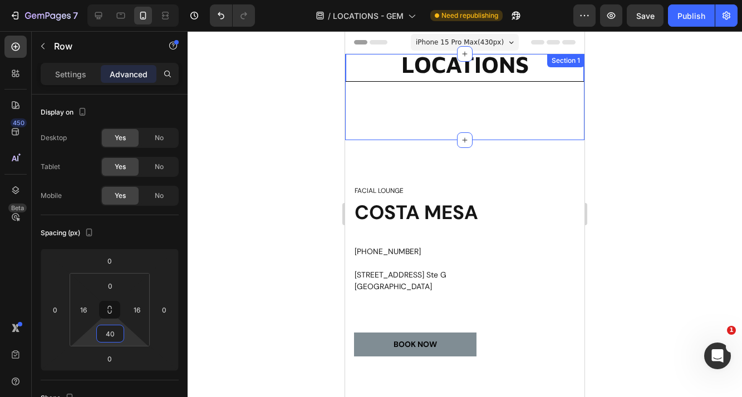
click at [366, 103] on div "FACIAL LOUNGE Heading LOCATIONS Heading [GEOGRAPHIC_DATA] + [GEOGRAPHIC_DATA] H…" at bounding box center [464, 97] width 239 height 86
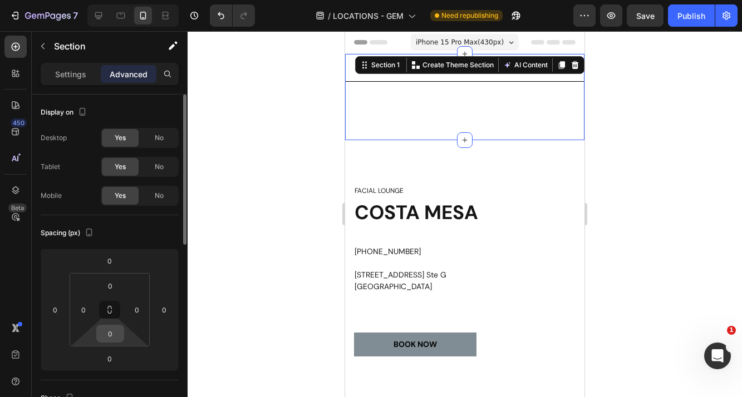
click at [116, 334] on input "0" at bounding box center [110, 334] width 22 height 17
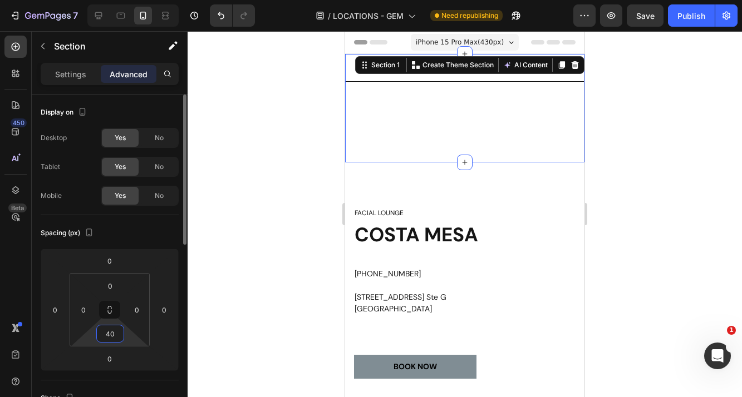
type input "4"
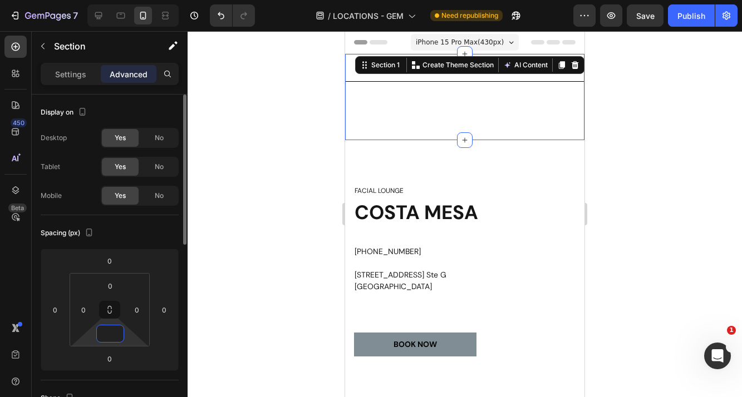
type input "0"
click at [620, 203] on div at bounding box center [465, 214] width 554 height 366
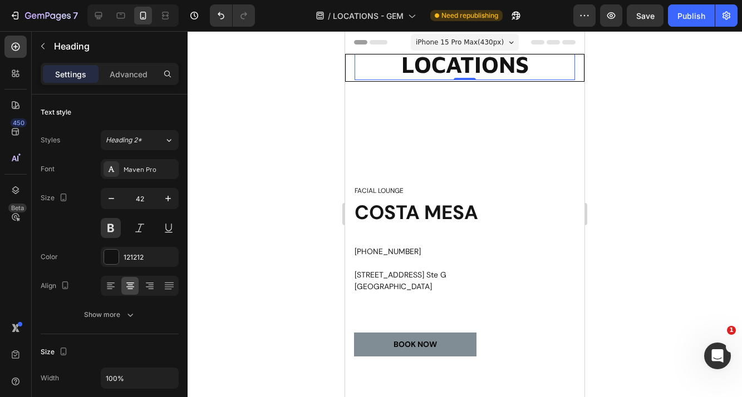
click at [536, 75] on p "LOCATIONS" at bounding box center [465, 64] width 218 height 31
drag, startPoint x: 465, startPoint y: 78, endPoint x: 482, endPoint y: -22, distance: 101.6
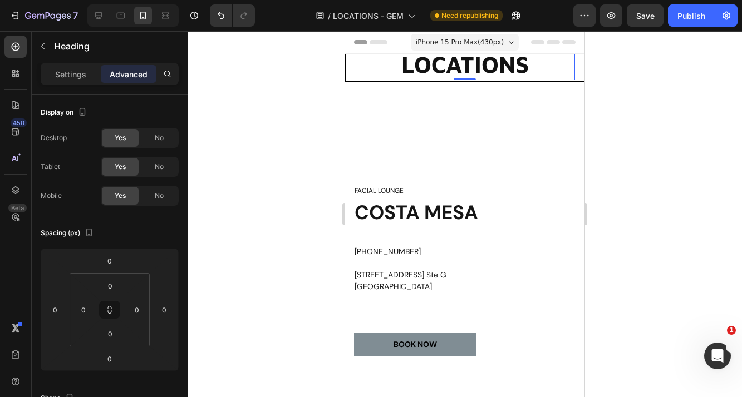
click at [397, 66] on p "LOCATIONS" at bounding box center [465, 64] width 218 height 31
drag, startPoint x: 380, startPoint y: 60, endPoint x: 380, endPoint y: 47, distance: 12.2
click at [117, 19] on icon at bounding box center [120, 15] width 11 height 11
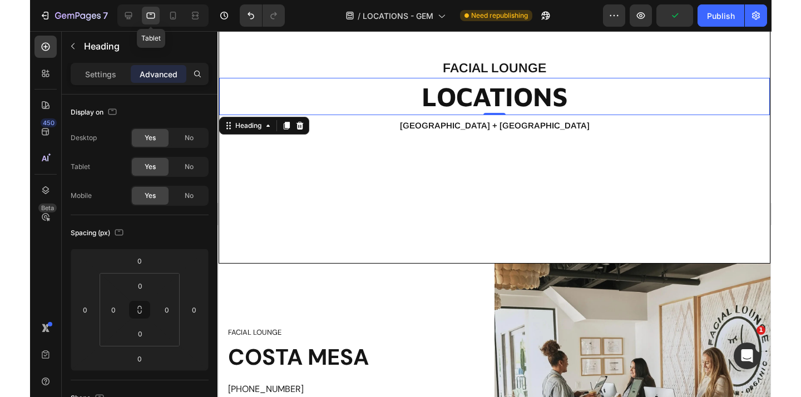
scroll to position [132, 0]
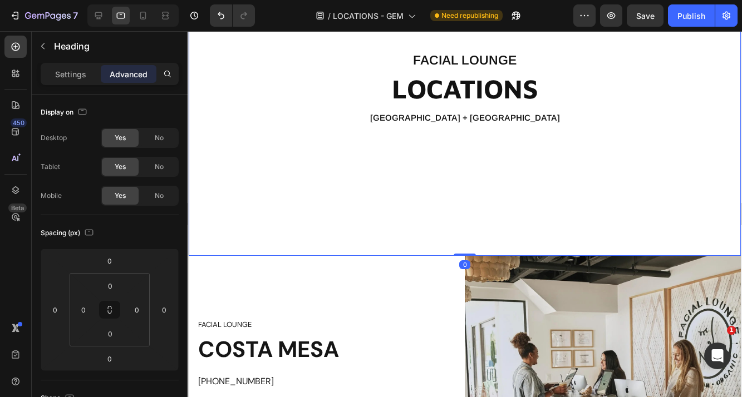
click at [386, 171] on div "Overlay" at bounding box center [464, 89] width 551 height 333
click at [307, 205] on div "Overlay" at bounding box center [464, 89] width 551 height 333
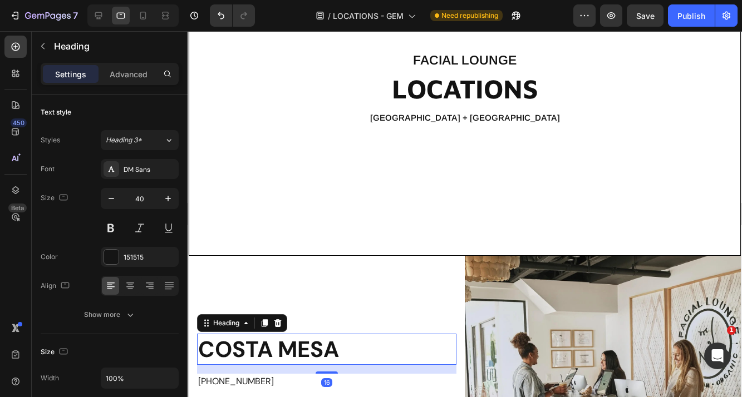
click at [404, 345] on p "COSTA MESA" at bounding box center [326, 349] width 257 height 29
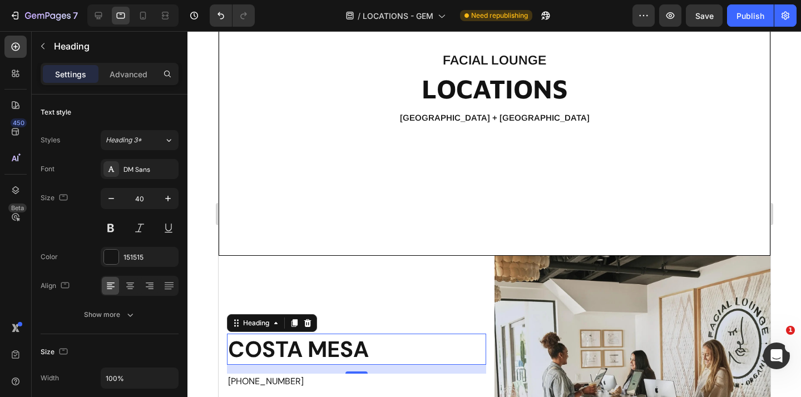
click at [211, 73] on div at bounding box center [495, 214] width 614 height 366
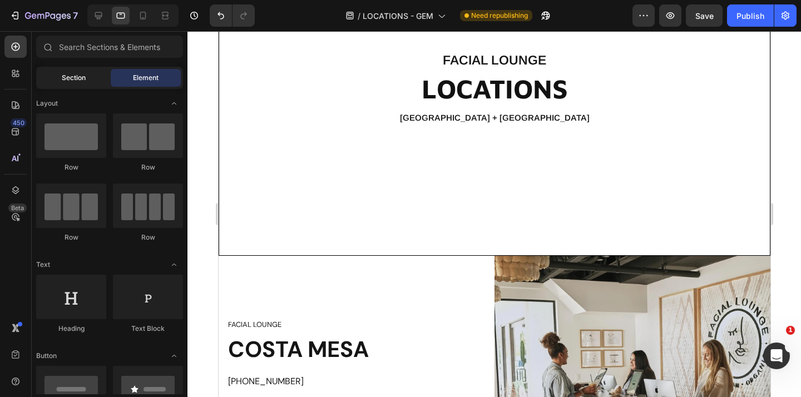
click at [62, 78] on span "Section" at bounding box center [74, 78] width 24 height 10
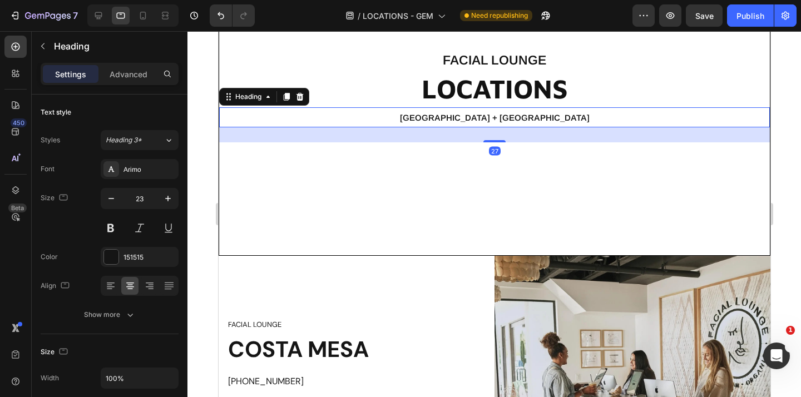
click at [422, 123] on h2 "[GEOGRAPHIC_DATA] + [GEOGRAPHIC_DATA]" at bounding box center [494, 117] width 551 height 20
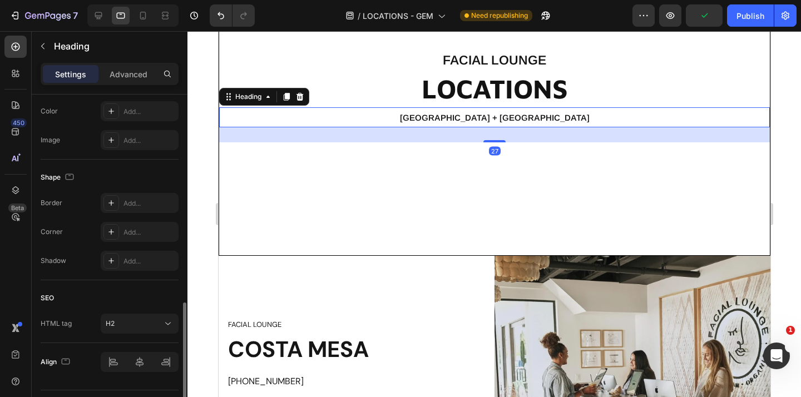
scroll to position [388, 0]
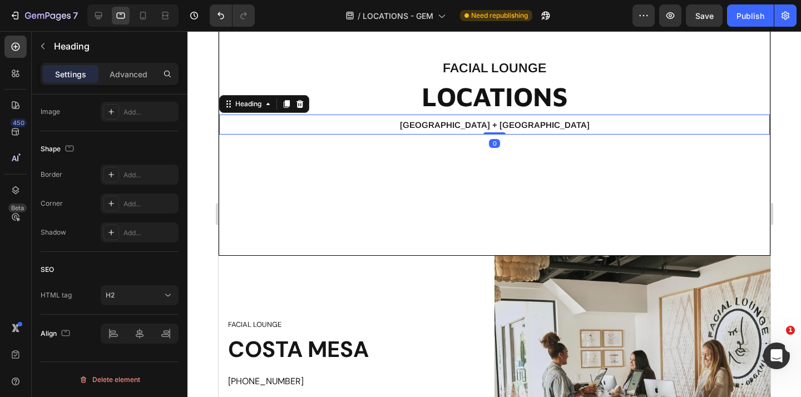
drag, startPoint x: 491, startPoint y: 141, endPoint x: 491, endPoint y: 77, distance: 64.6
click at [491, 77] on div "FACIAL LOUNGE Heading LOCATIONS Heading [GEOGRAPHIC_DATA] + [GEOGRAPHIC_DATA] H…" at bounding box center [494, 97] width 551 height 76
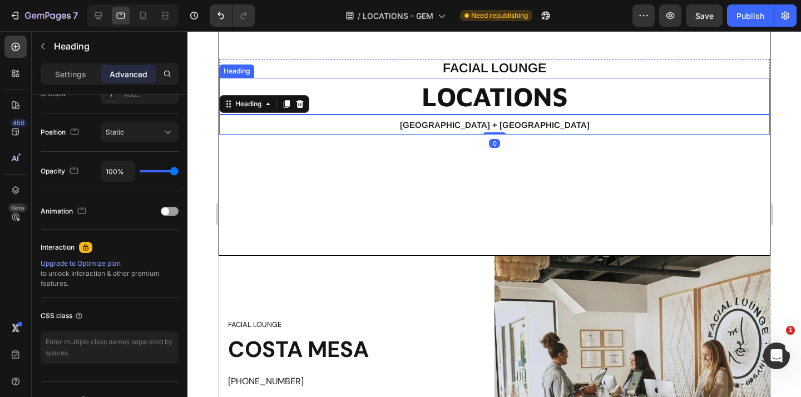
click at [420, 154] on div "Overlay" at bounding box center [494, 89] width 551 height 333
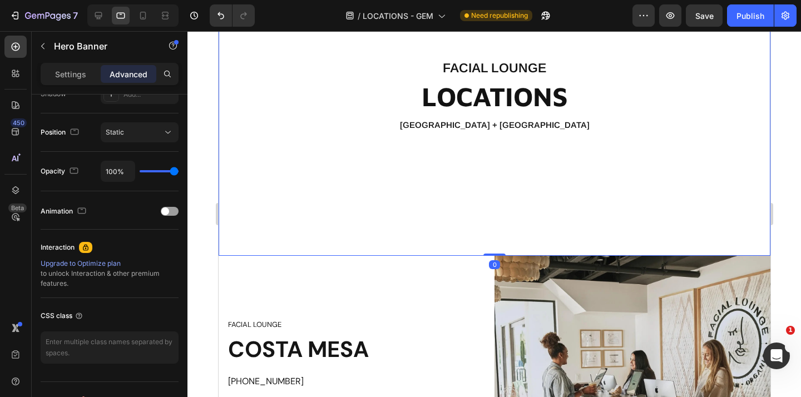
scroll to position [0, 0]
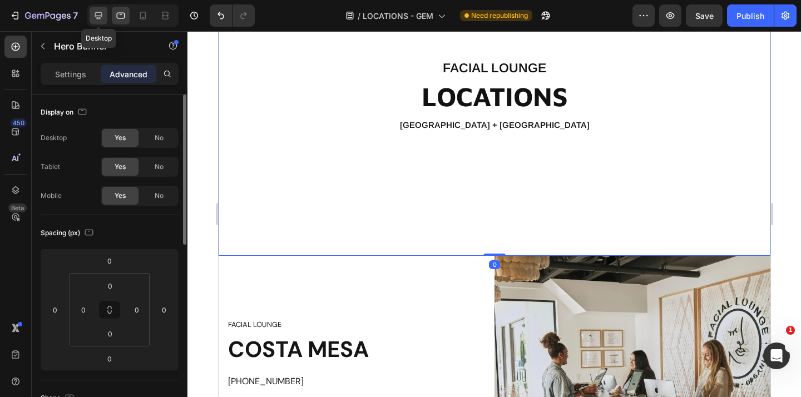
click at [101, 17] on icon at bounding box center [98, 15] width 11 height 11
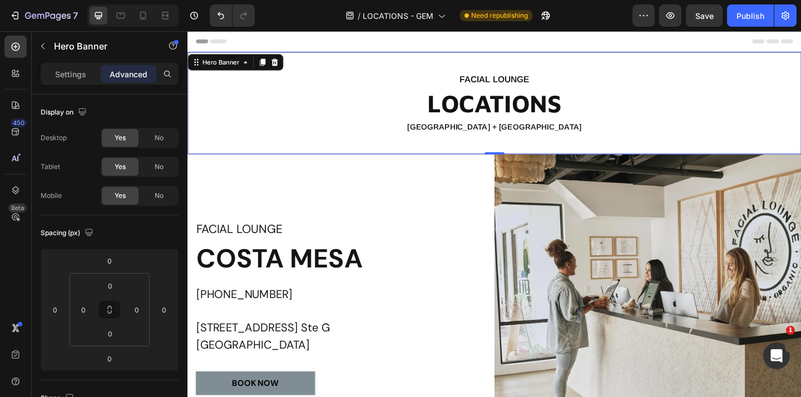
click at [319, 138] on div "FACIAL LOUNGE Heading LOCATIONS Heading [GEOGRAPHIC_DATA] + [GEOGRAPHIC_DATA] […" at bounding box center [521, 121] width 667 height 88
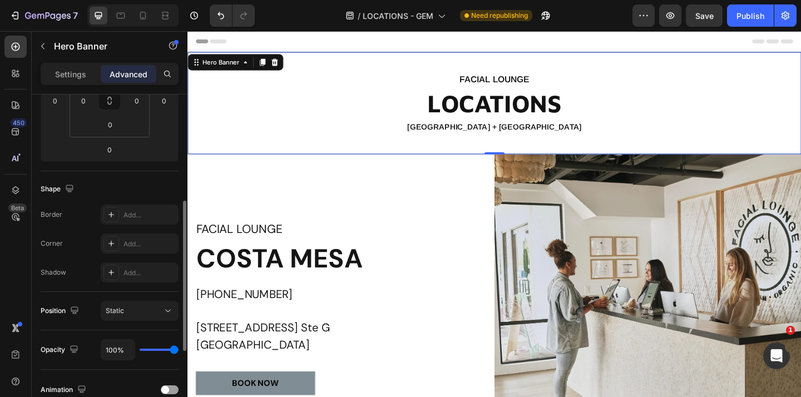
scroll to position [408, 0]
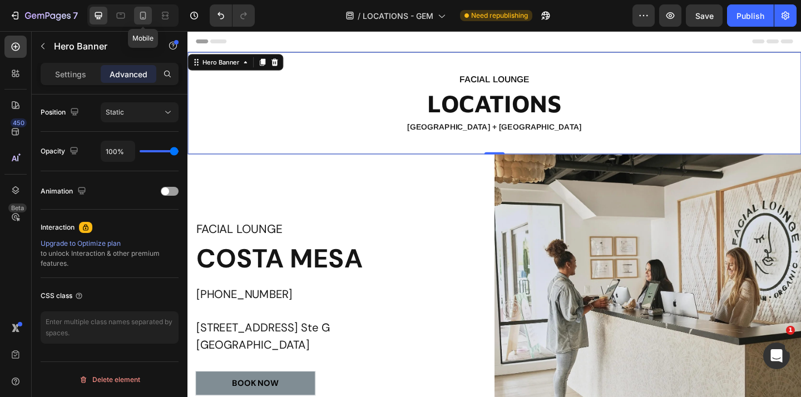
click at [147, 12] on icon at bounding box center [142, 15] width 11 height 11
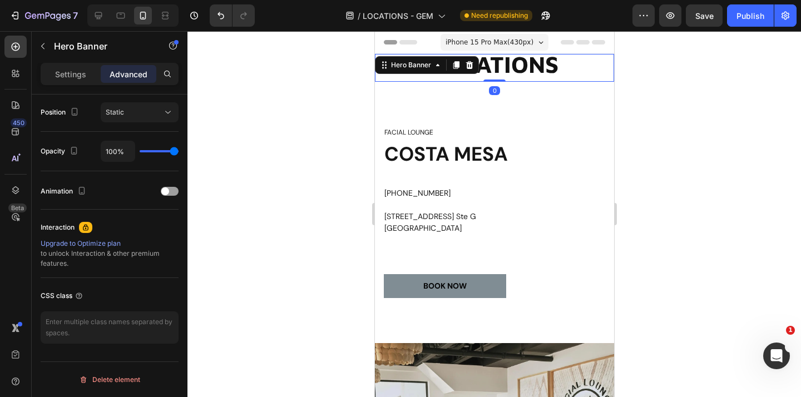
drag, startPoint x: 494, startPoint y: 138, endPoint x: 494, endPoint y: 53, distance: 84.6
type input "0"
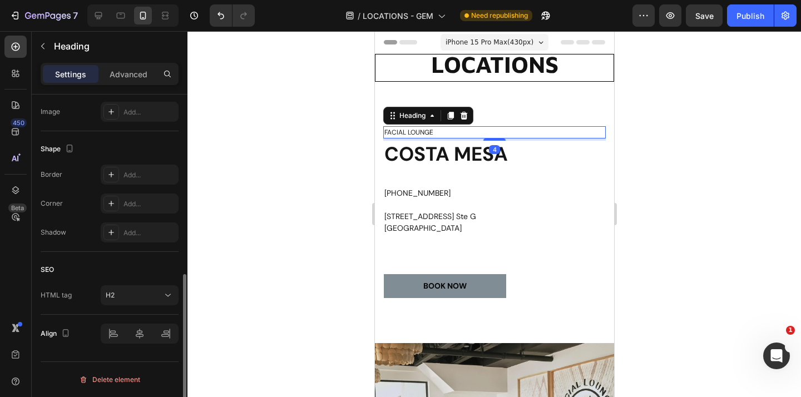
click at [555, 134] on p "FACIAL LOUNGE" at bounding box center [494, 132] width 220 height 10
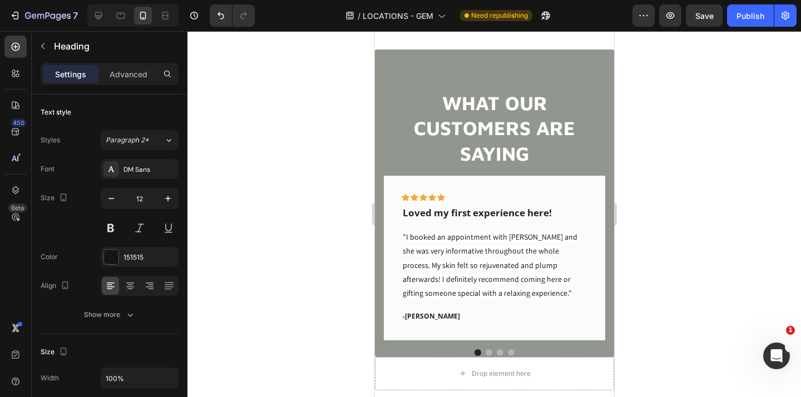
scroll to position [1516, 0]
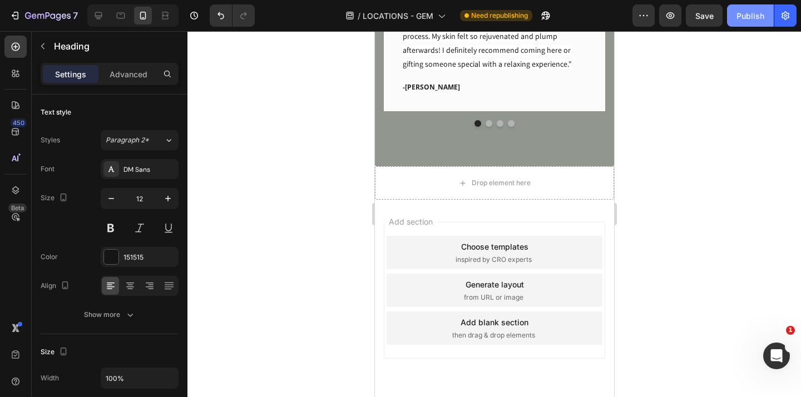
click at [741, 18] on div "Publish" at bounding box center [751, 16] width 28 height 12
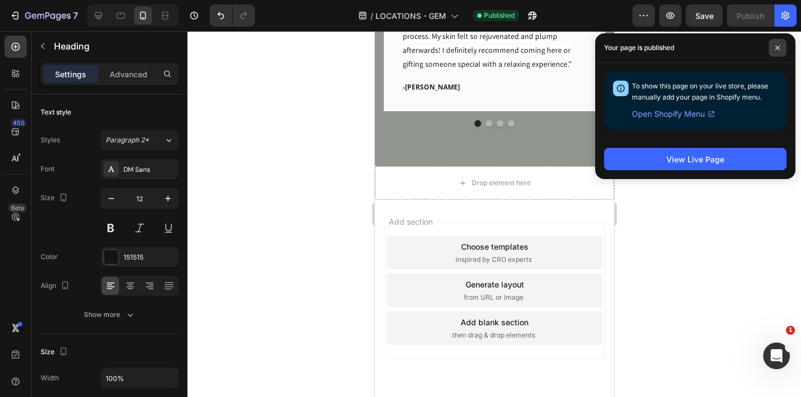
click at [741, 53] on span at bounding box center [778, 48] width 18 height 18
